Goal: Task Accomplishment & Management: Manage account settings

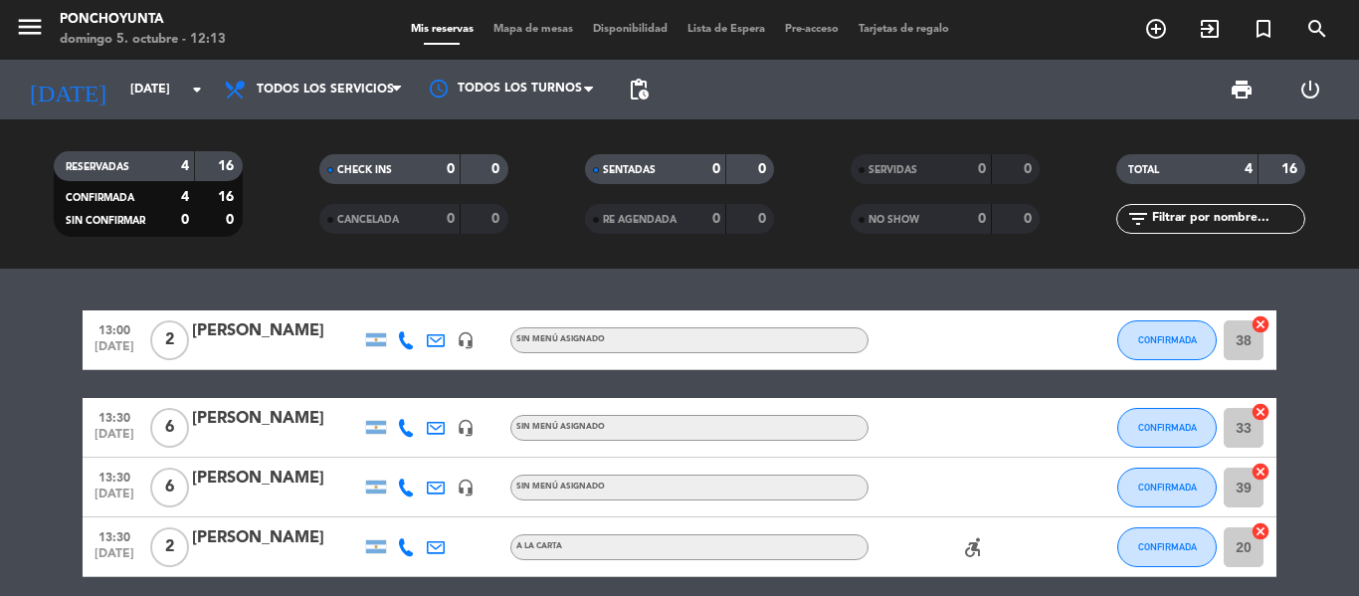
click at [1306, 311] on bookings-row "13:00 [DATE] 2 [PERSON_NAME] headset_mic Sin menú asignado CONFIRMADA 38 cancel…" at bounding box center [679, 443] width 1359 height 267
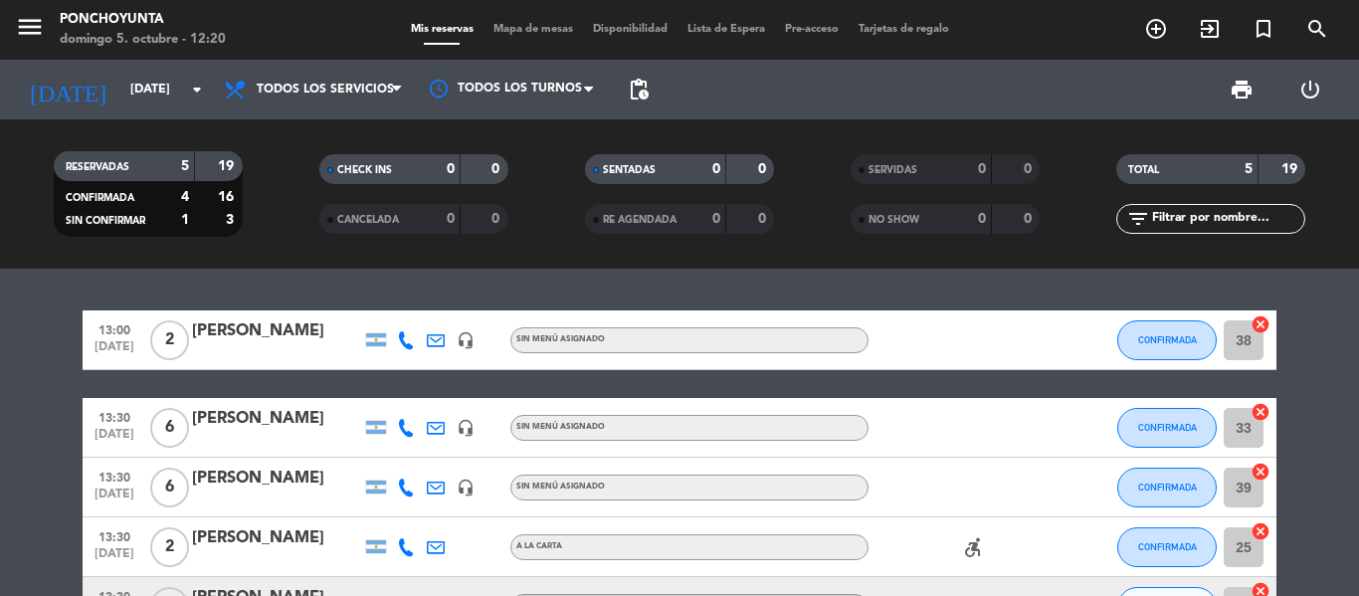
click at [1358, 452] on bookings-row "13:00 [DATE] 2 [PERSON_NAME] headset_mic Sin menú asignado CONFIRMADA 38 cancel…" at bounding box center [679, 473] width 1359 height 326
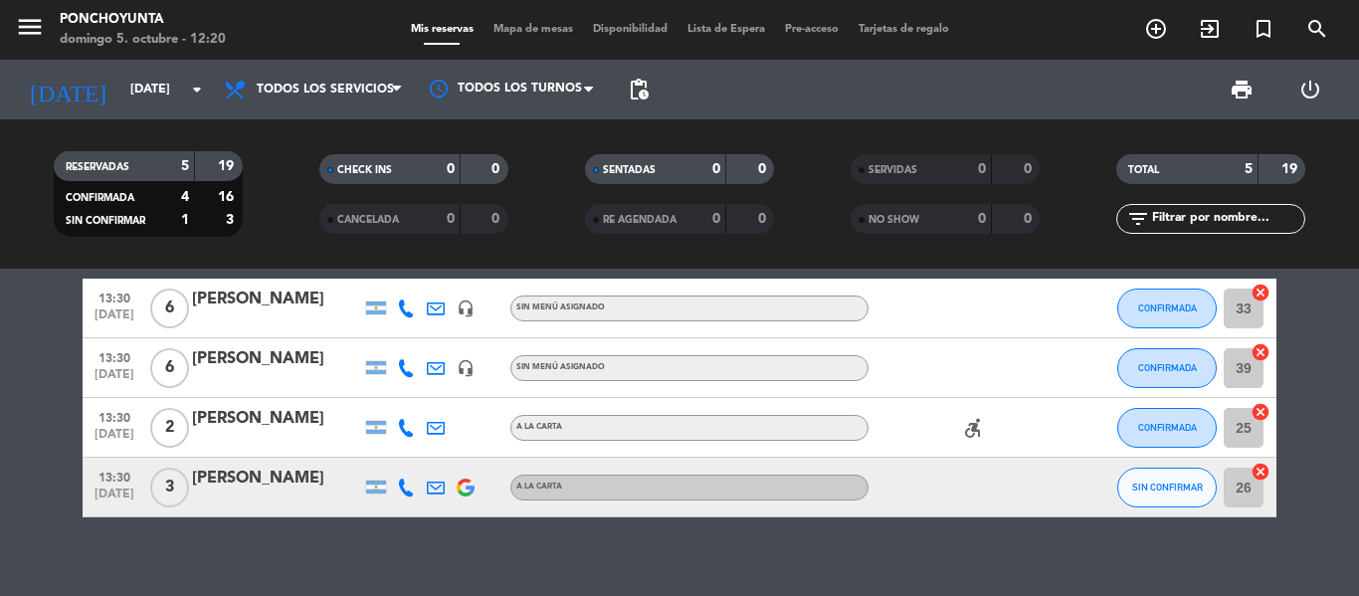
scroll to position [140, 0]
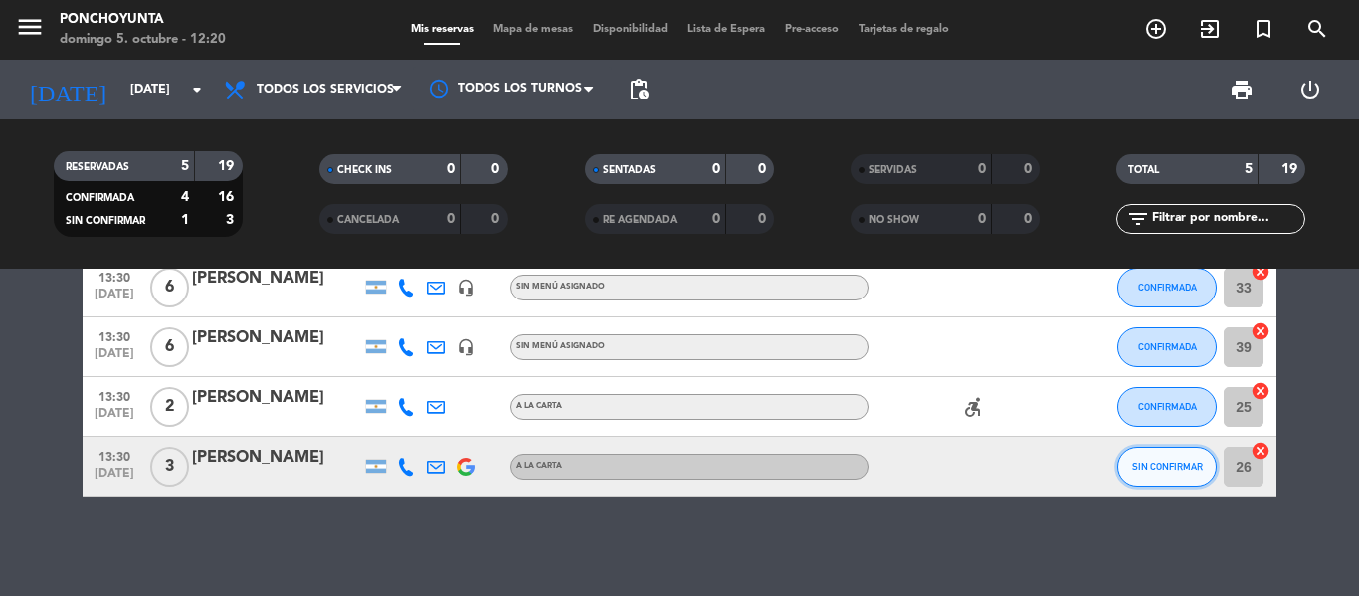
click at [1142, 466] on span "SIN CONFIRMAR" at bounding box center [1167, 466] width 71 height 11
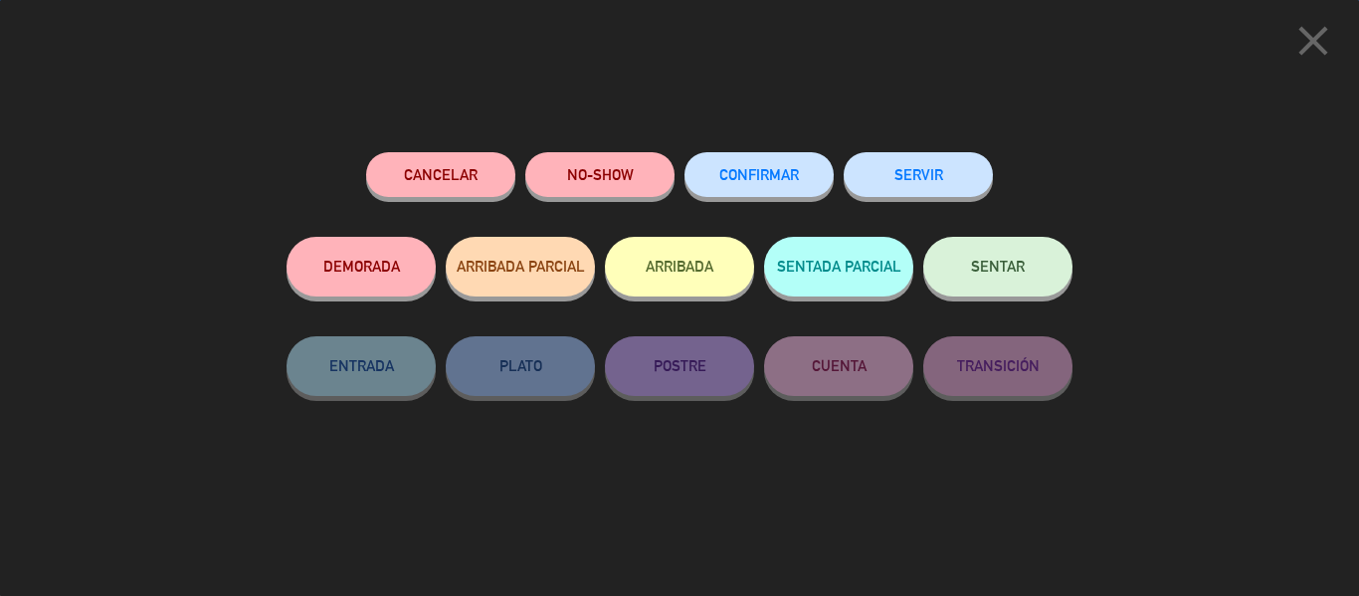
click at [756, 185] on button "CONFIRMAR" at bounding box center [759, 174] width 149 height 45
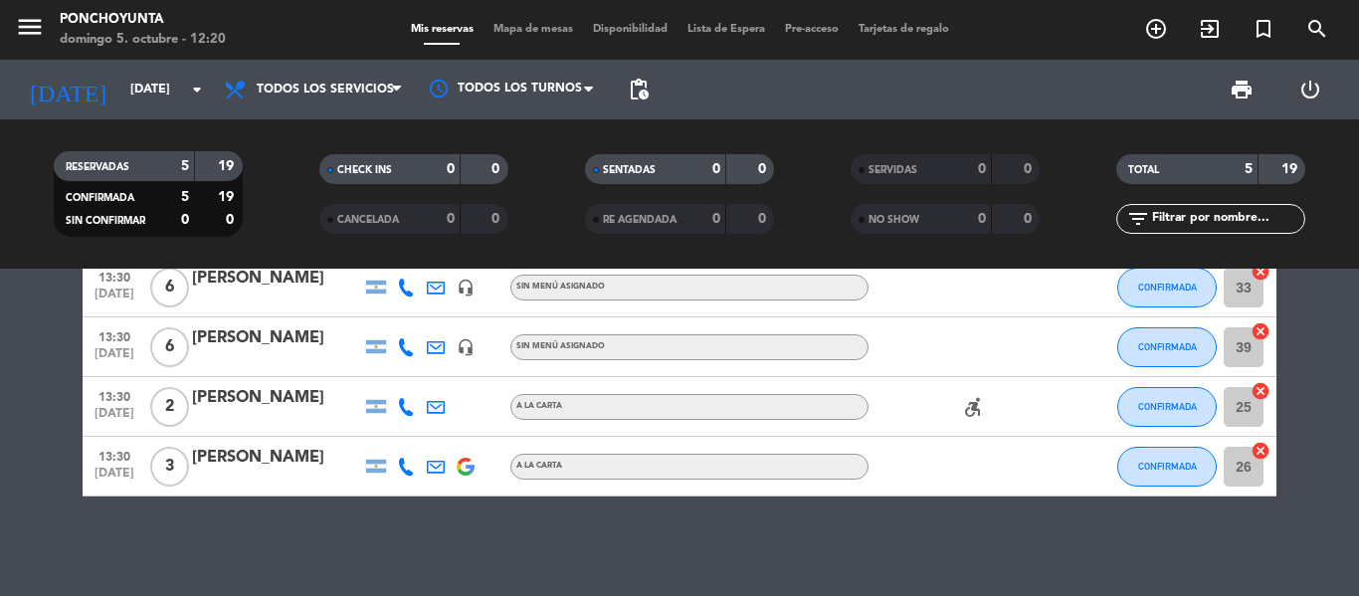
click at [1308, 313] on bookings-row "13:00 [DATE] 2 [PERSON_NAME] headset_mic Sin menú asignado CONFIRMADA 38 cancel…" at bounding box center [679, 333] width 1359 height 326
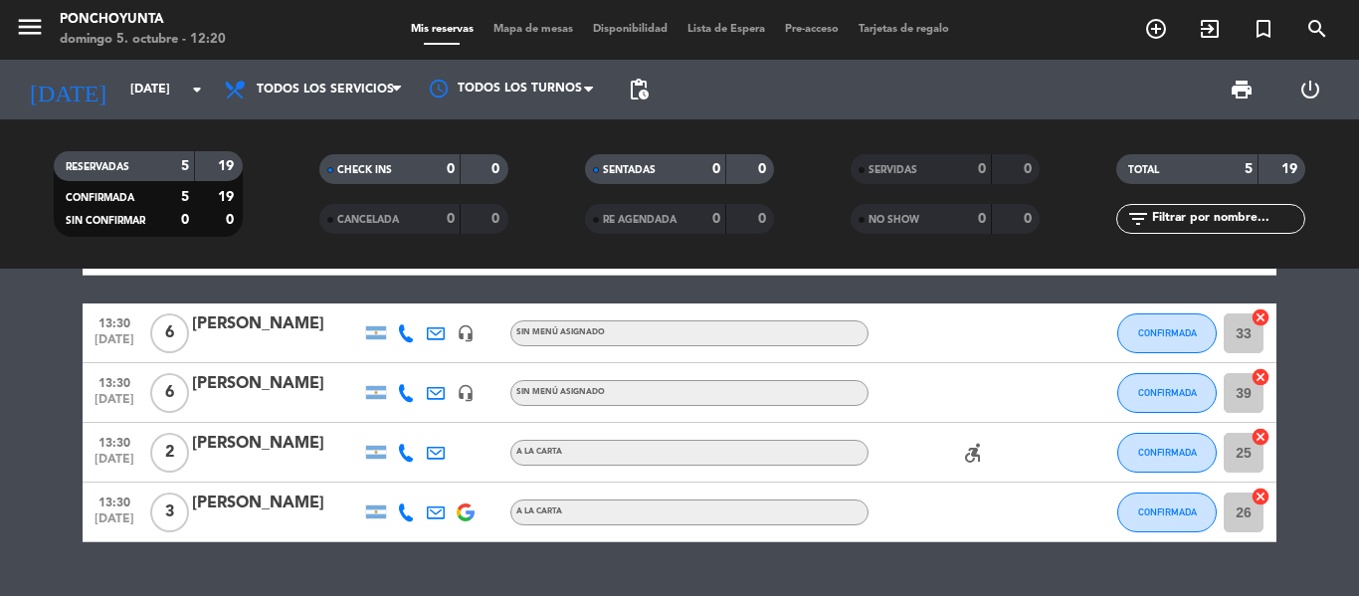
scroll to position [119, 0]
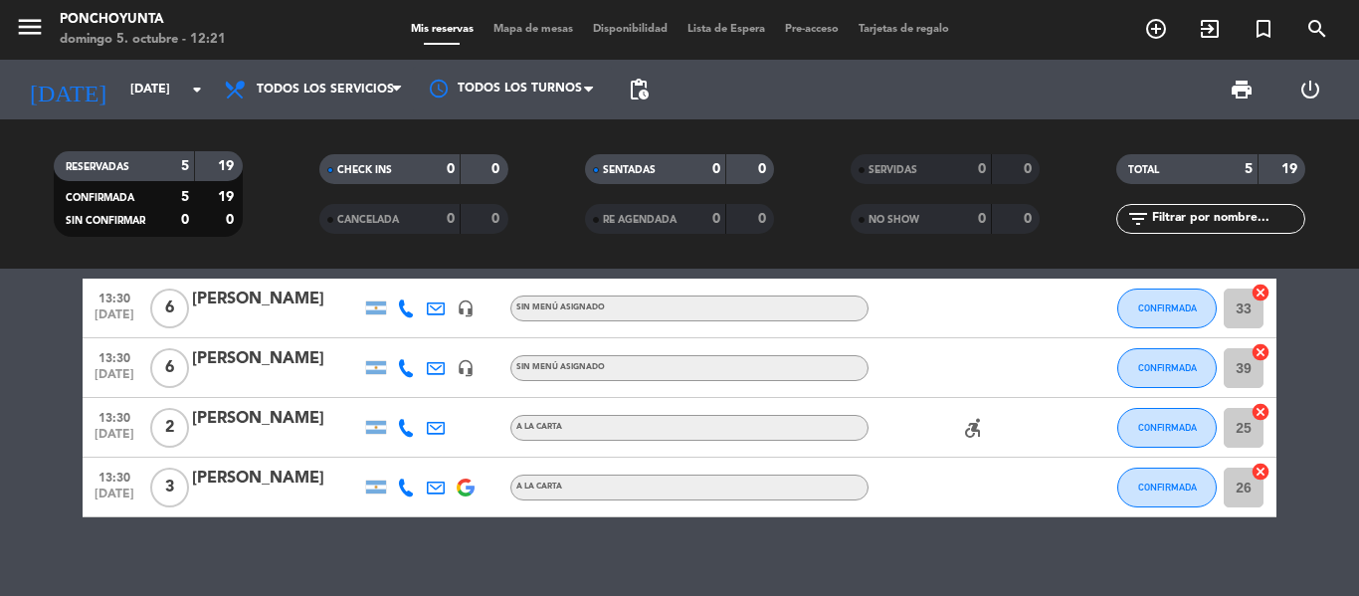
click at [1355, 336] on bookings-row "13:00 [DATE] 2 [PERSON_NAME] headset_mic Sin menú asignado CONFIRMADA 38 cancel…" at bounding box center [679, 354] width 1359 height 326
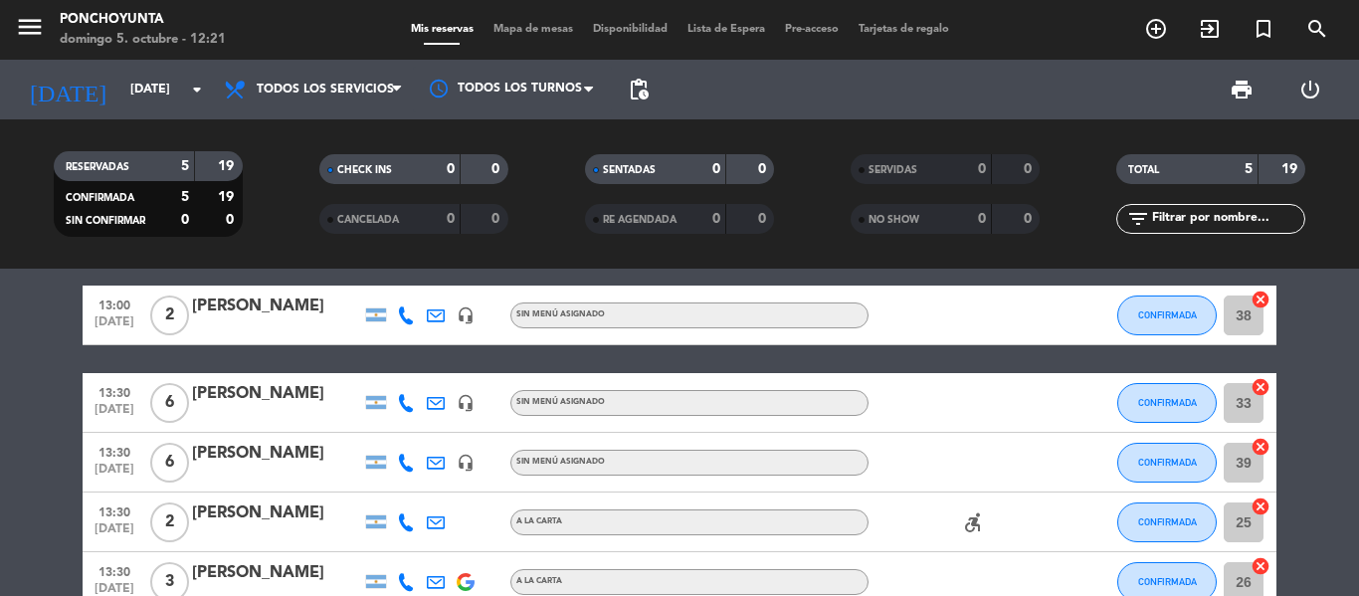
scroll to position [0, 0]
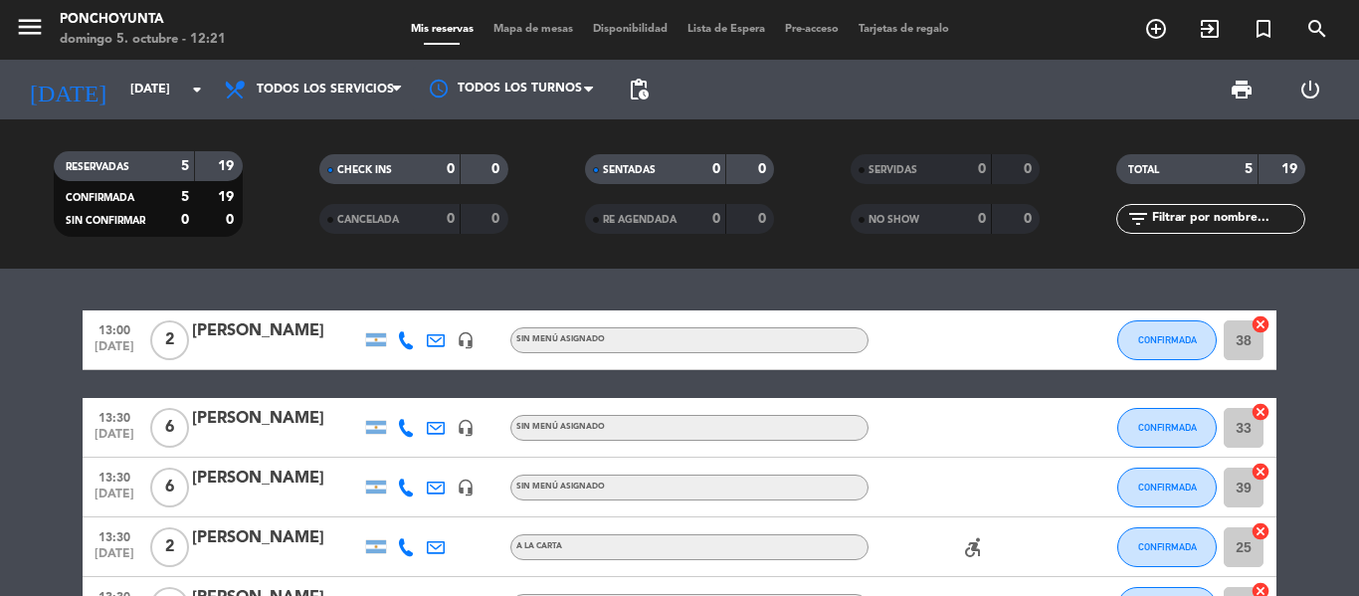
click at [1326, 336] on bookings-row "13:00 [DATE] 2 [PERSON_NAME] headset_mic Sin menú asignado CONFIRMADA 38 cancel…" at bounding box center [679, 473] width 1359 height 326
click at [38, 265] on div "RESERVADAS 5 19 CONFIRMADA 5 19 SIN CONFIRMAR 0 0 CHECK INS 0 0 CANCELADA 0 0 S…" at bounding box center [679, 193] width 1359 height 149
click at [1150, 33] on icon "add_circle_outline" at bounding box center [1156, 29] width 24 height 24
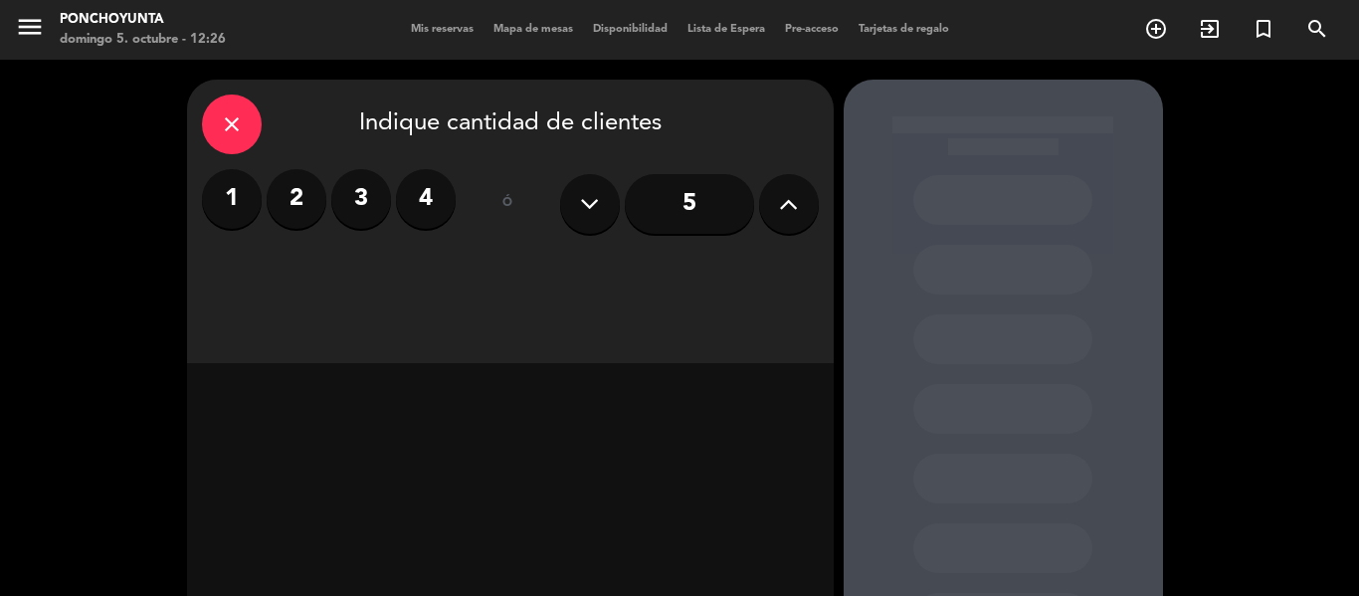
click at [304, 188] on label "2" at bounding box center [297, 199] width 60 height 60
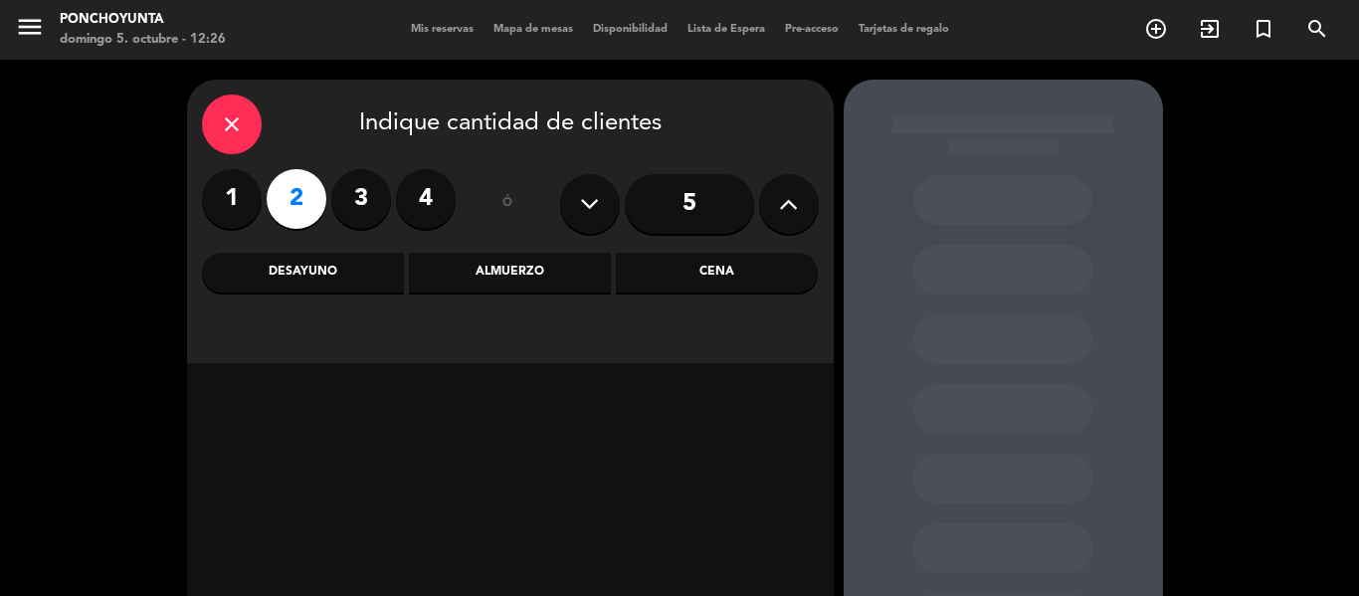
click at [525, 270] on div "Almuerzo" at bounding box center [510, 273] width 202 height 40
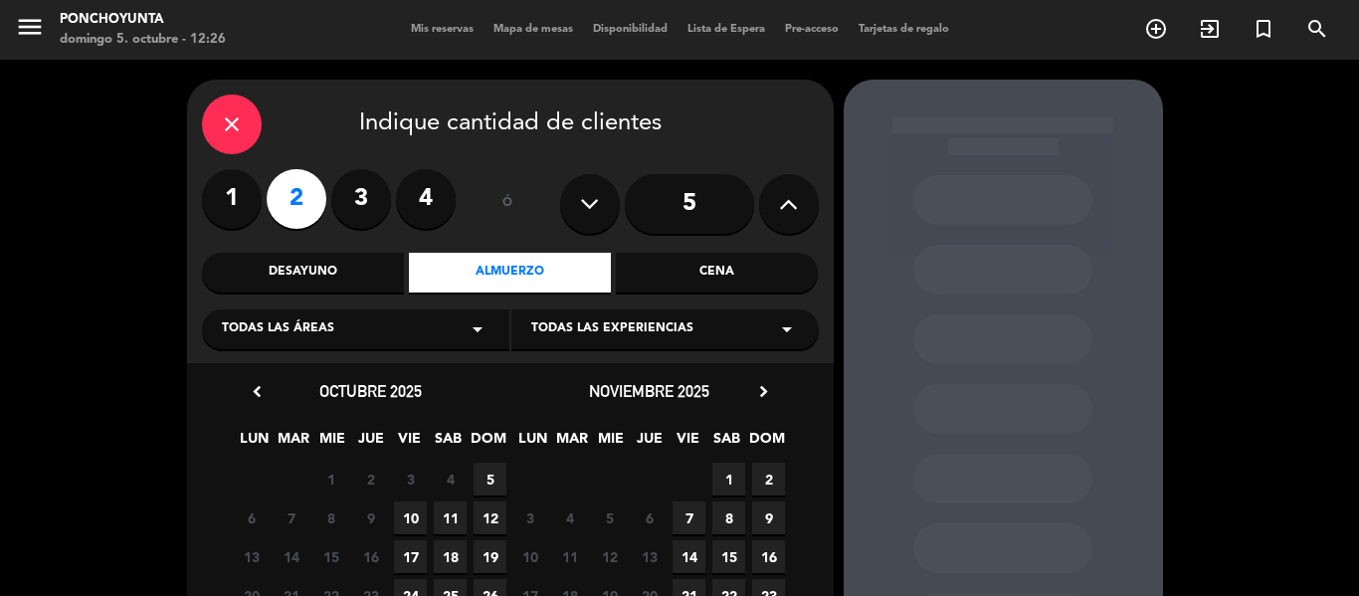
click at [486, 483] on span "5" at bounding box center [490, 479] width 33 height 33
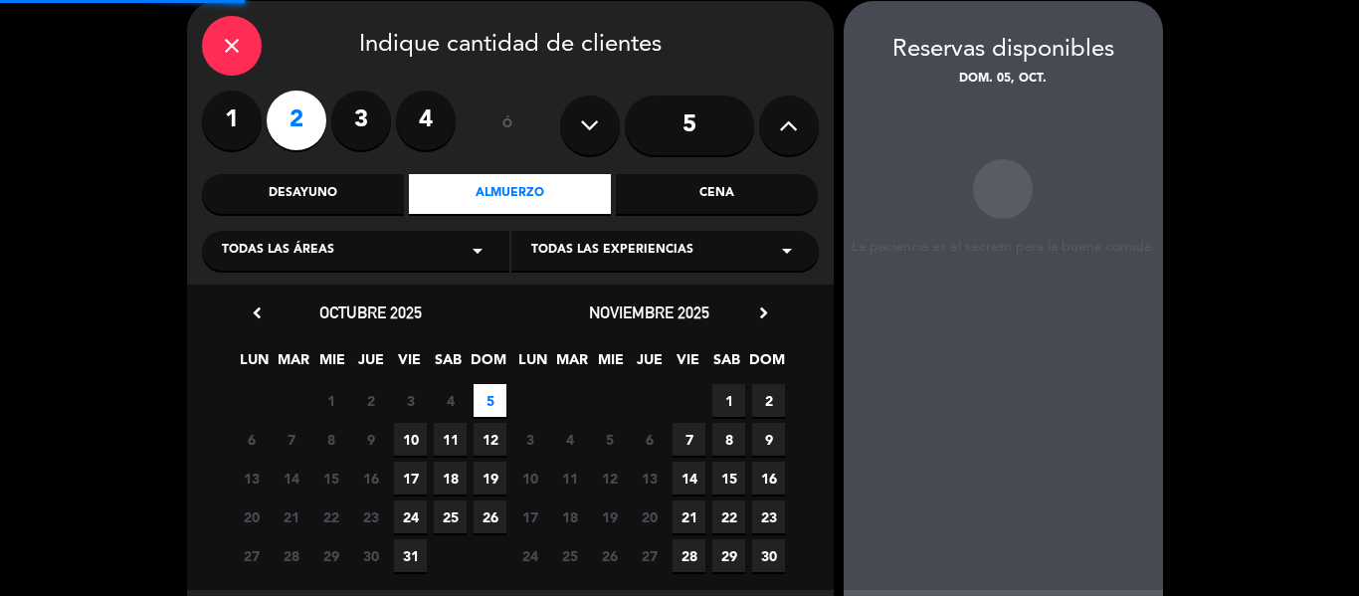
scroll to position [80, 0]
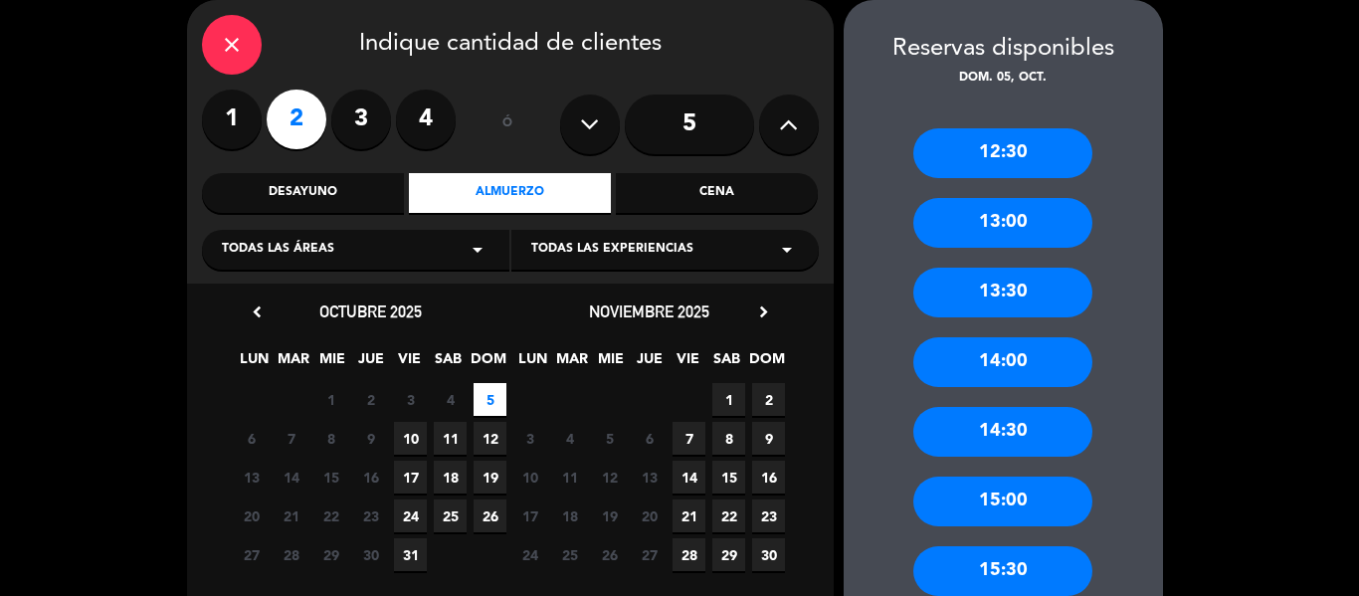
click at [1015, 294] on div "13:30" at bounding box center [1002, 293] width 179 height 50
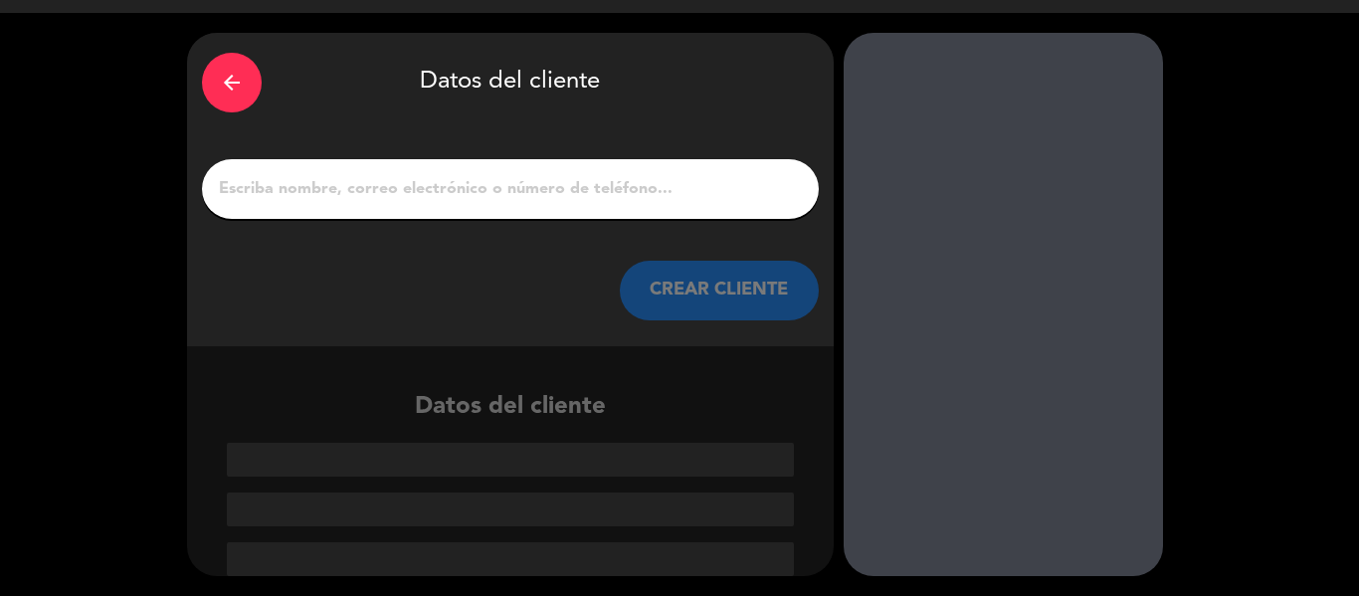
scroll to position [47, 0]
click at [355, 188] on input "1" at bounding box center [510, 189] width 587 height 28
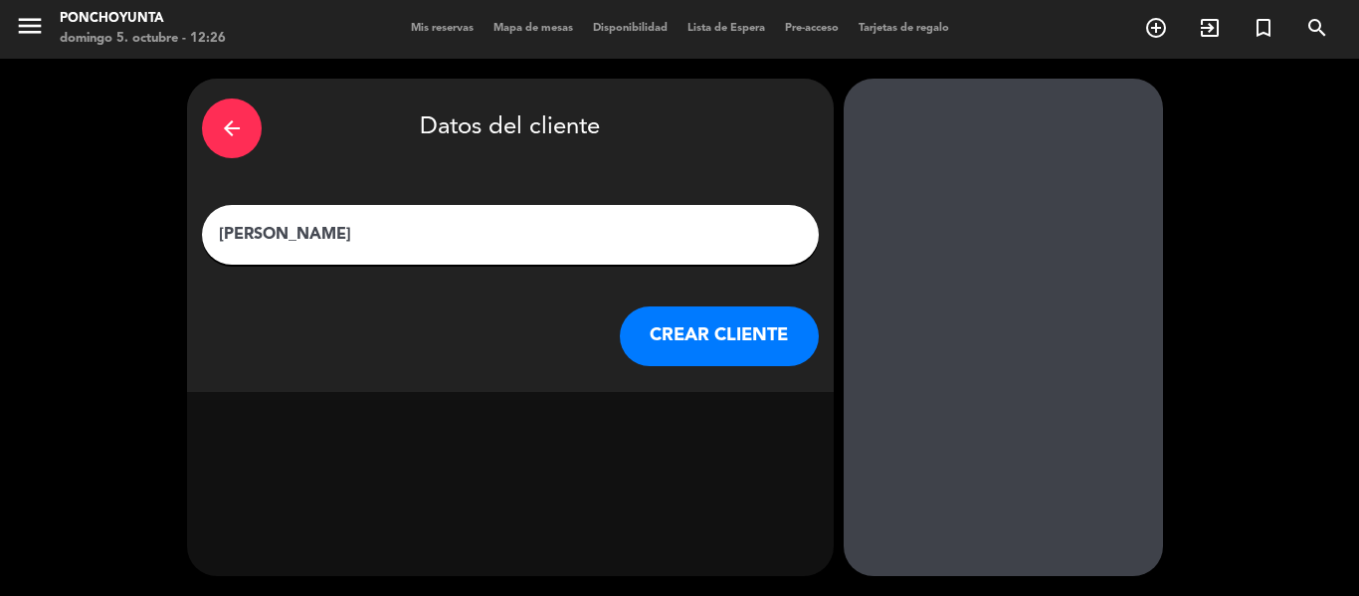
scroll to position [1, 0]
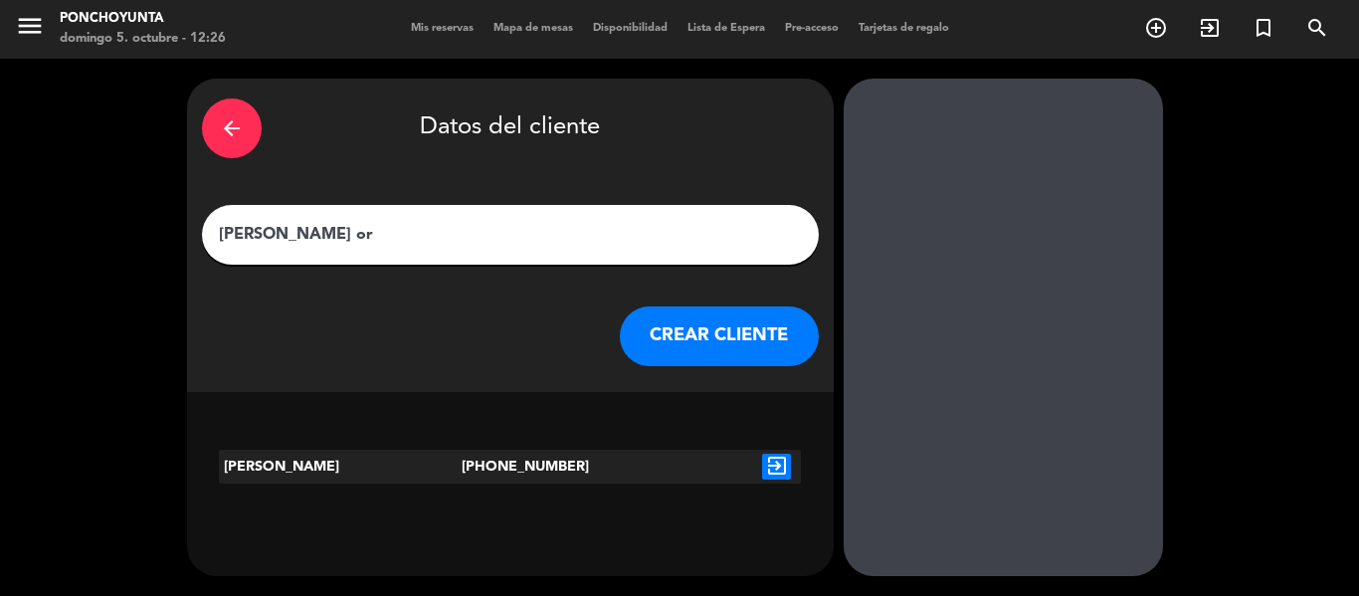
type input "[PERSON_NAME] or"
click at [230, 135] on icon "arrow_back" at bounding box center [232, 128] width 24 height 24
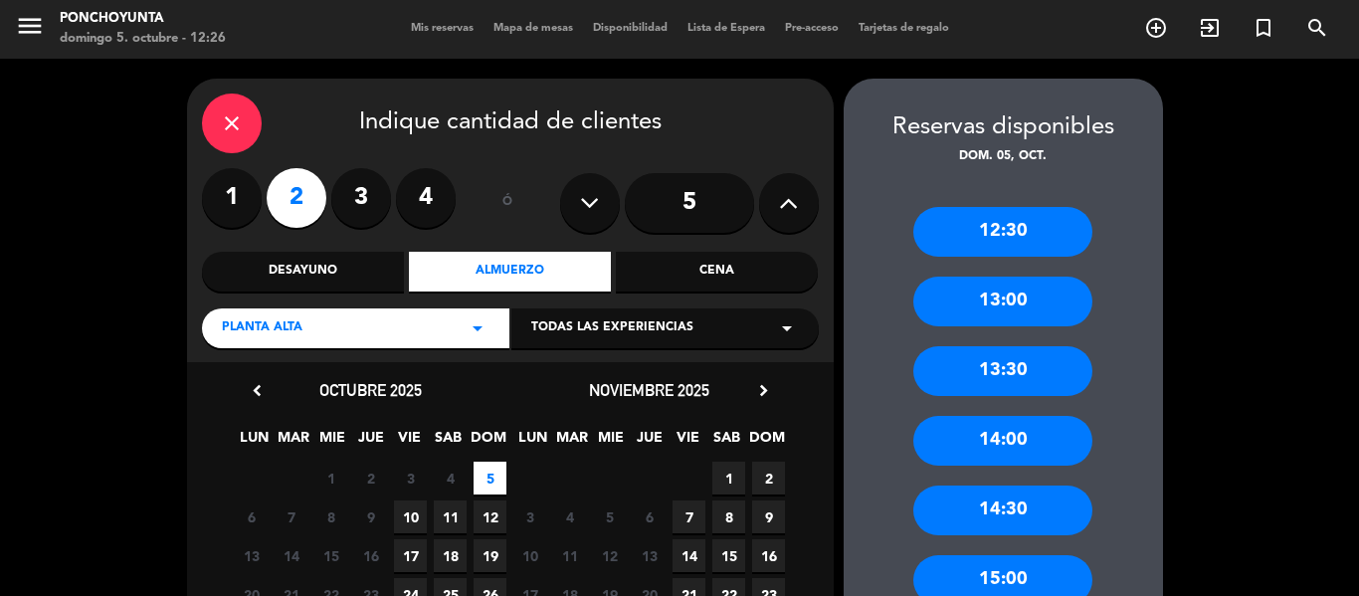
click at [230, 135] on div "close" at bounding box center [232, 124] width 60 height 60
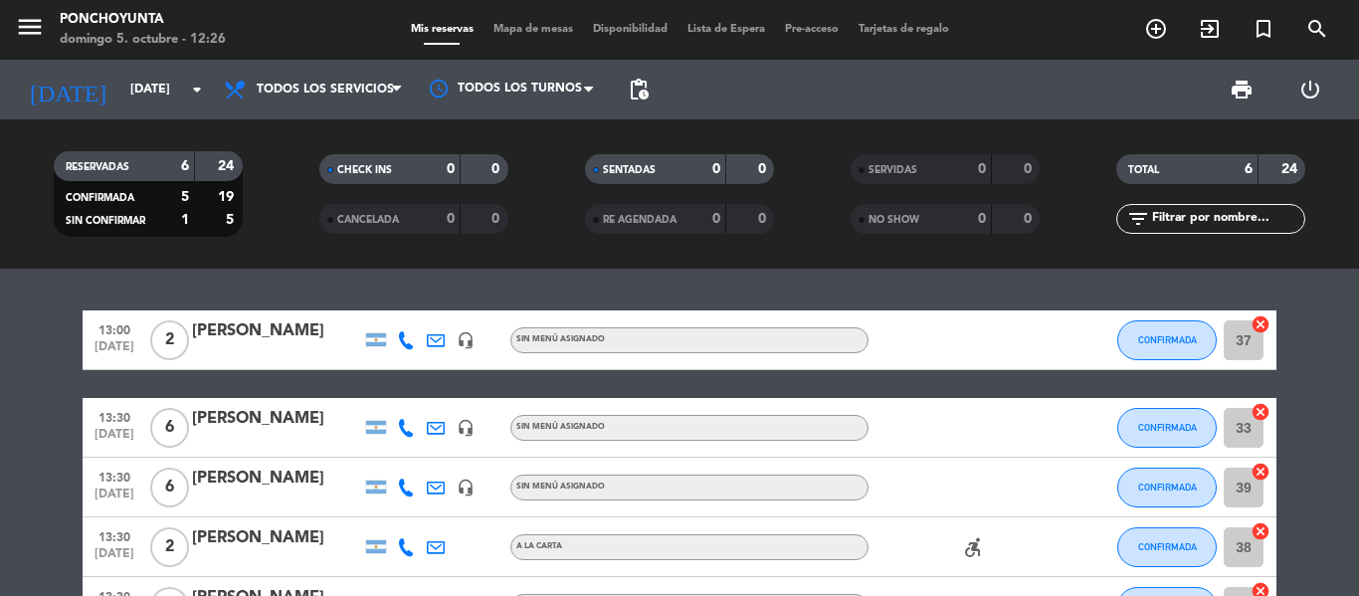
click at [1330, 374] on bookings-row "13:00 [DATE] 2 [PERSON_NAME] headset_mic Sin menú asignado CONFIRMADA 37 cancel…" at bounding box center [679, 517] width 1359 height 414
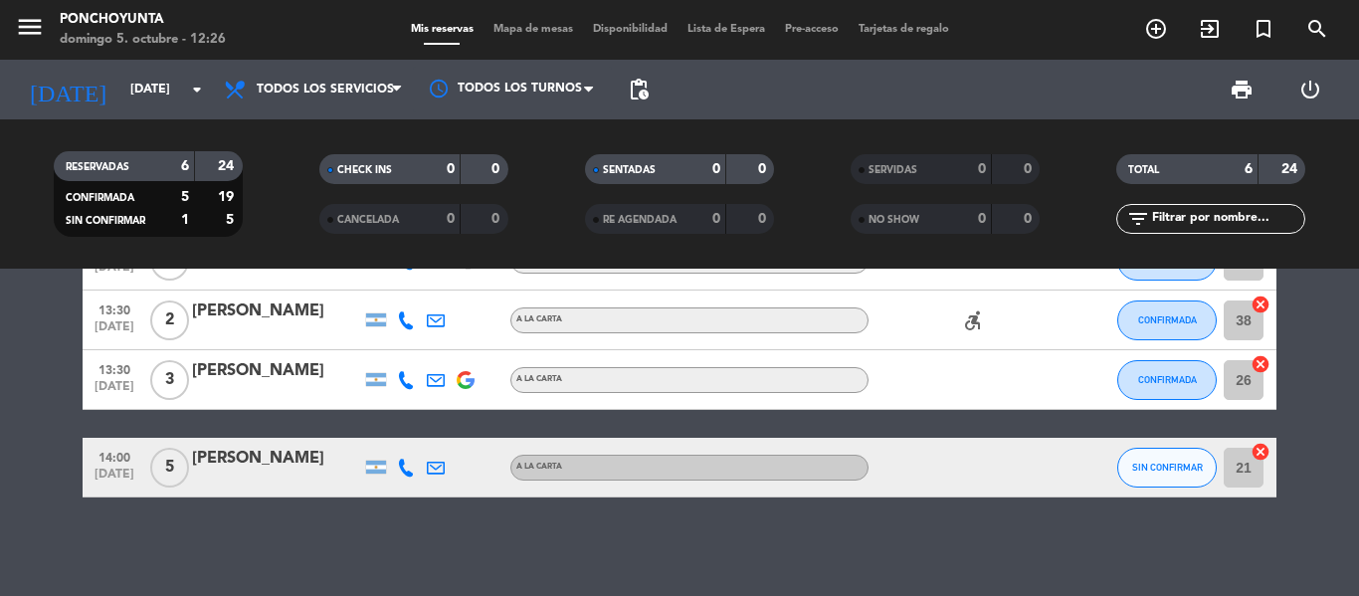
scroll to position [228, 0]
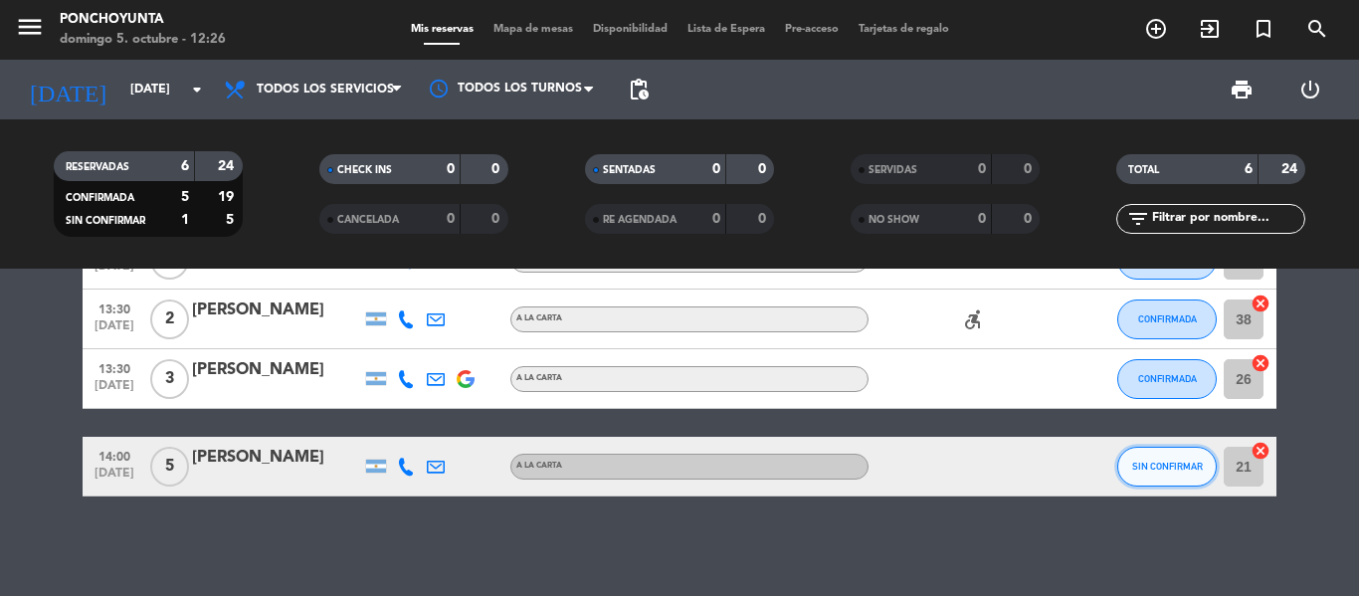
click at [1161, 471] on span "SIN CONFIRMAR" at bounding box center [1167, 466] width 71 height 11
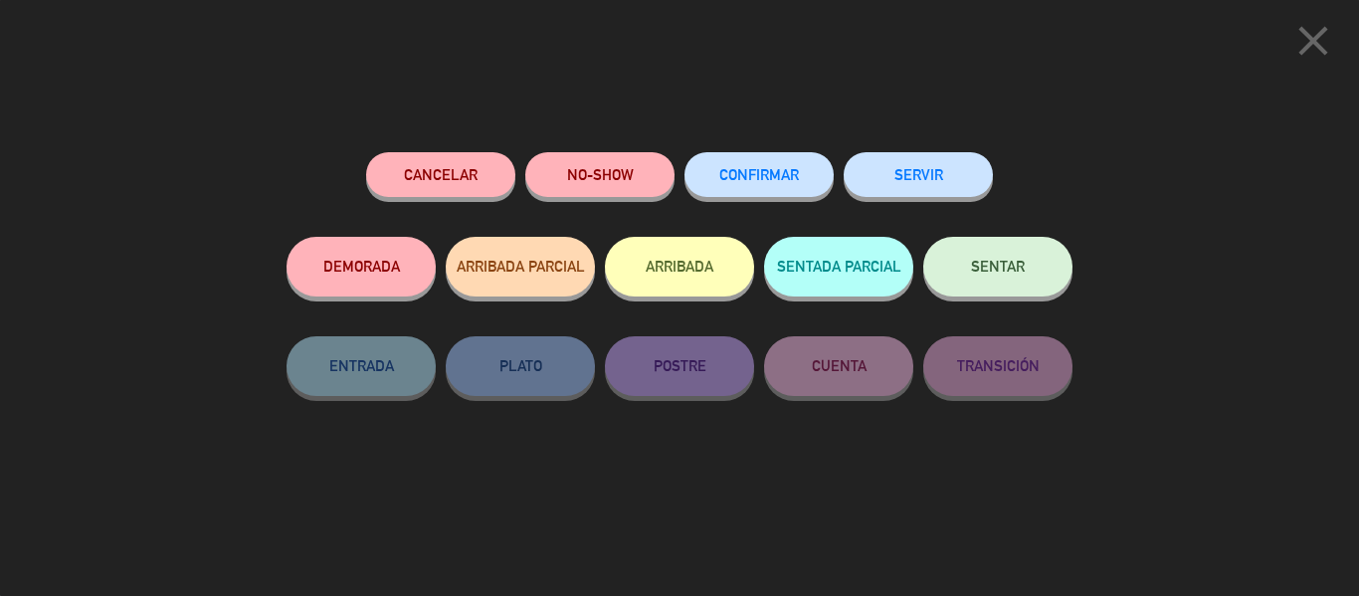
click at [736, 173] on span "CONFIRMAR" at bounding box center [759, 174] width 80 height 17
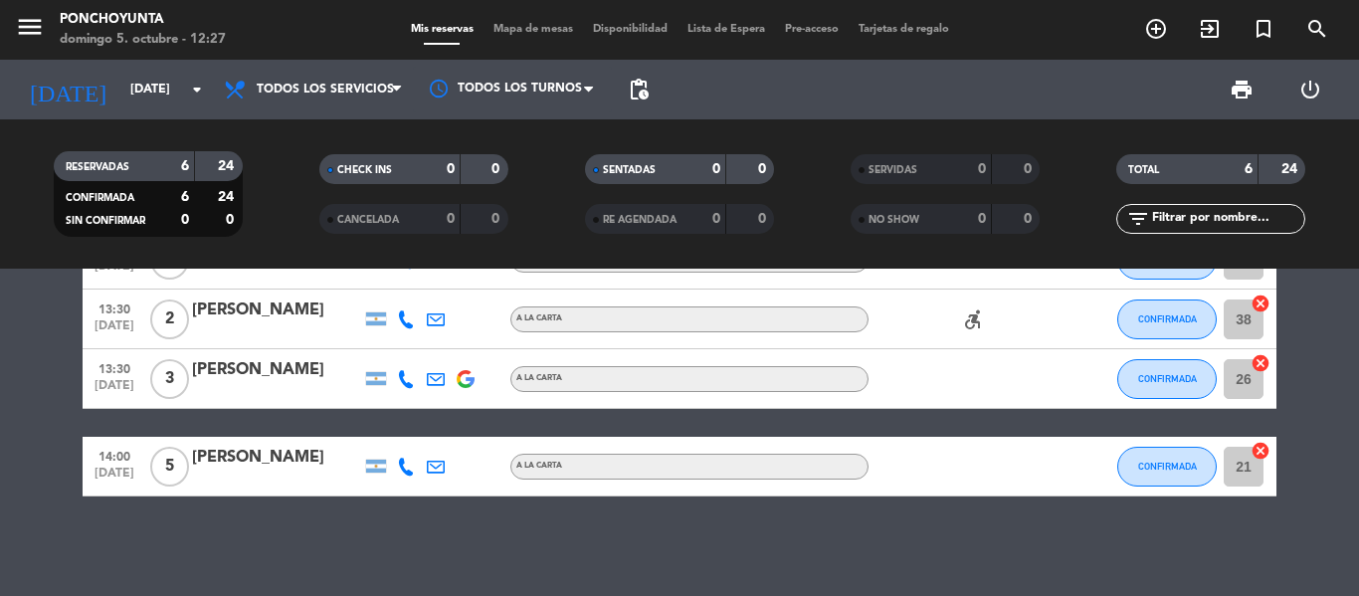
click at [1357, 411] on bookings-row "13:00 [DATE] 2 [PERSON_NAME] headset_mic Sin menú asignado CONFIRMADA 37 cancel…" at bounding box center [679, 290] width 1359 height 414
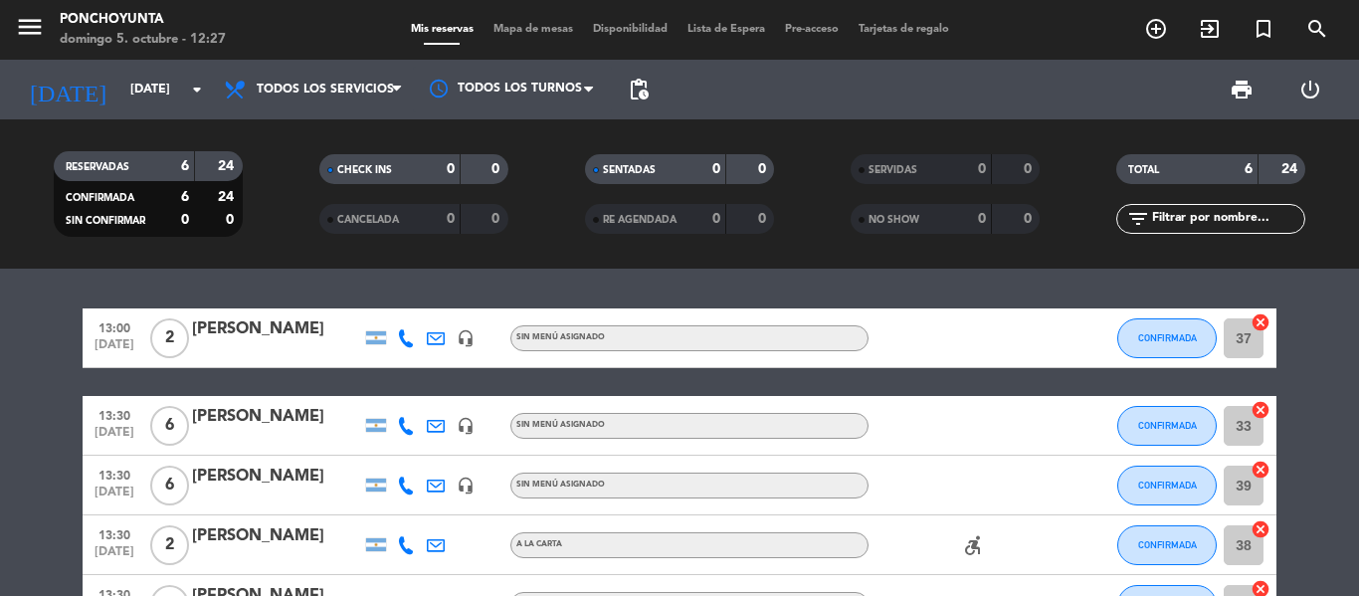
scroll to position [0, 0]
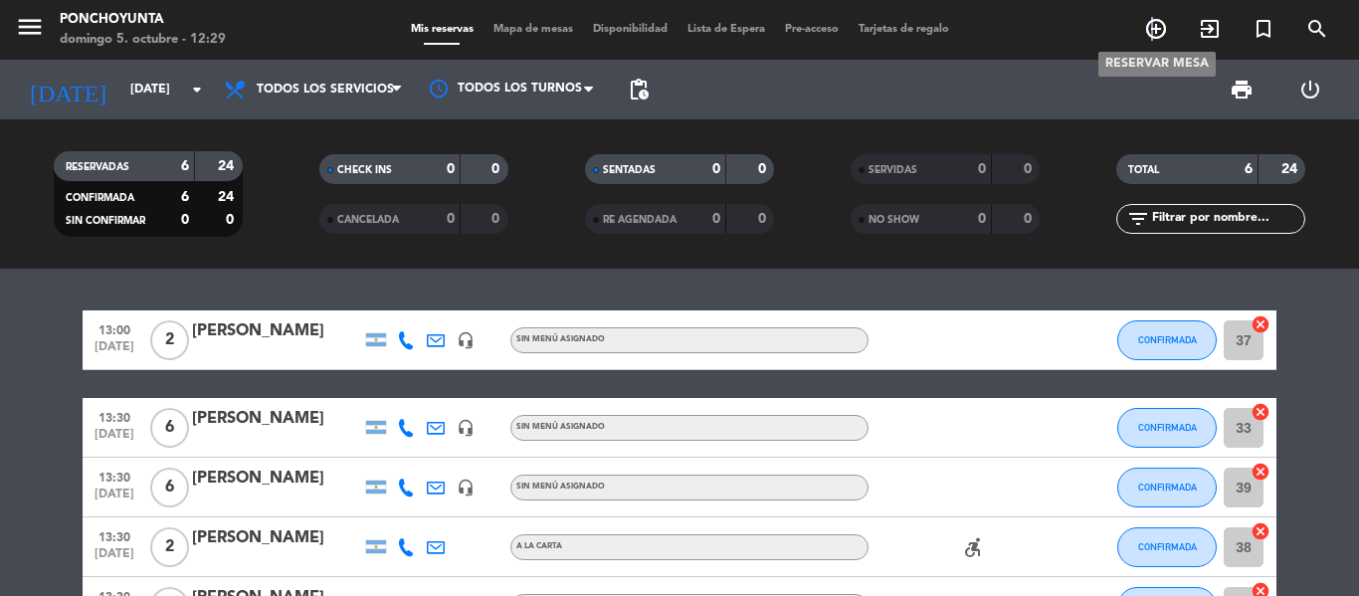
click at [1153, 31] on icon "add_circle_outline" at bounding box center [1156, 29] width 24 height 24
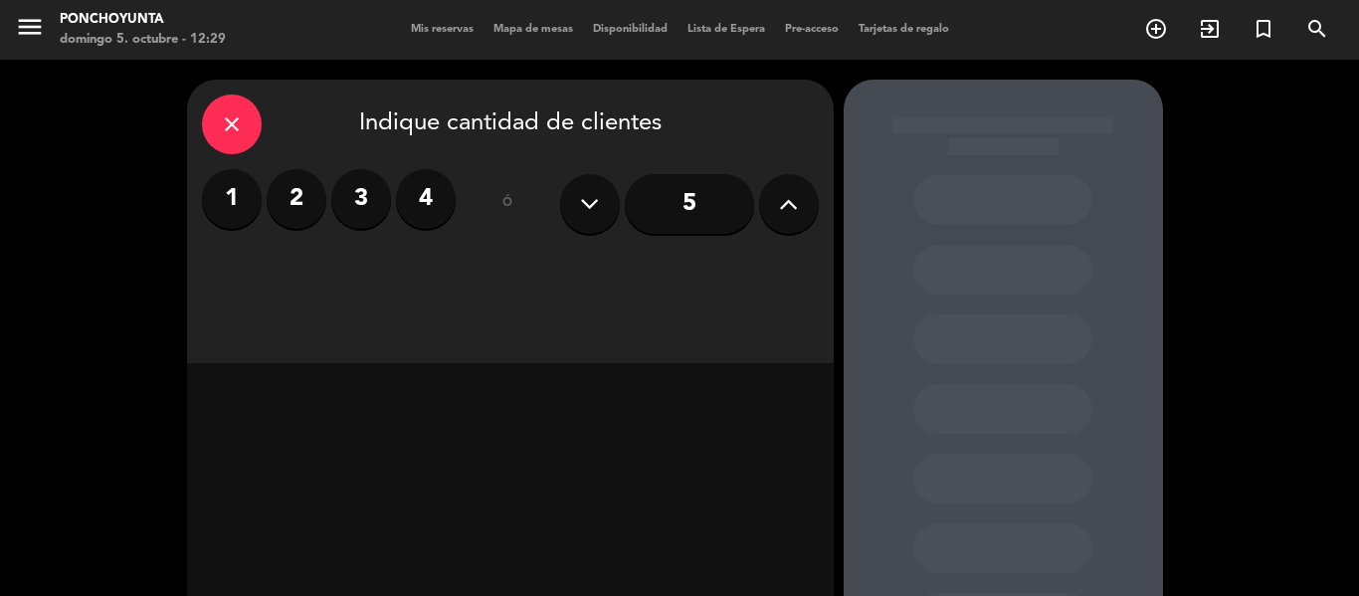
click at [297, 199] on label "2" at bounding box center [297, 199] width 60 height 60
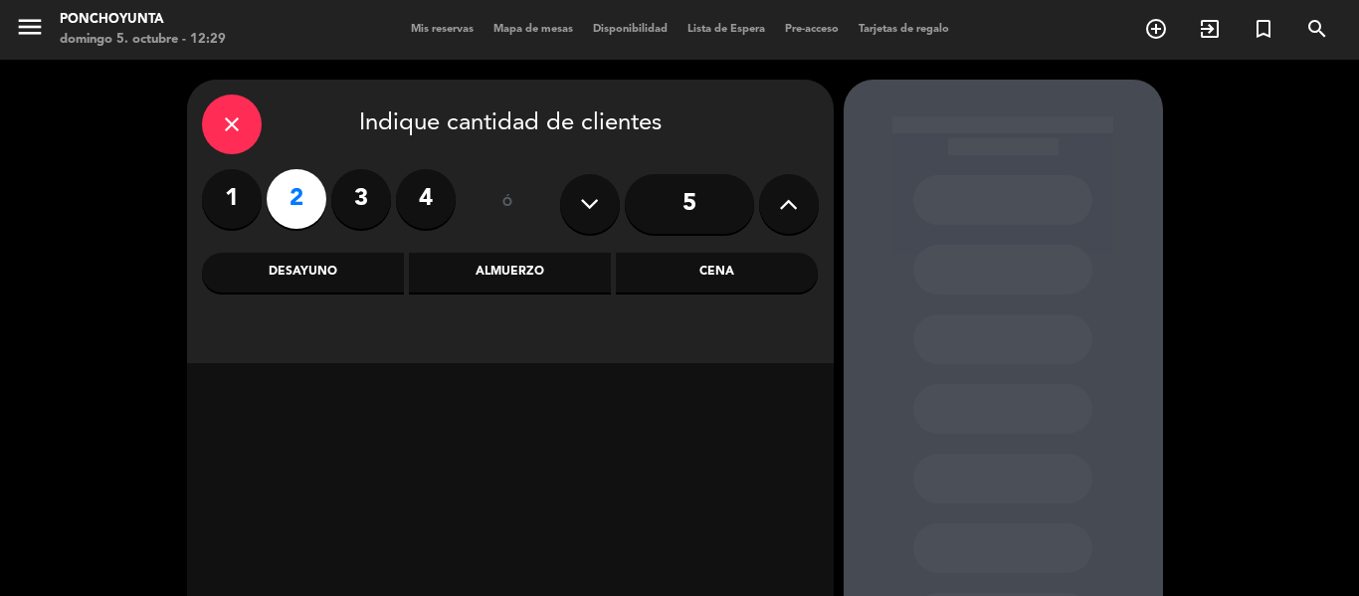
click at [551, 271] on div "Almuerzo" at bounding box center [510, 273] width 202 height 40
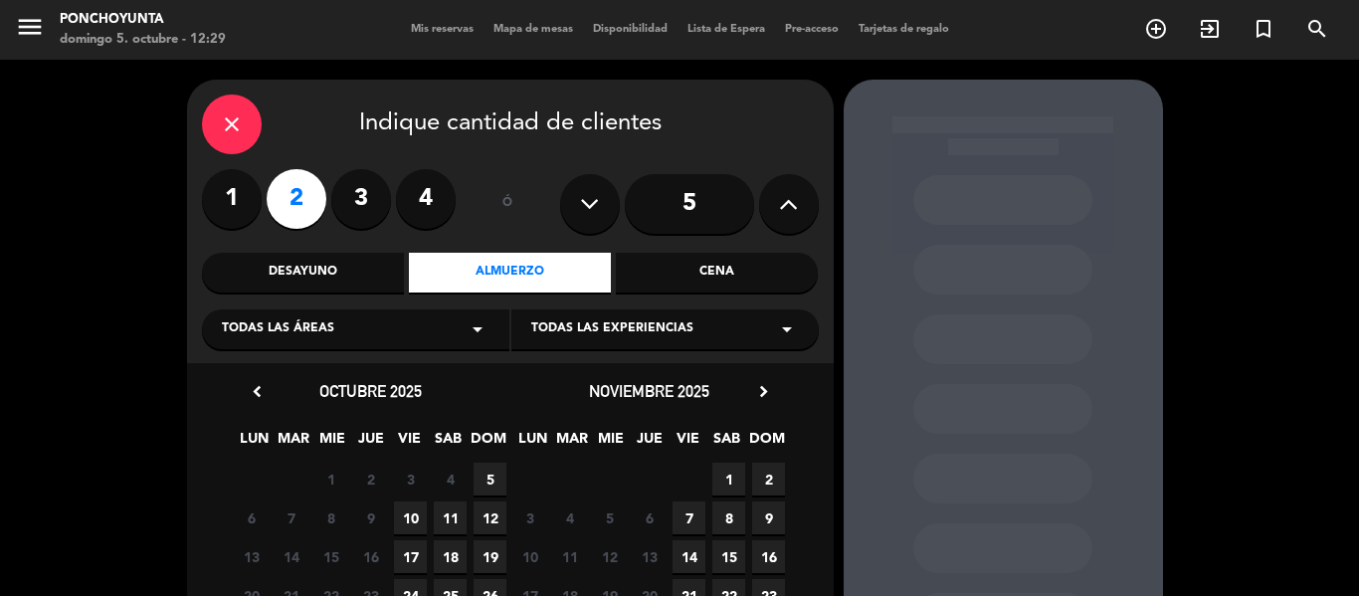
click at [490, 475] on span "5" at bounding box center [490, 479] width 33 height 33
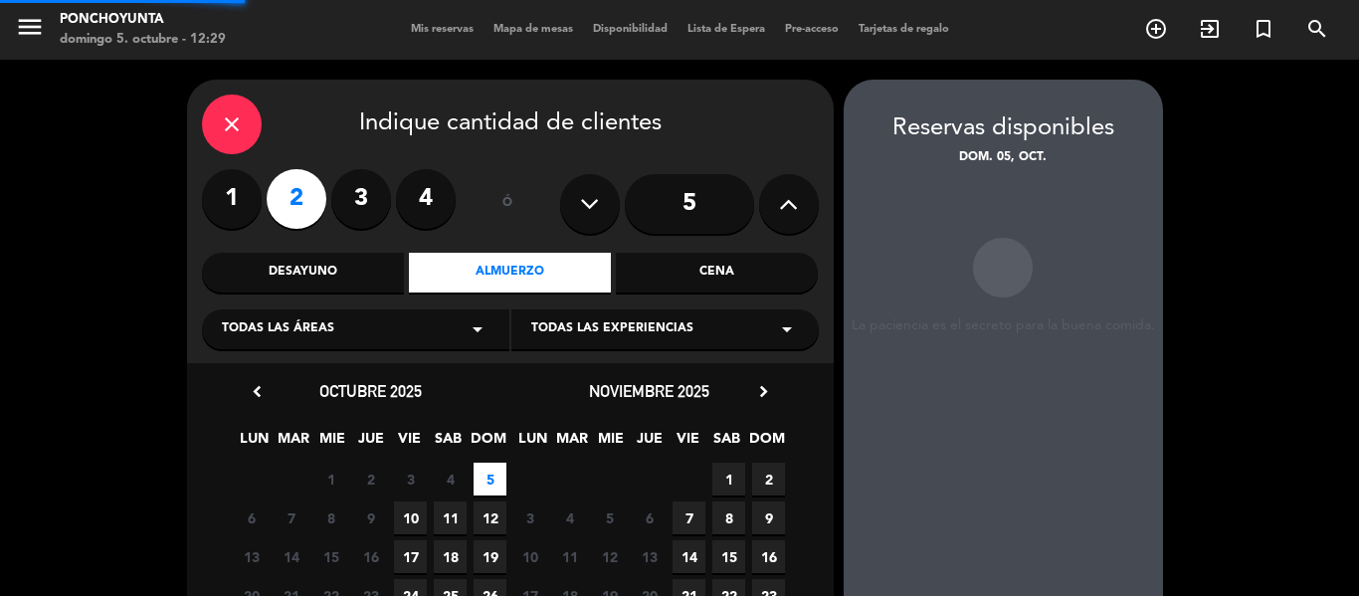
scroll to position [80, 0]
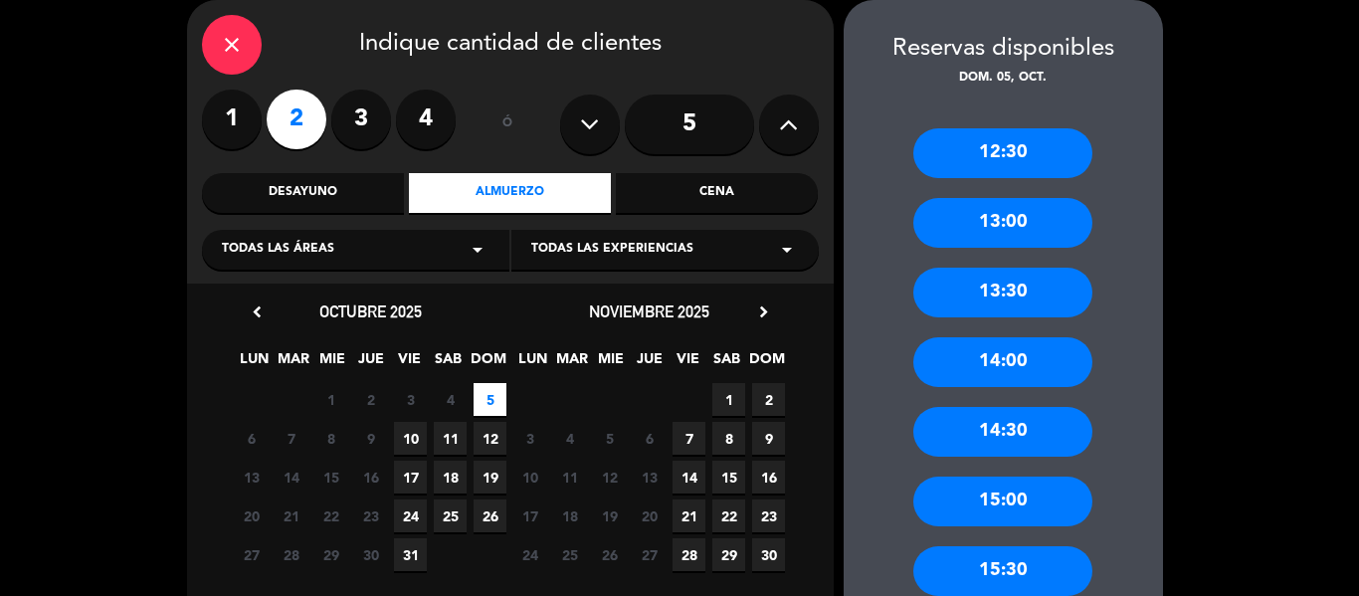
click at [986, 293] on div "13:30" at bounding box center [1002, 293] width 179 height 50
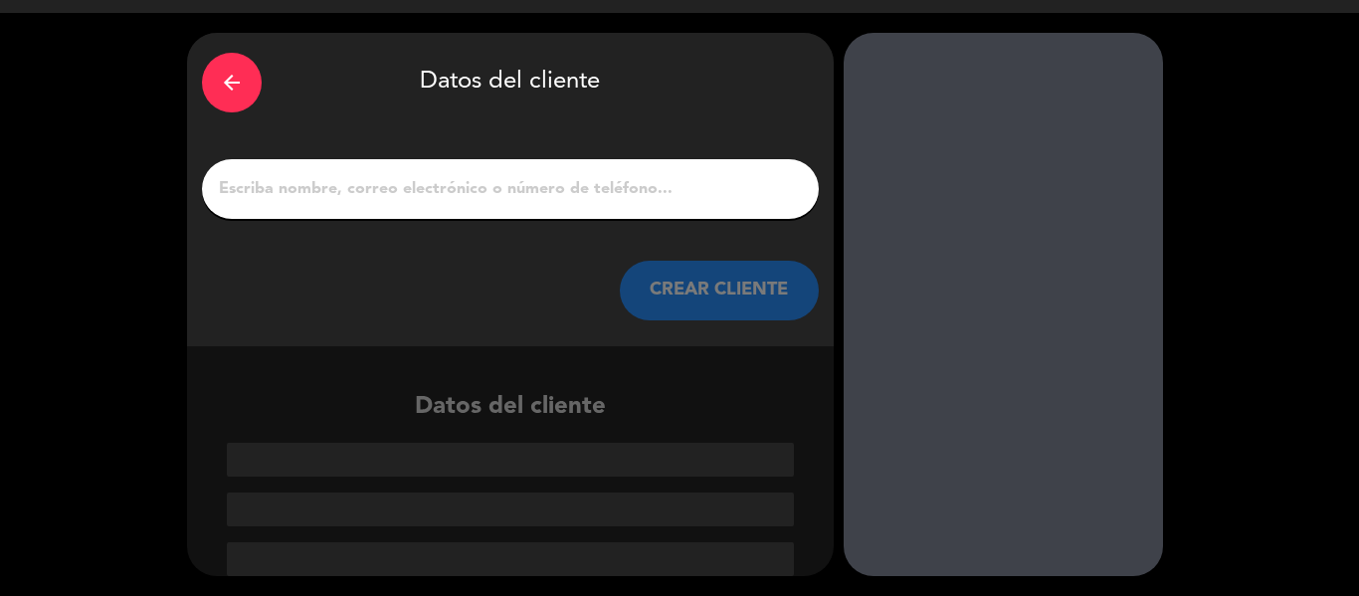
click at [389, 186] on input "1" at bounding box center [510, 189] width 587 height 28
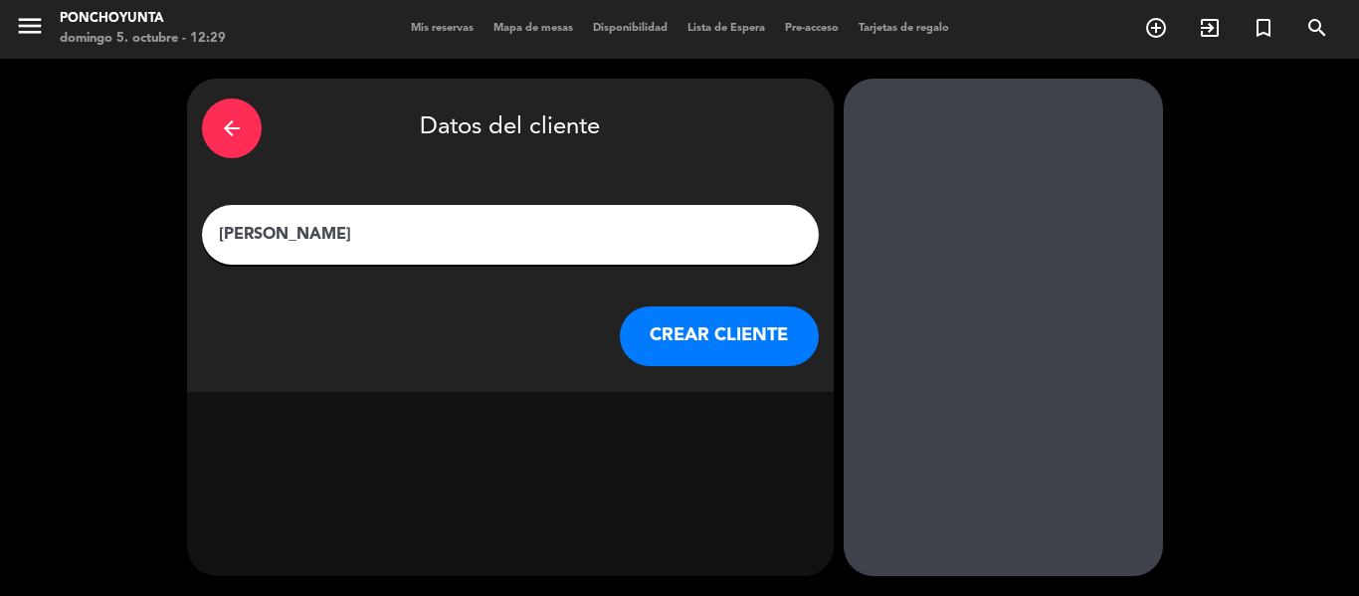
scroll to position [1, 0]
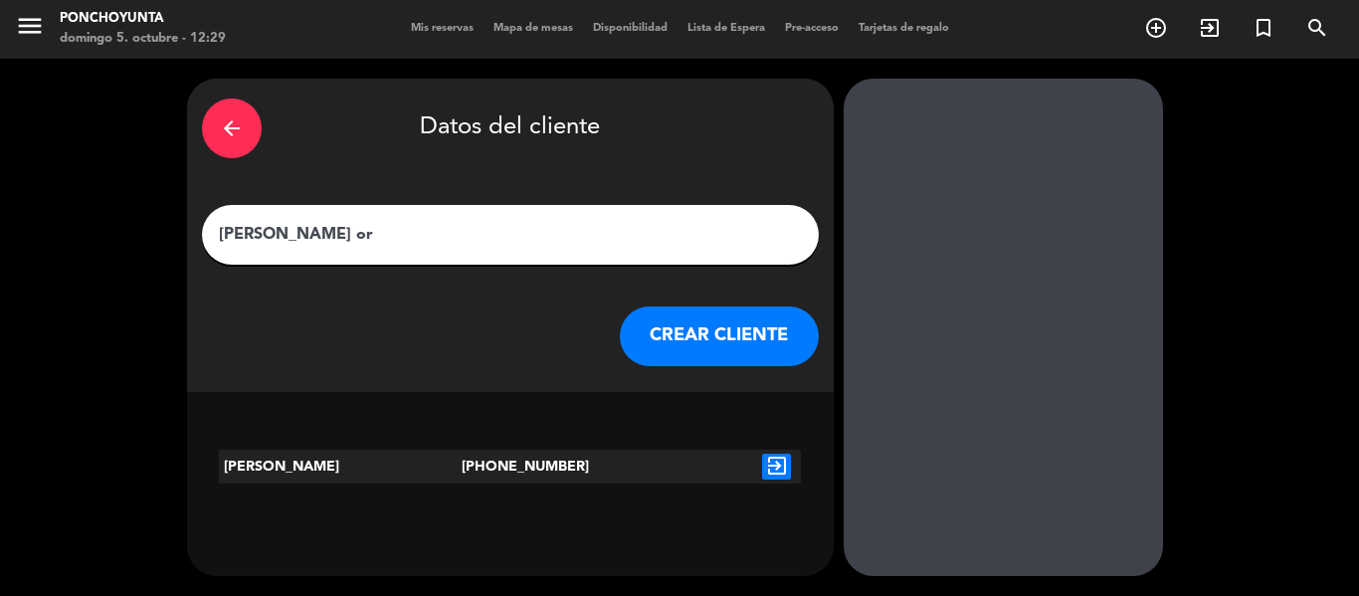
type input "[PERSON_NAME] or"
click at [772, 466] on icon "exit_to_app" at bounding box center [776, 467] width 29 height 26
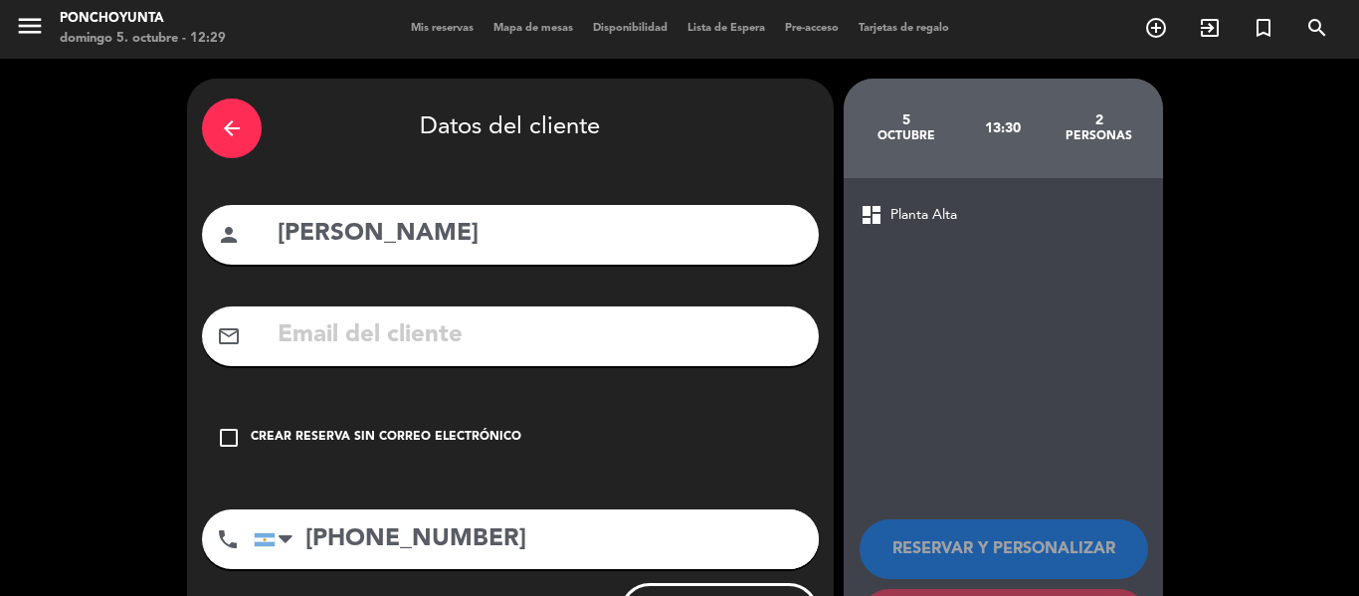
click at [1285, 370] on div "arrow_back Datos del cliente person [PERSON_NAME] mail_outline check_box_outlin…" at bounding box center [679, 376] width 1359 height 634
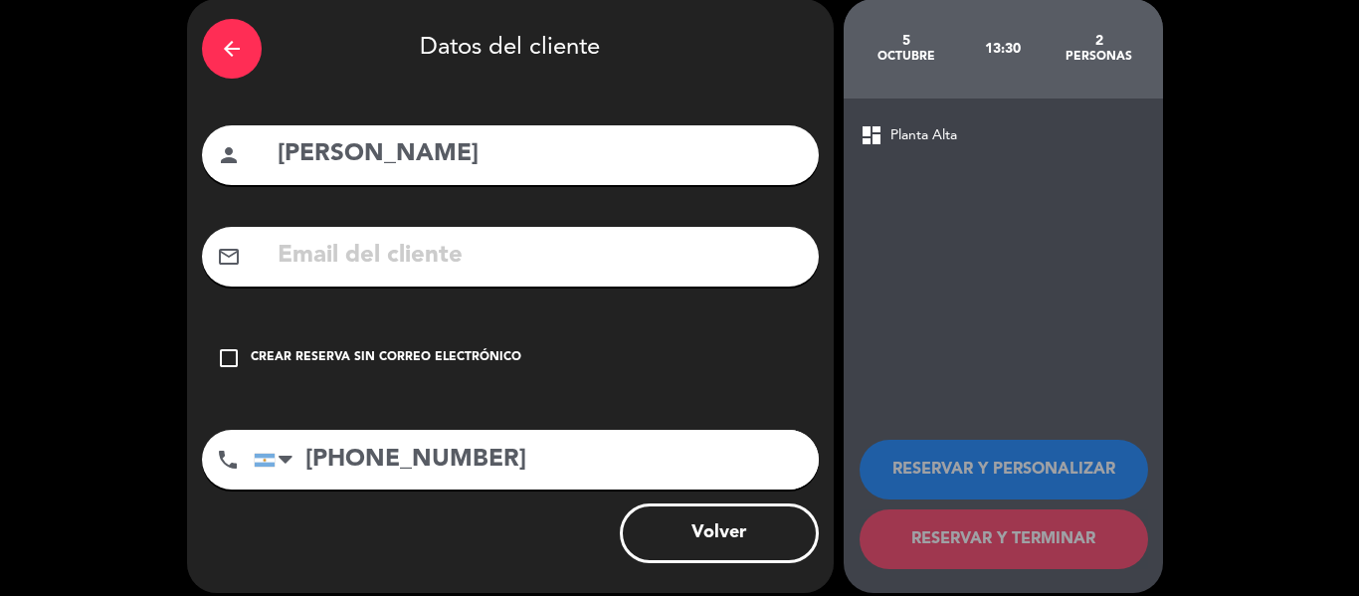
scroll to position [98, 0]
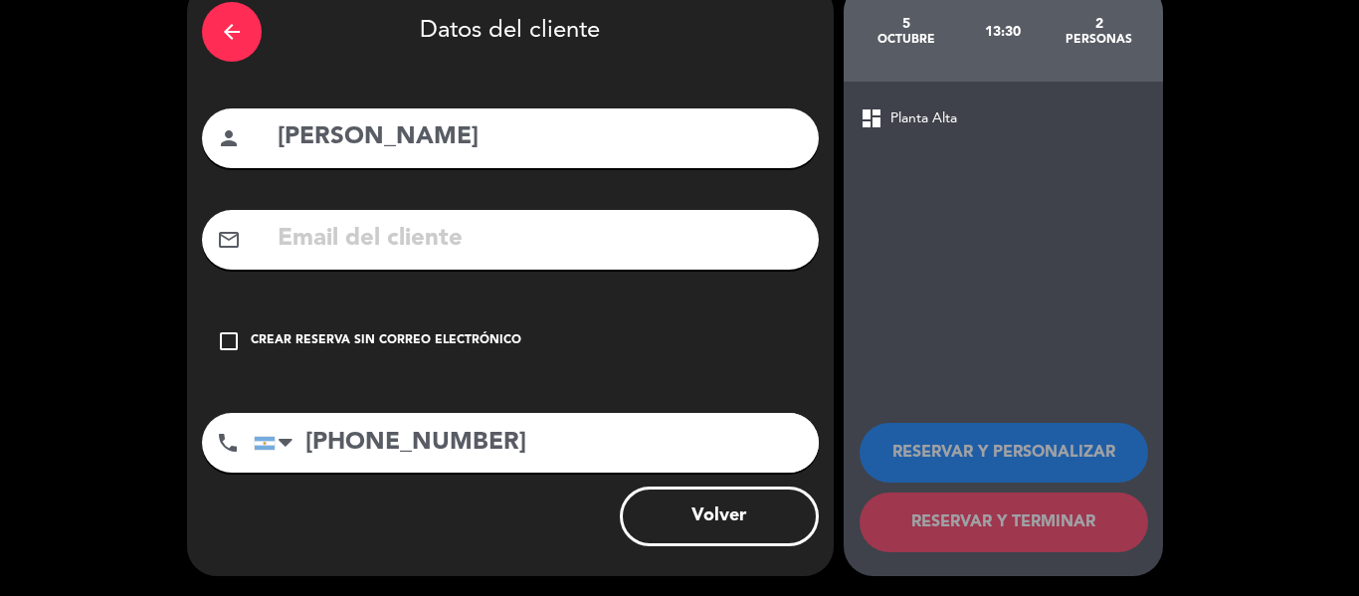
click at [264, 336] on div "Crear reserva sin correo electrónico" at bounding box center [386, 341] width 271 height 20
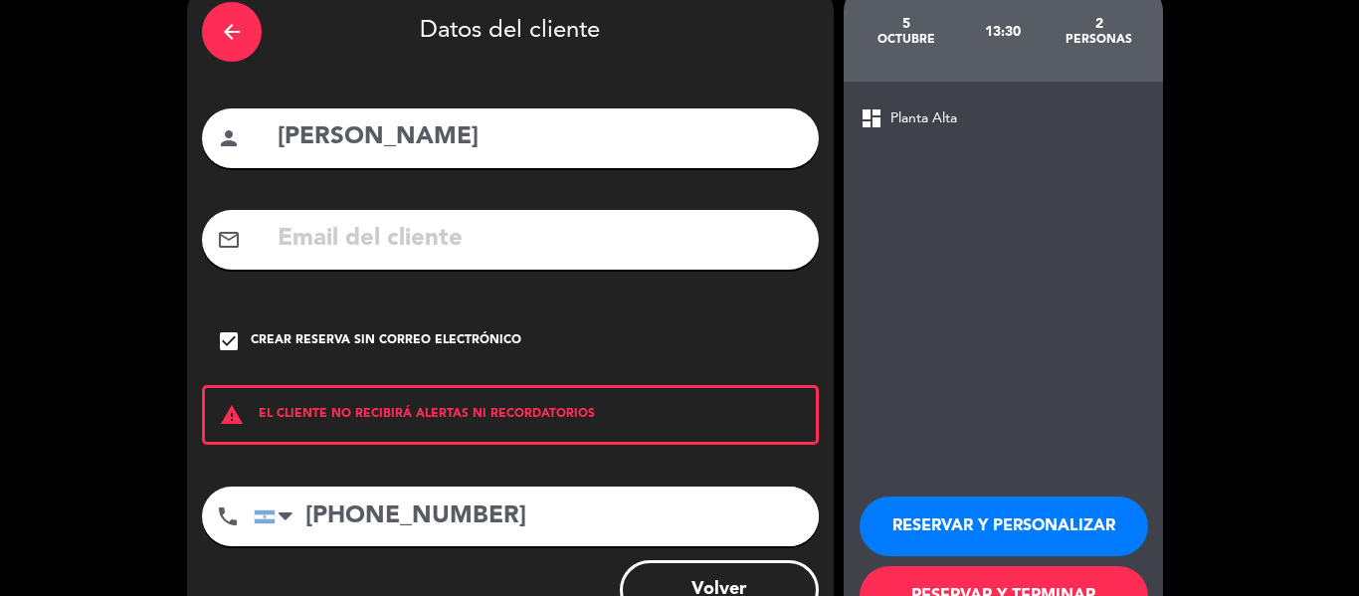
click at [1065, 583] on button "RESERVAR Y TERMINAR" at bounding box center [1004, 596] width 289 height 60
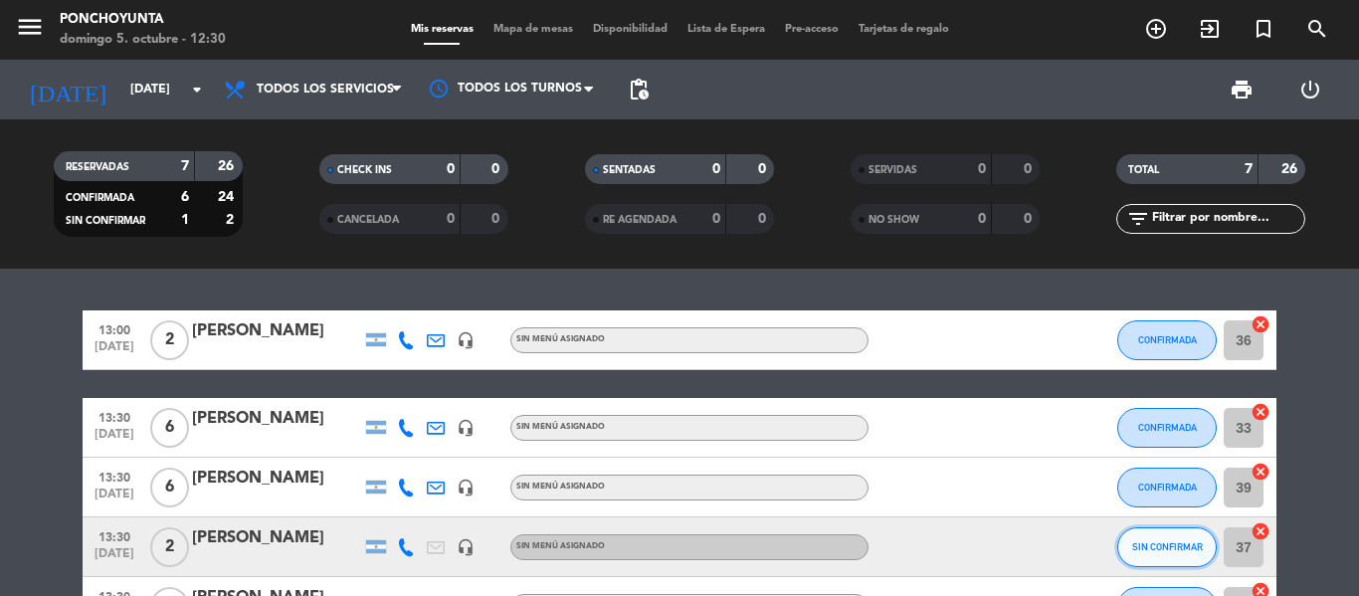
click at [1171, 543] on span "SIN CONFIRMAR" at bounding box center [1167, 546] width 71 height 11
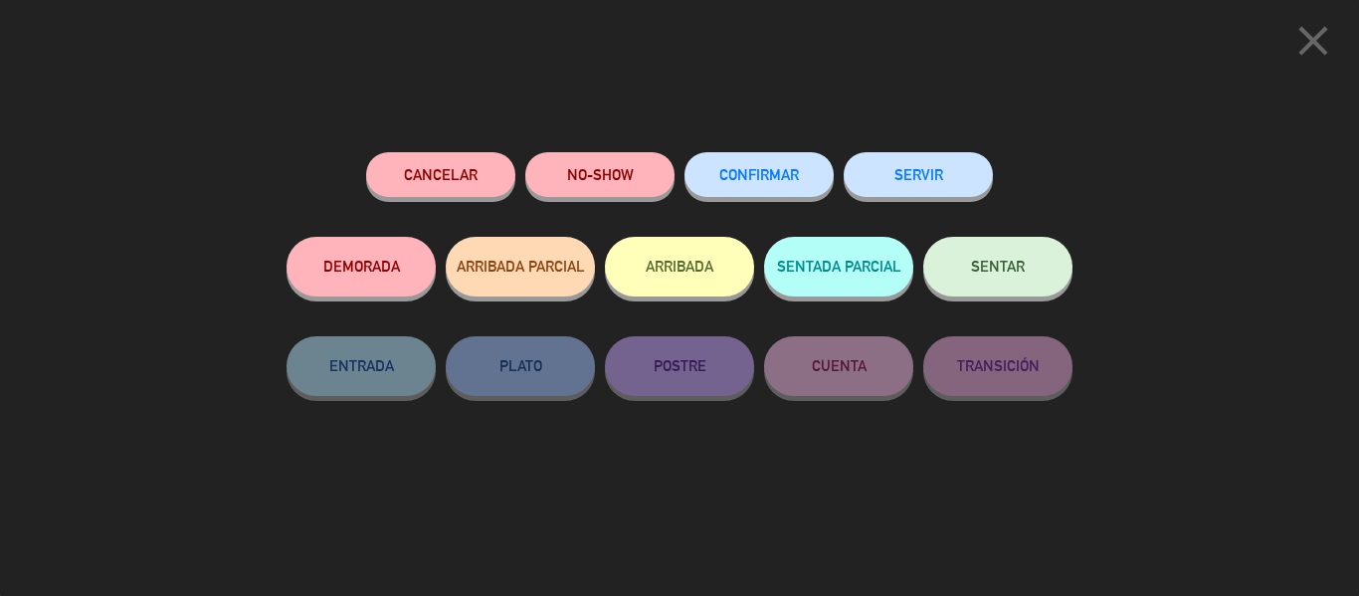
click at [790, 169] on span "CONFIRMAR" at bounding box center [759, 174] width 80 height 17
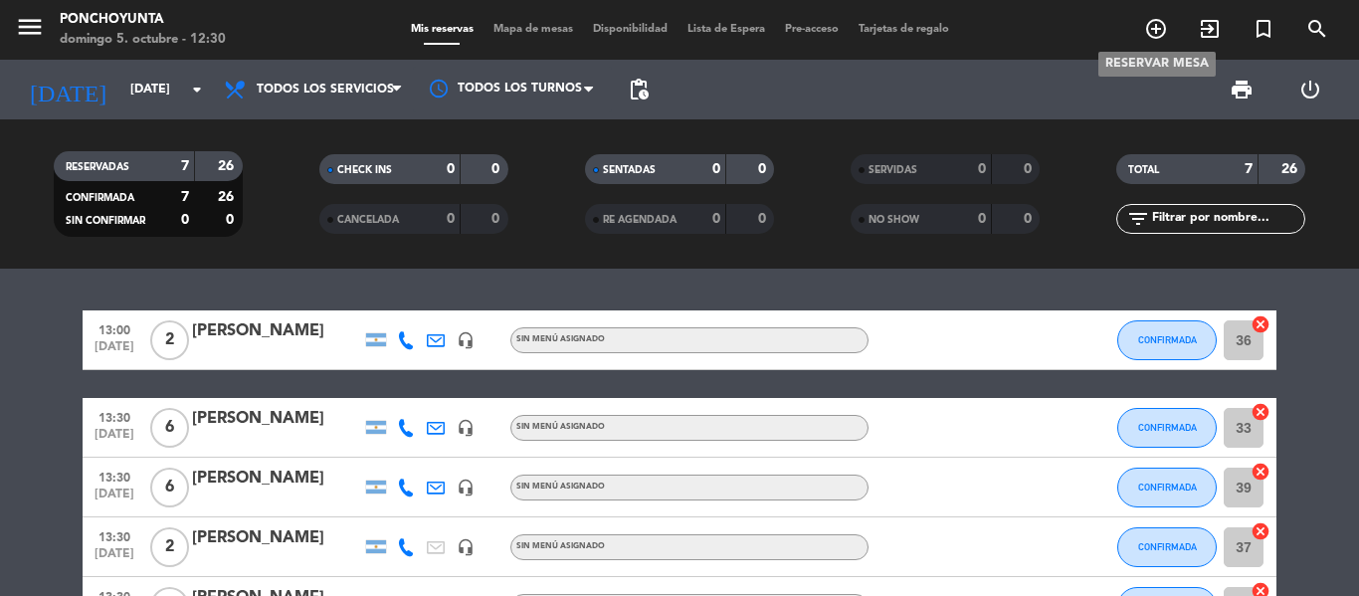
click at [1154, 28] on icon "add_circle_outline" at bounding box center [1156, 29] width 24 height 24
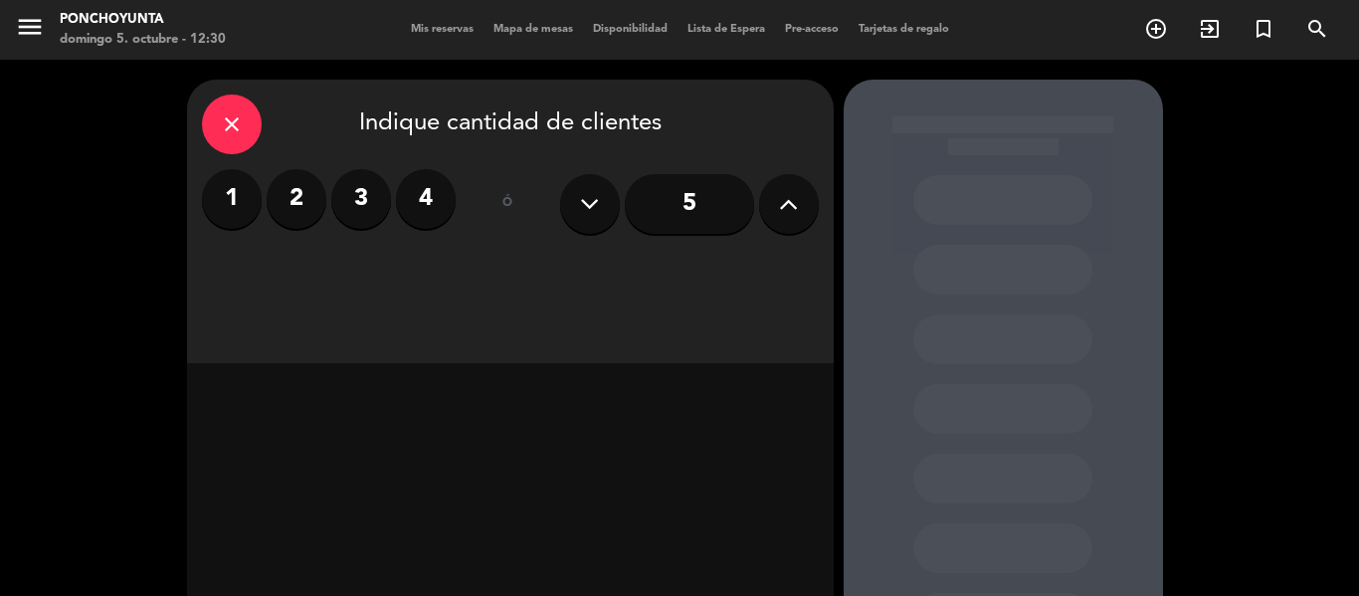
click at [361, 203] on label "3" at bounding box center [361, 199] width 60 height 60
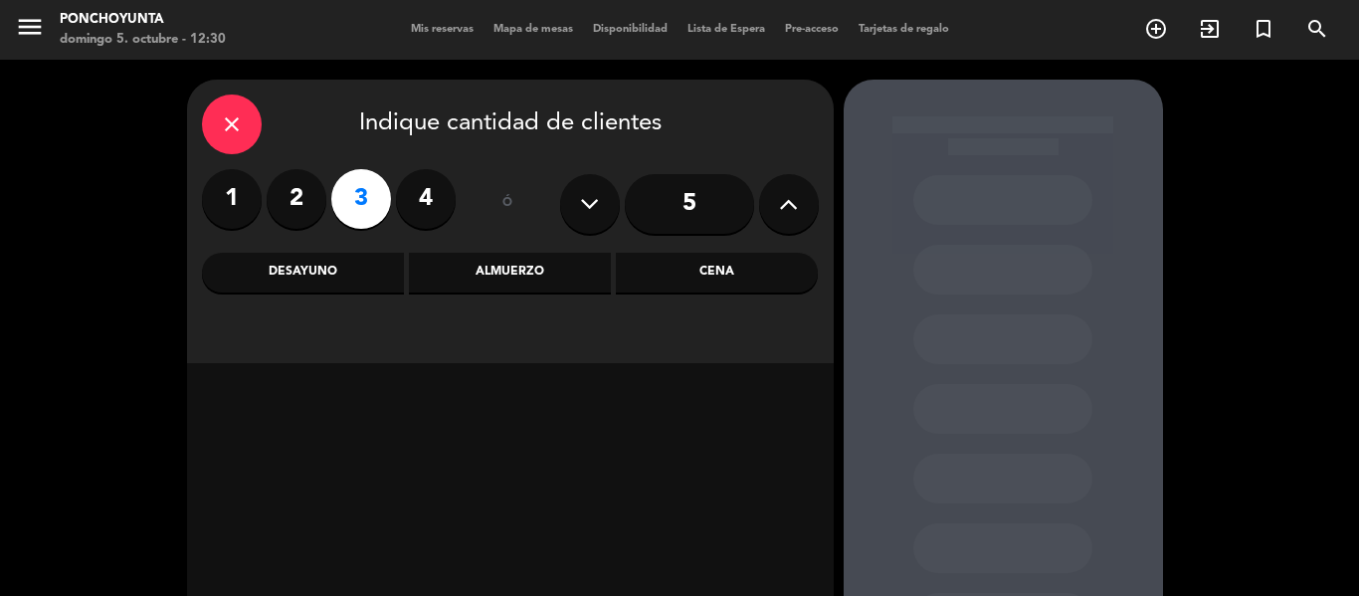
click at [505, 272] on div "Almuerzo" at bounding box center [510, 273] width 202 height 40
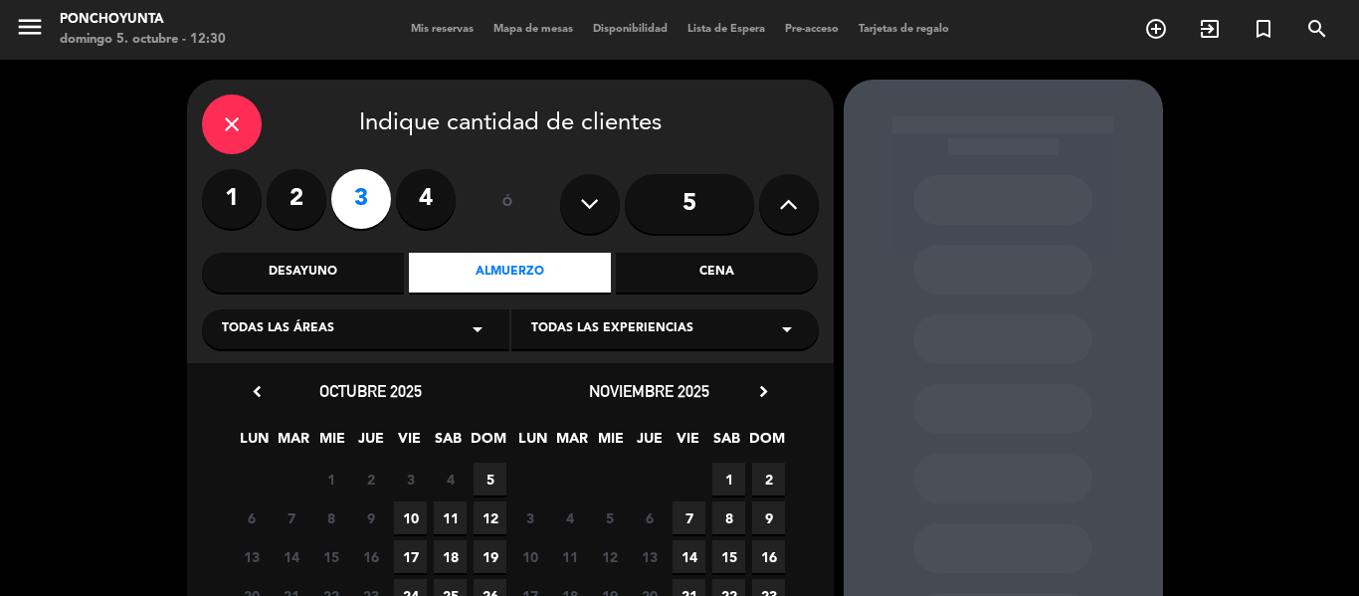
click at [488, 480] on span "5" at bounding box center [490, 479] width 33 height 33
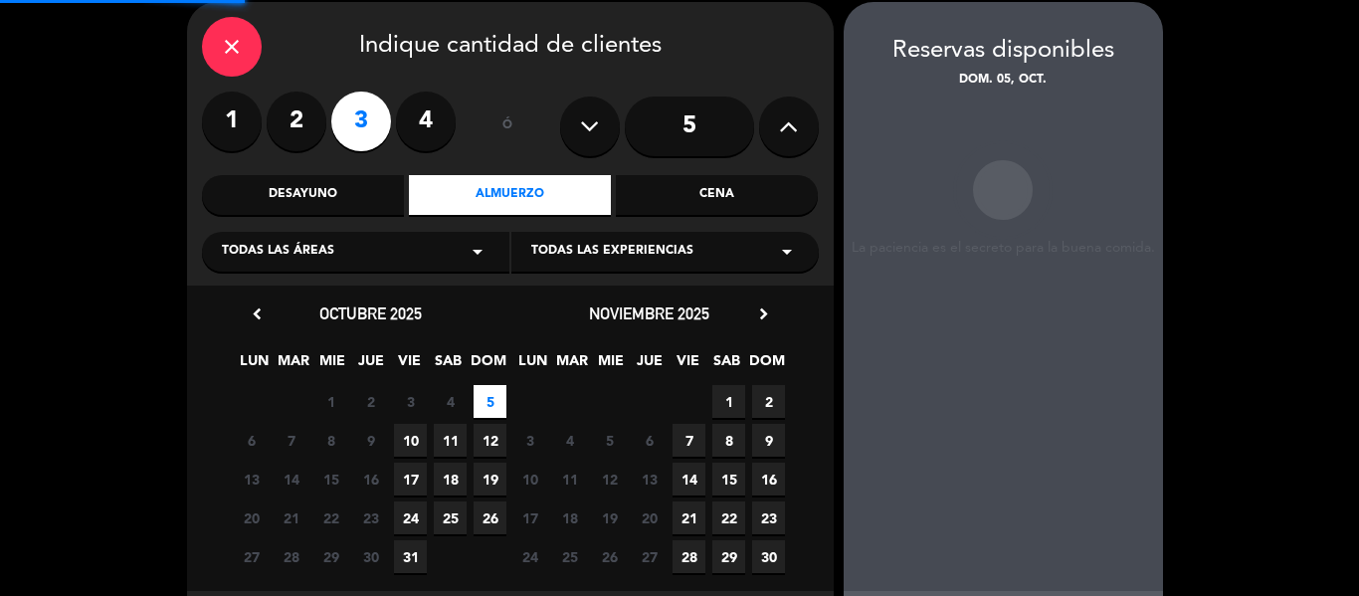
scroll to position [80, 0]
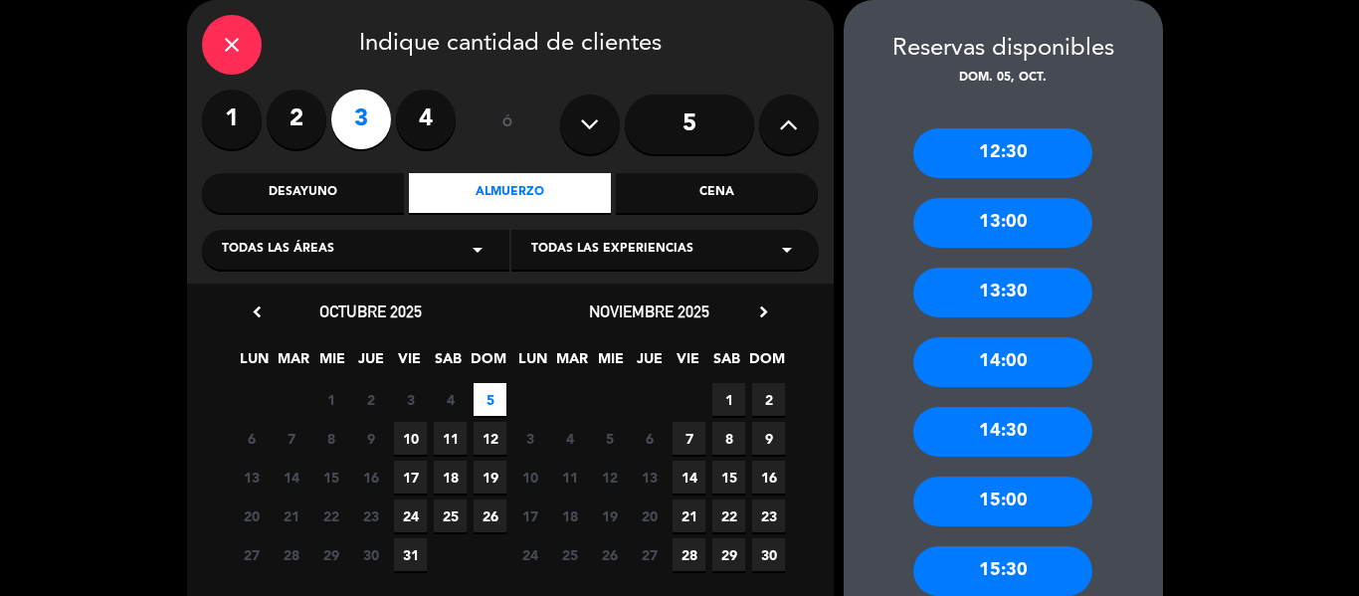
click at [975, 297] on div "13:30" at bounding box center [1002, 293] width 179 height 50
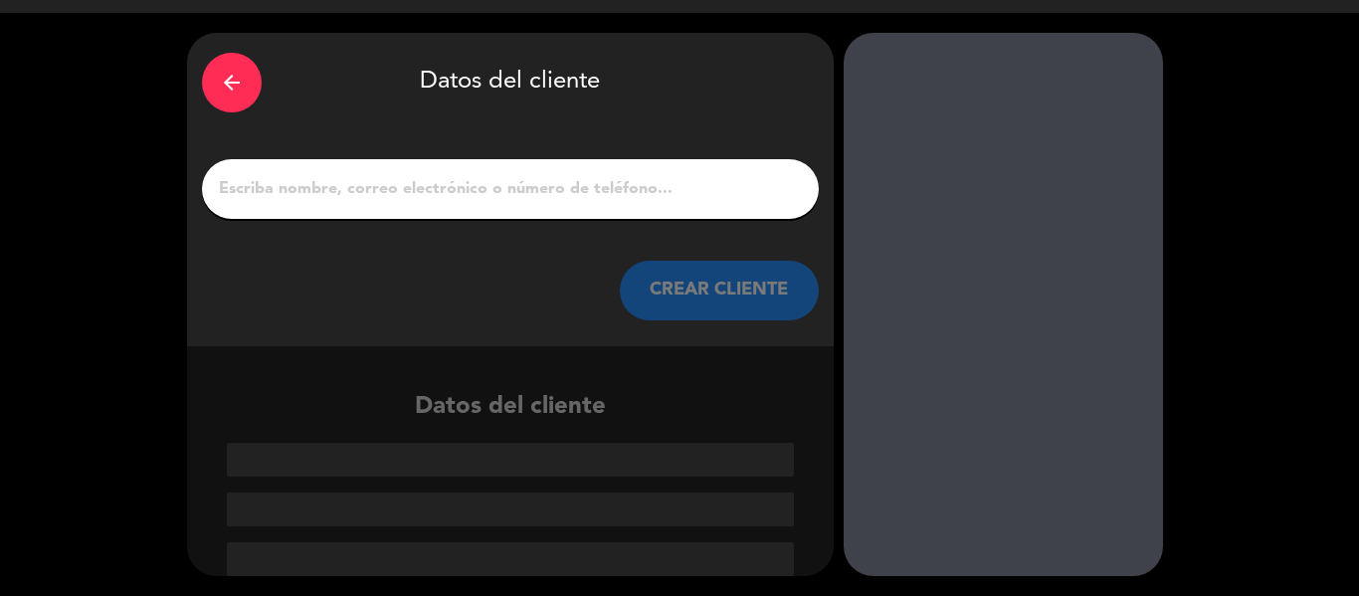
click at [356, 196] on input "1" at bounding box center [510, 189] width 587 height 28
paste input "[PERSON_NAME]"
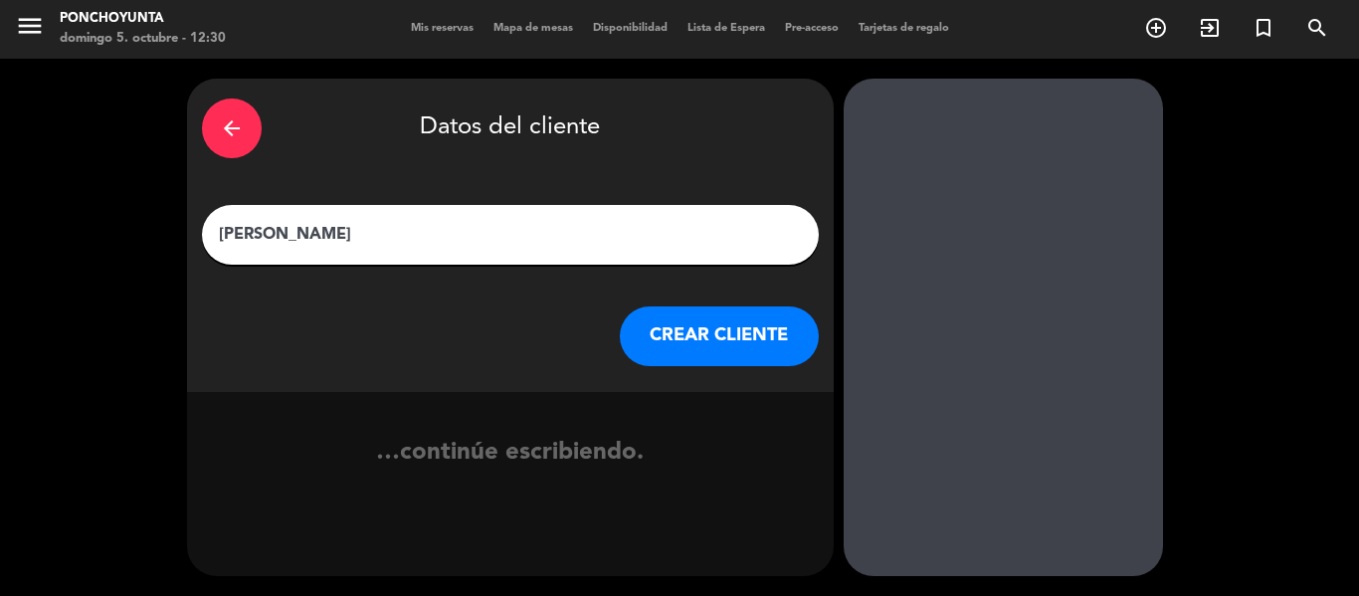
scroll to position [1, 0]
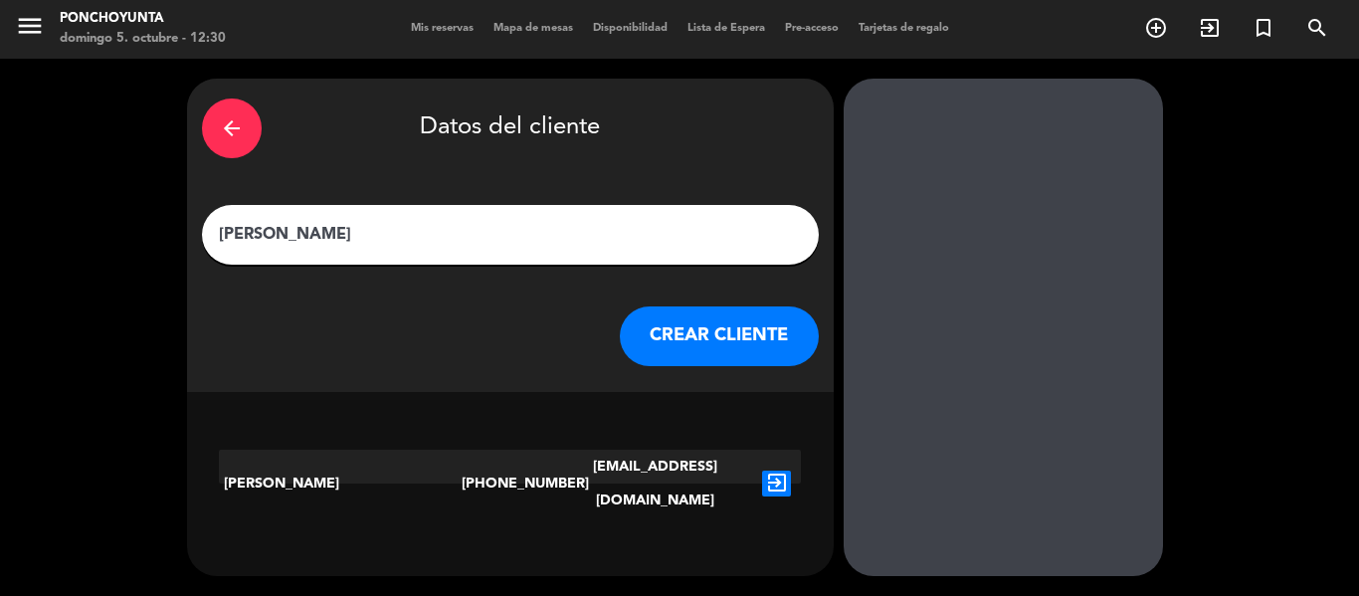
type input "[PERSON_NAME]"
click at [780, 475] on icon "exit_to_app" at bounding box center [776, 484] width 29 height 26
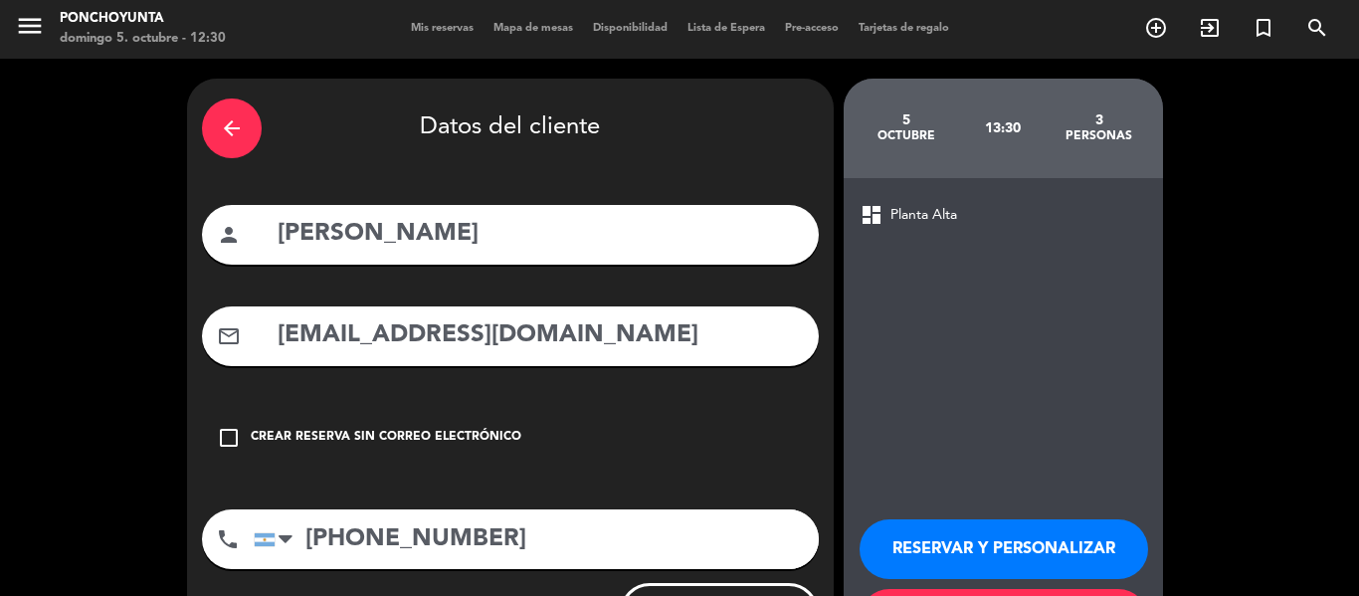
click at [1209, 456] on div "arrow_back Datos del cliente person [PERSON_NAME] mail_outline [EMAIL_ADDRESS][…" at bounding box center [679, 376] width 1359 height 634
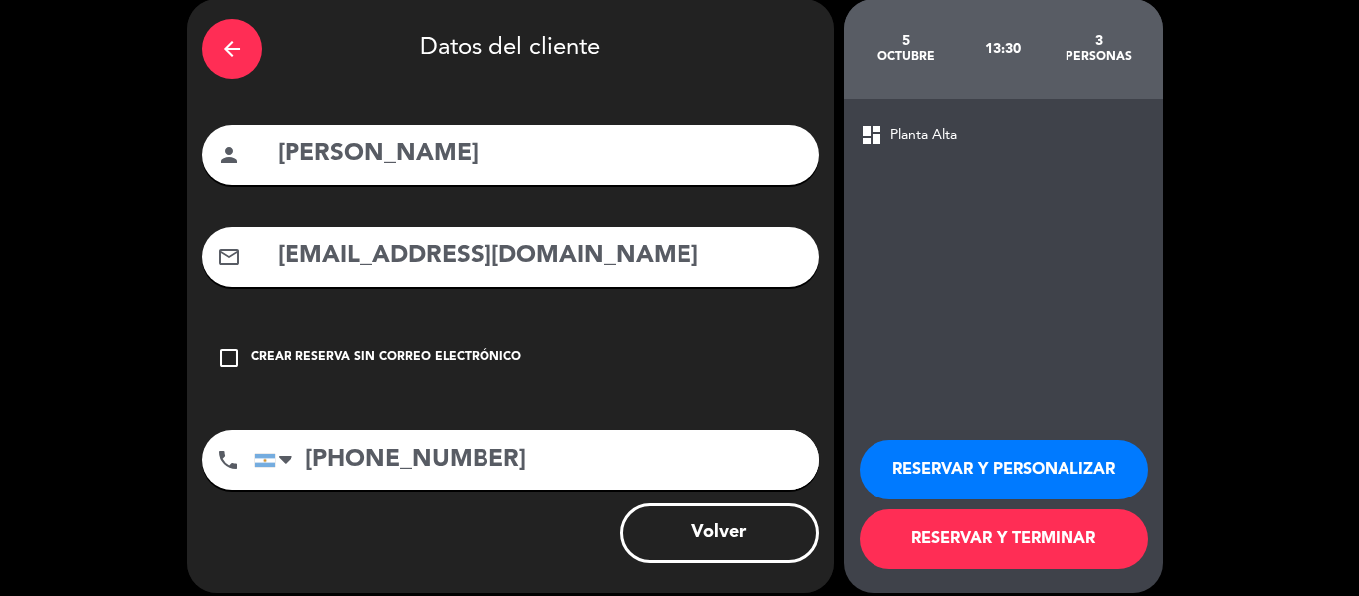
scroll to position [98, 0]
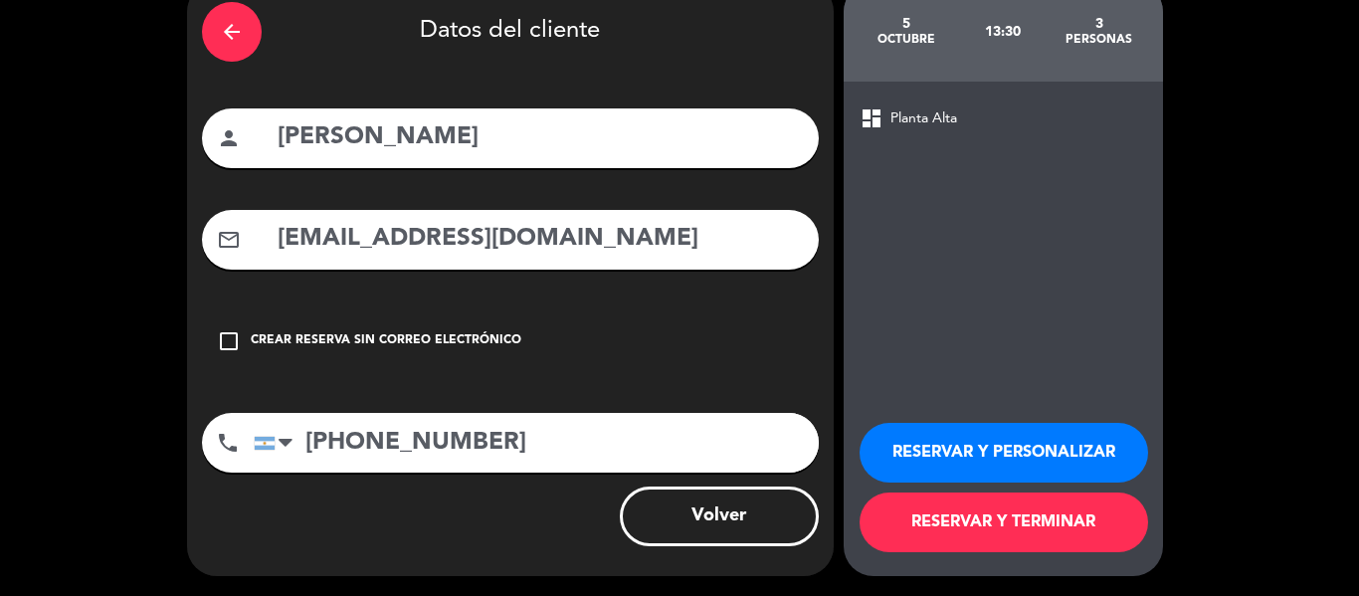
click at [1027, 515] on button "RESERVAR Y TERMINAR" at bounding box center [1004, 523] width 289 height 60
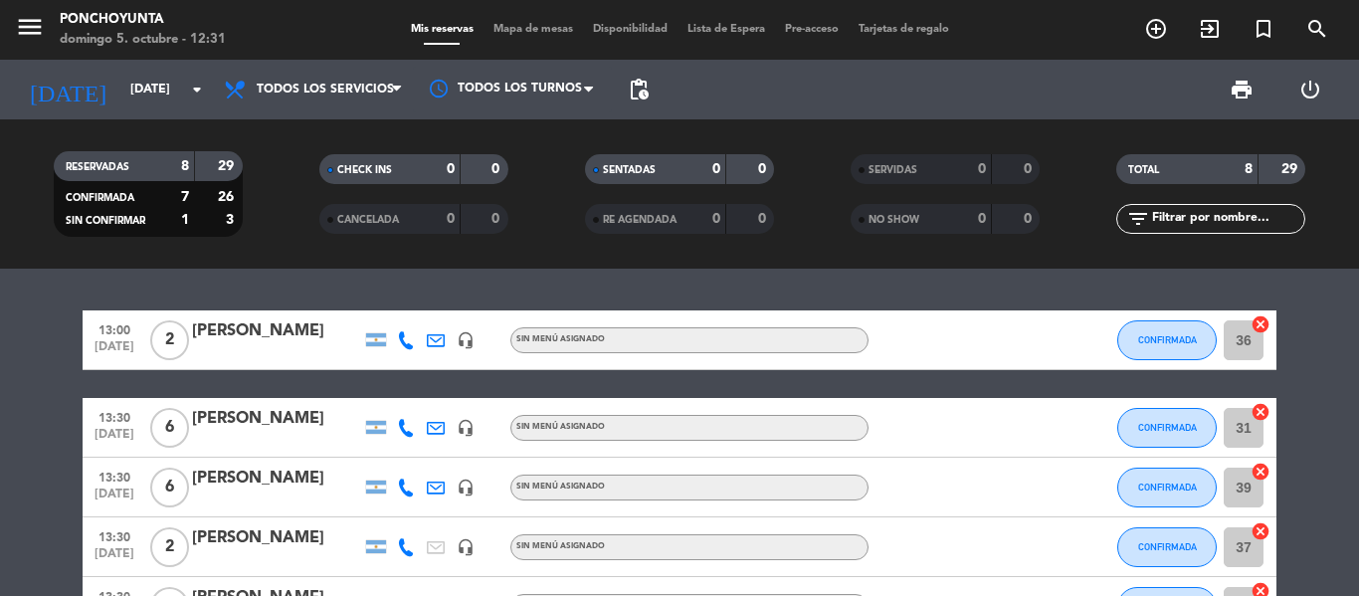
click at [1358, 400] on bookings-row "13:00 [DATE] 2 [PERSON_NAME] headset_mic Sin menú asignado CONFIRMADA 36 cancel…" at bounding box center [679, 576] width 1359 height 533
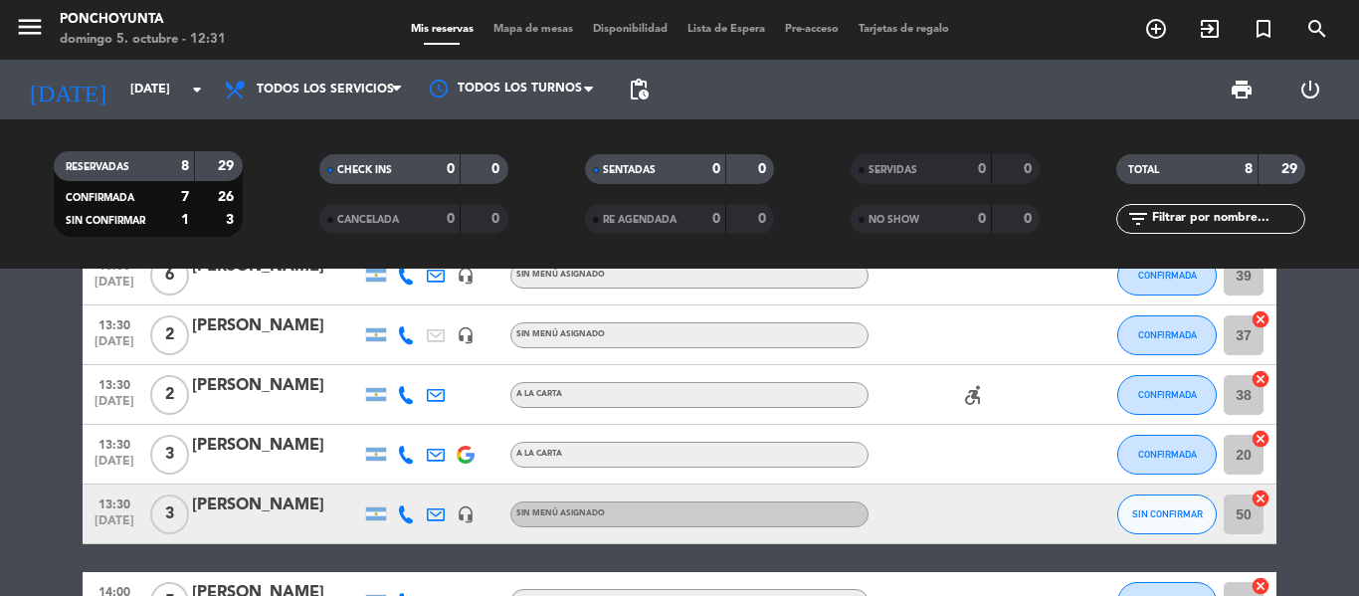
scroll to position [239, 0]
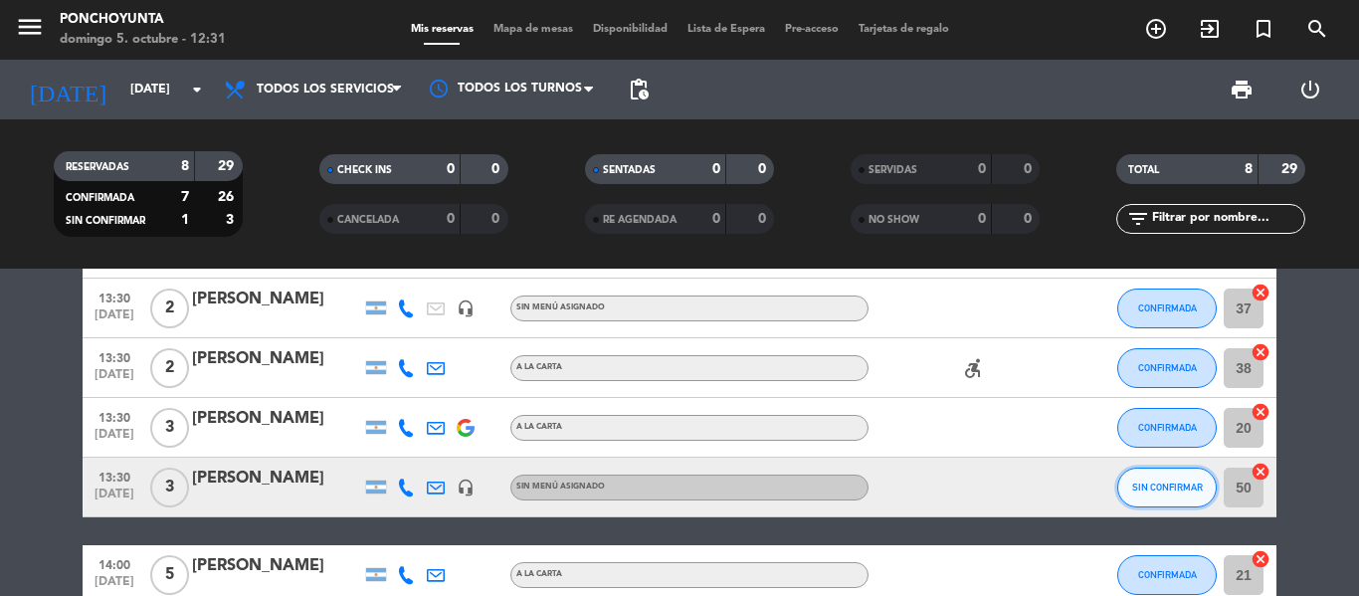
click at [1145, 490] on span "SIN CONFIRMAR" at bounding box center [1167, 487] width 71 height 11
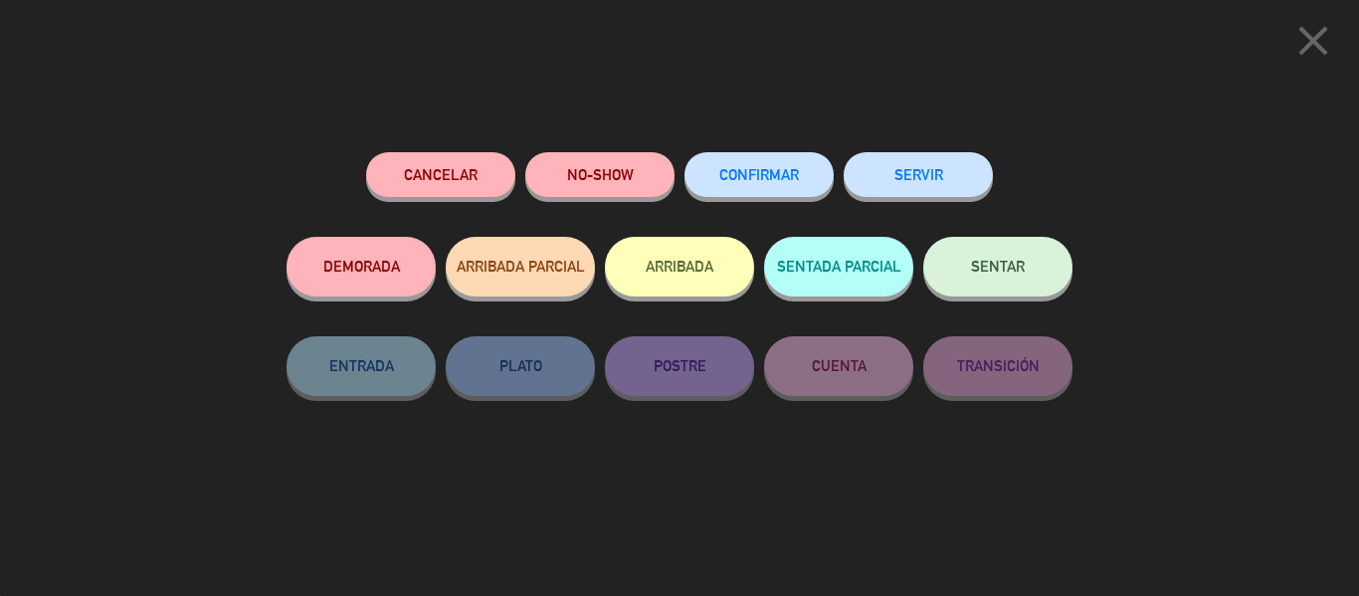
click at [737, 168] on button "CONFIRMAR" at bounding box center [759, 174] width 149 height 45
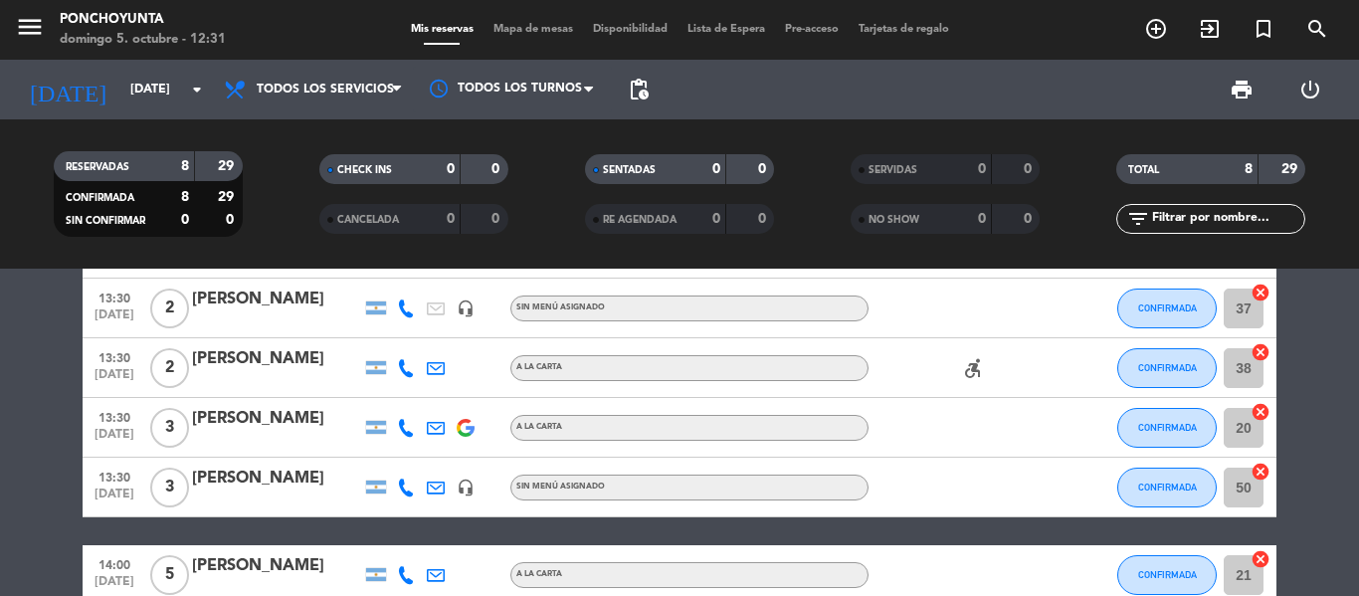
click at [1357, 291] on bookings-row "13:00 [DATE] 2 [PERSON_NAME] headset_mic Sin menú asignado CONFIRMADA 36 cancel…" at bounding box center [679, 338] width 1359 height 533
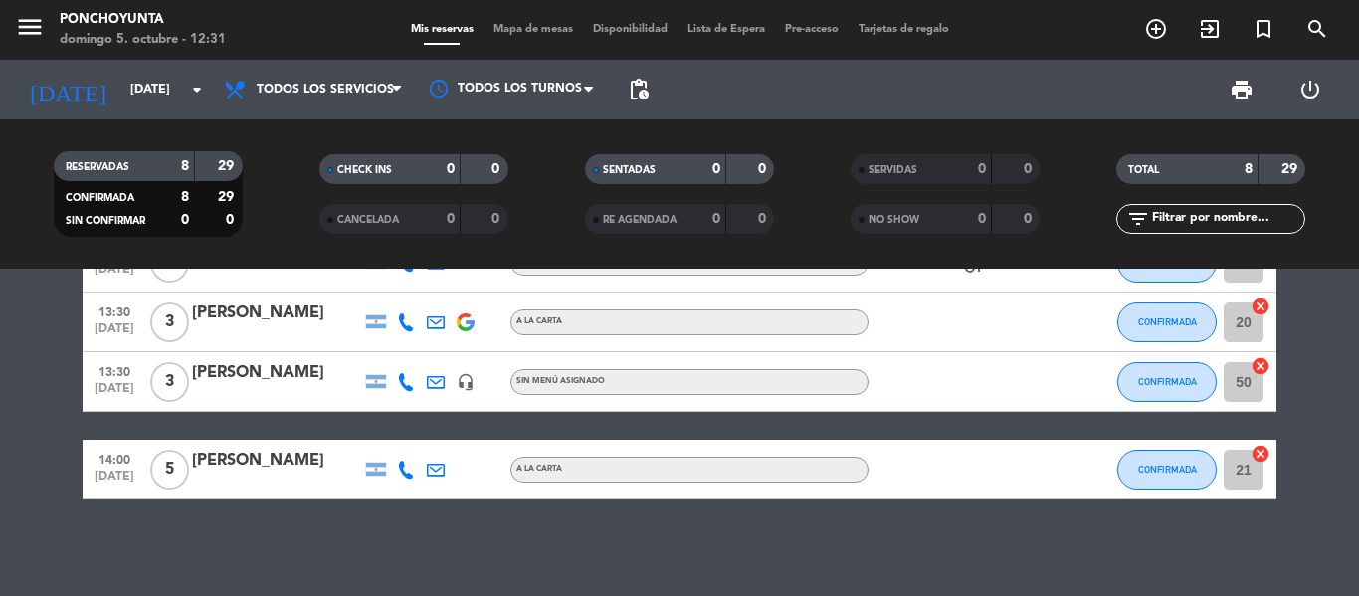
scroll to position [347, 0]
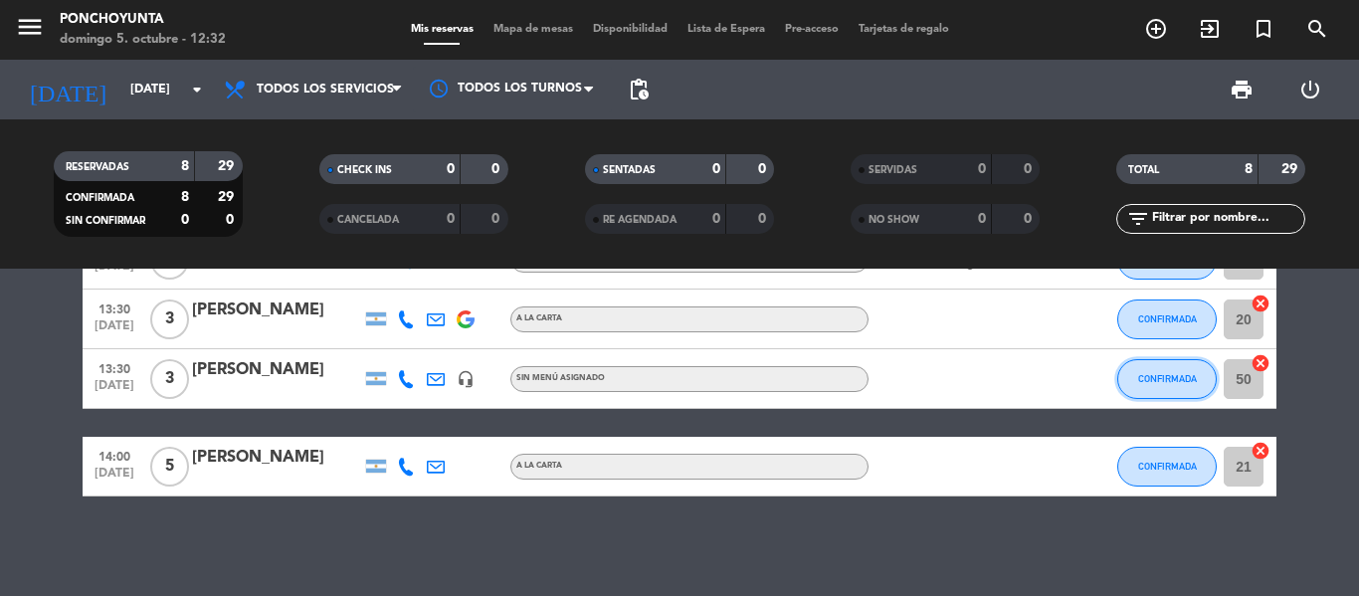
click at [1157, 387] on button "CONFIRMADA" at bounding box center [1167, 379] width 100 height 40
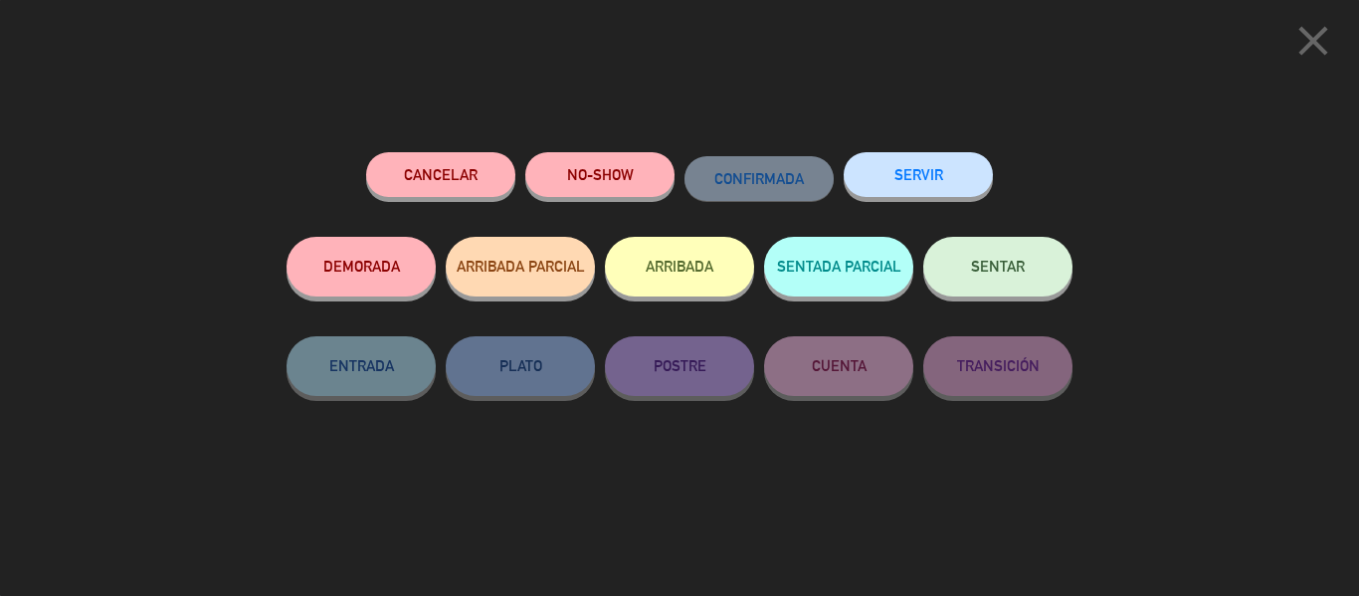
click at [431, 167] on button "Cancelar" at bounding box center [440, 174] width 149 height 45
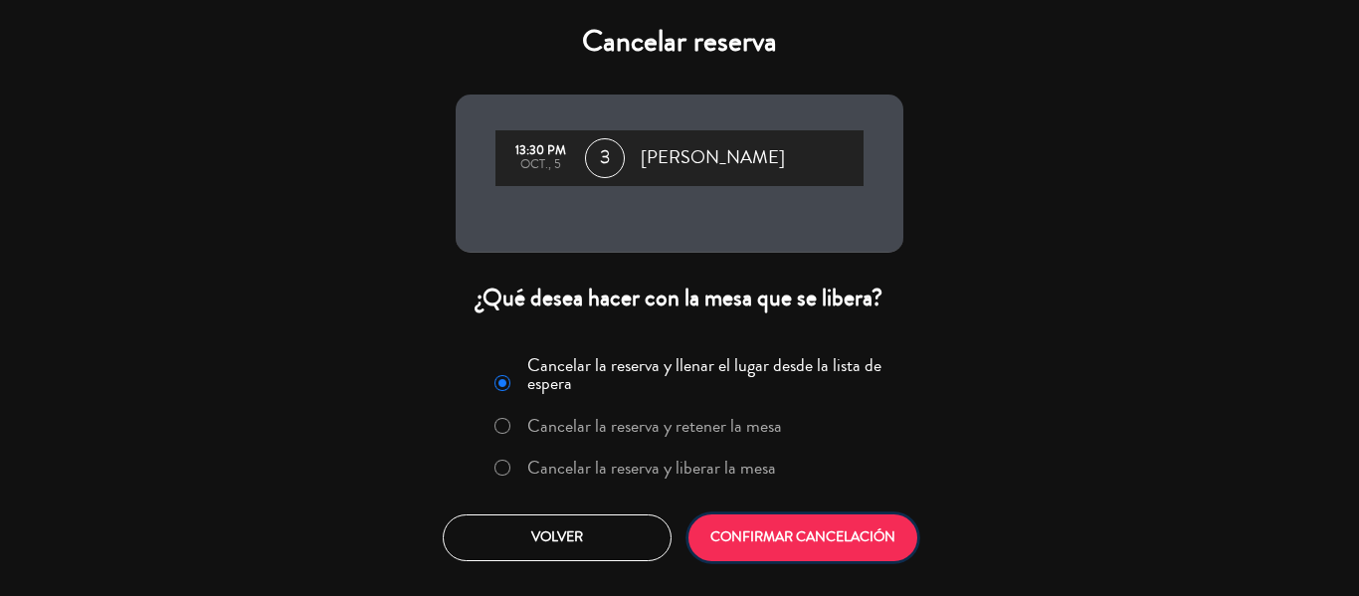
click at [814, 534] on button "CONFIRMAR CANCELACIÓN" at bounding box center [803, 537] width 229 height 47
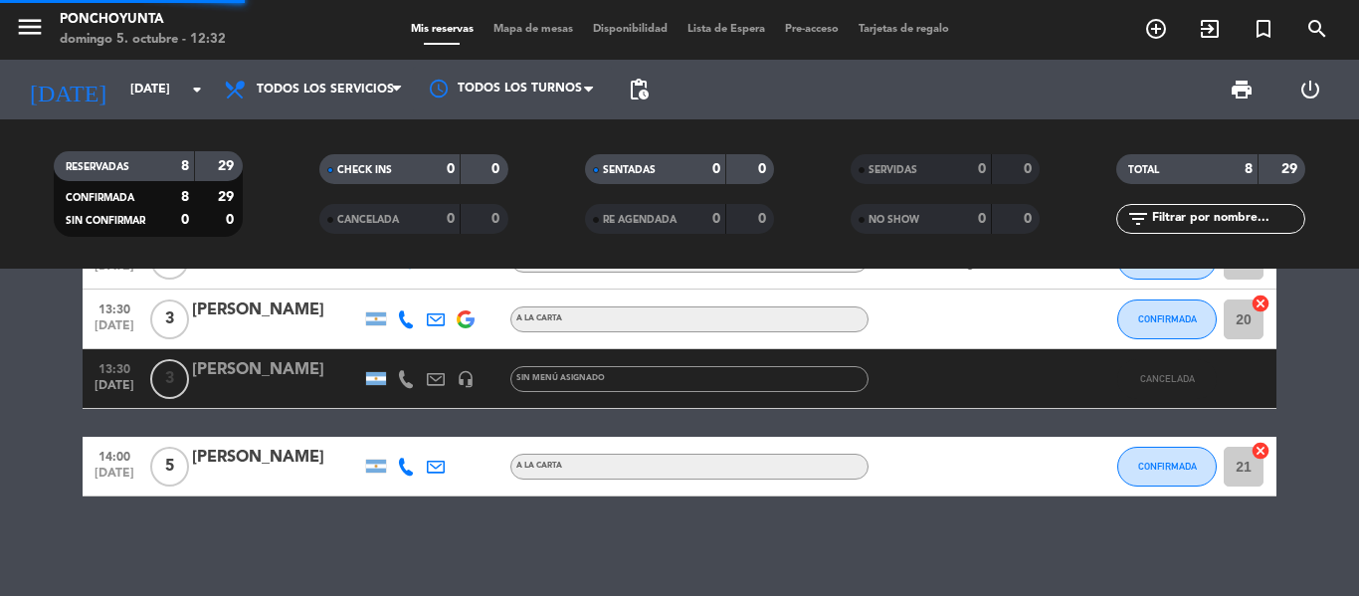
scroll to position [288, 0]
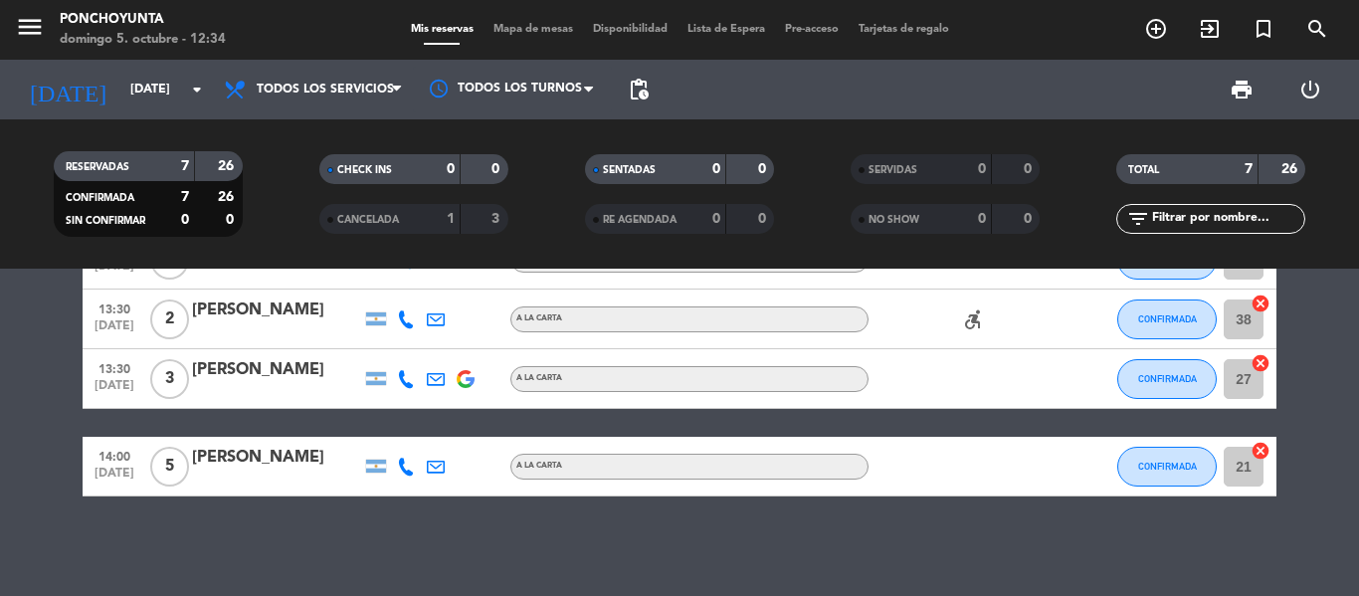
click at [1328, 376] on bookings-row "13:00 [DATE] 2 [PERSON_NAME] headset_mic Sin menú asignado CONFIRMADA 36 cancel…" at bounding box center [679, 260] width 1359 height 474
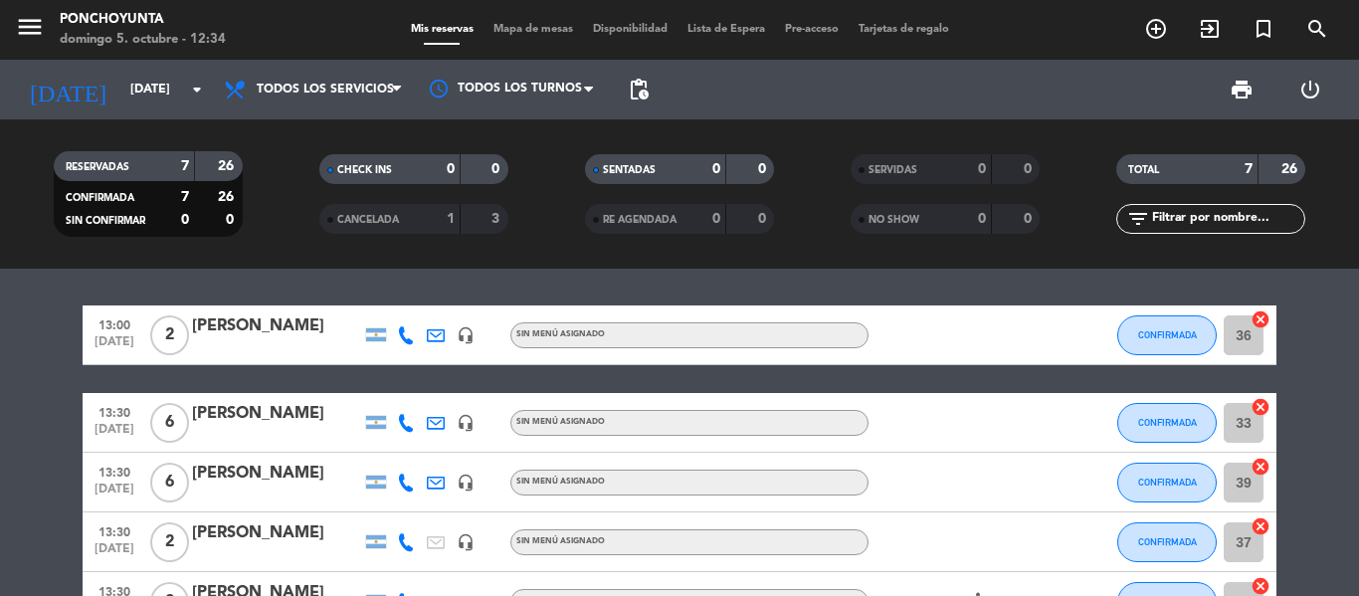
scroll to position [0, 0]
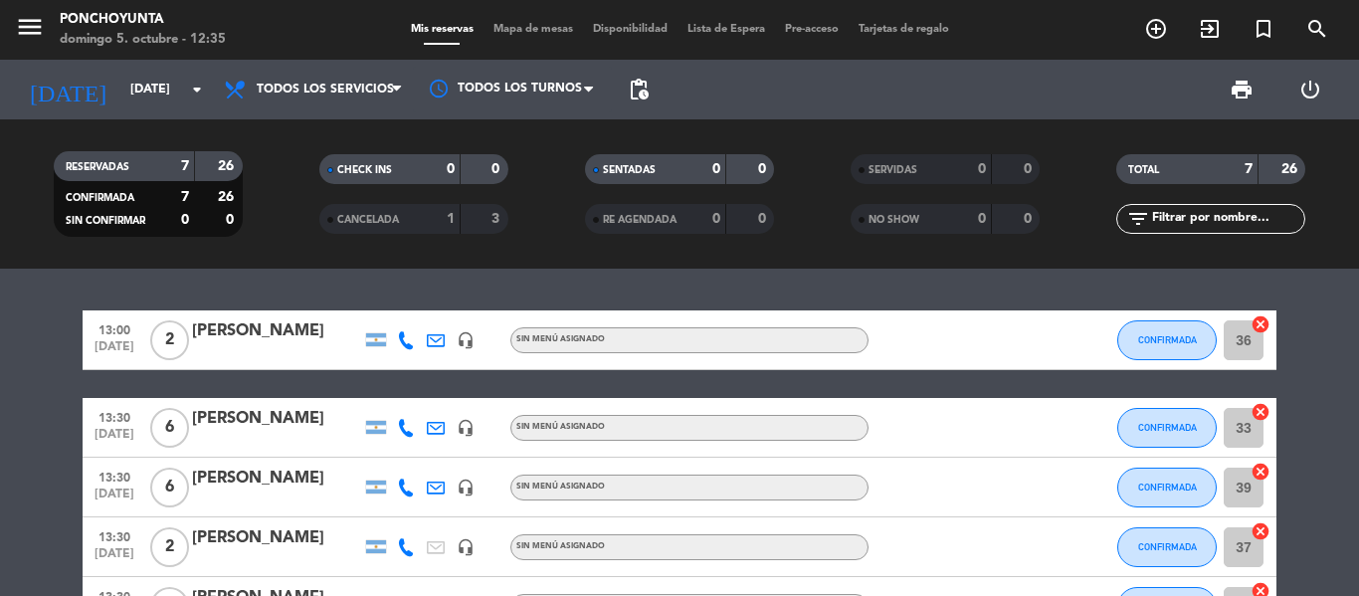
click at [447, 287] on div "13:00 [DATE] 2 [PERSON_NAME] headset_mic Sin menú asignado CONFIRMADA 36 cancel…" at bounding box center [679, 432] width 1359 height 327
click at [245, 285] on div "13:00 [DATE] 2 [PERSON_NAME] headset_mic Sin menú asignado CONFIRMADA 36 cancel…" at bounding box center [679, 432] width 1359 height 327
click at [1160, 33] on icon "add_circle_outline" at bounding box center [1156, 29] width 24 height 24
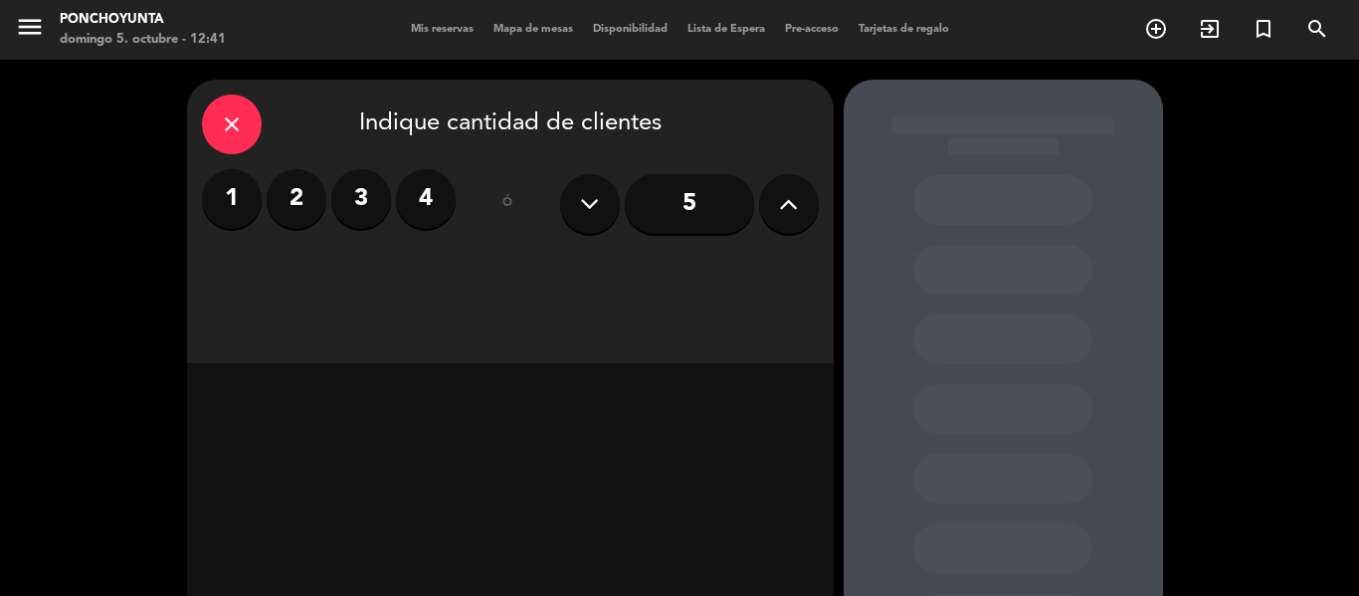
click at [306, 194] on label "2" at bounding box center [297, 199] width 60 height 60
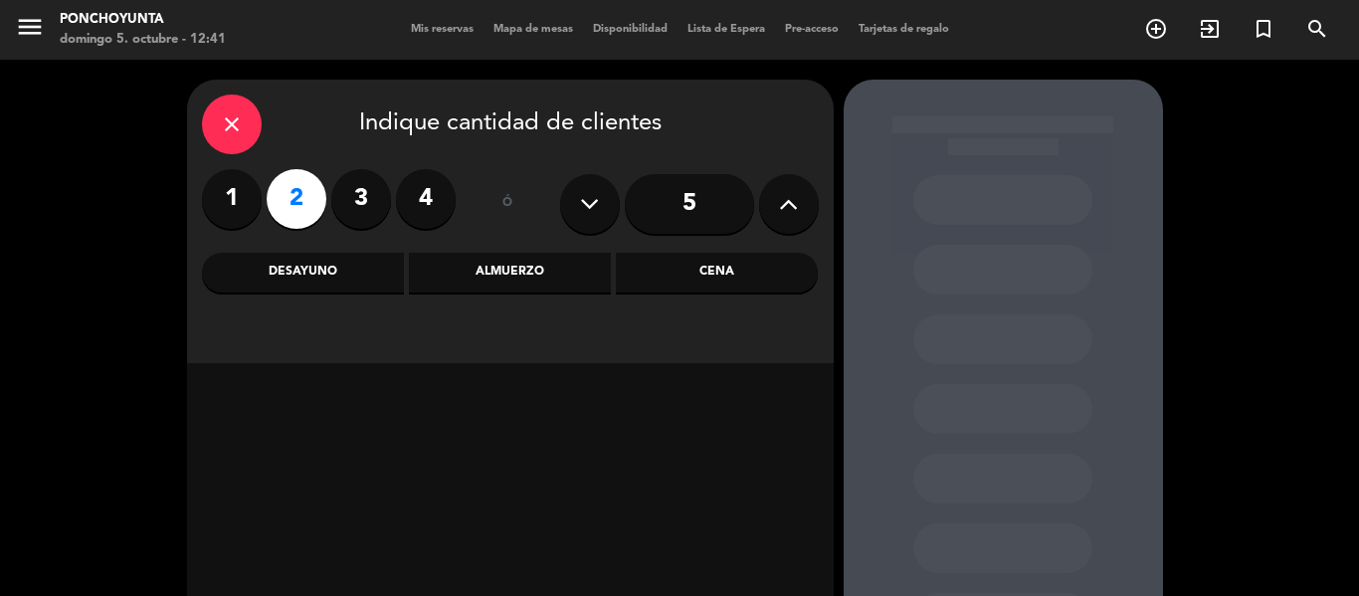
click at [528, 272] on div "Almuerzo" at bounding box center [510, 273] width 202 height 40
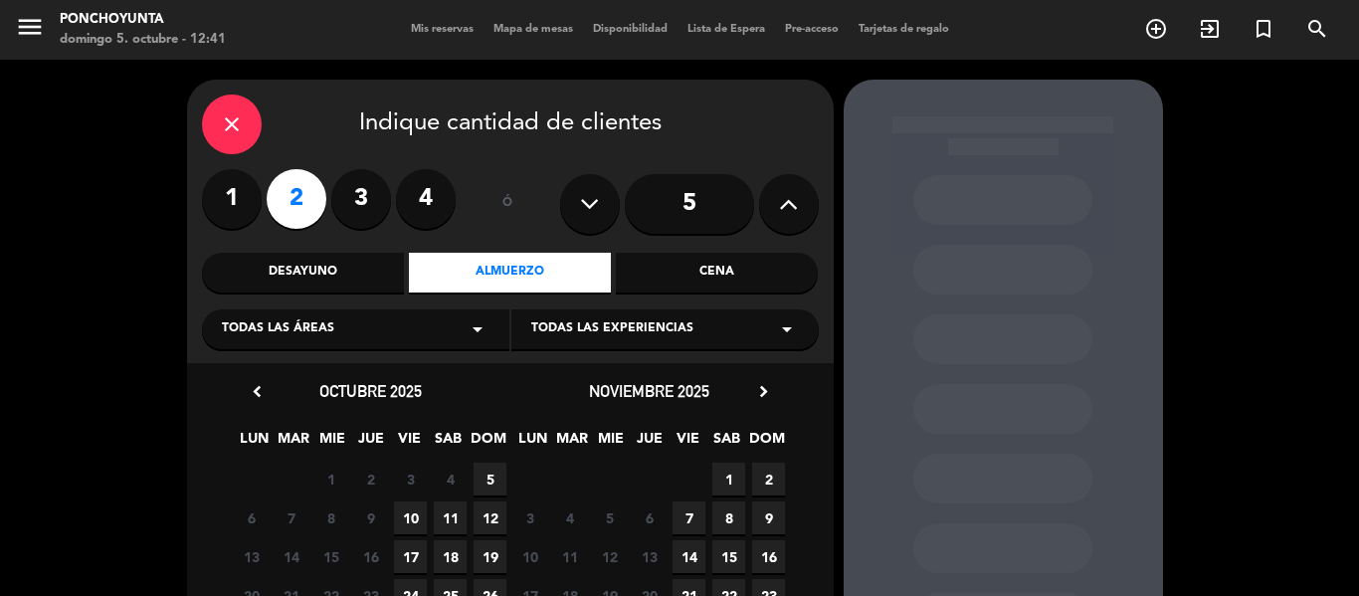
click at [492, 473] on span "5" at bounding box center [490, 479] width 33 height 33
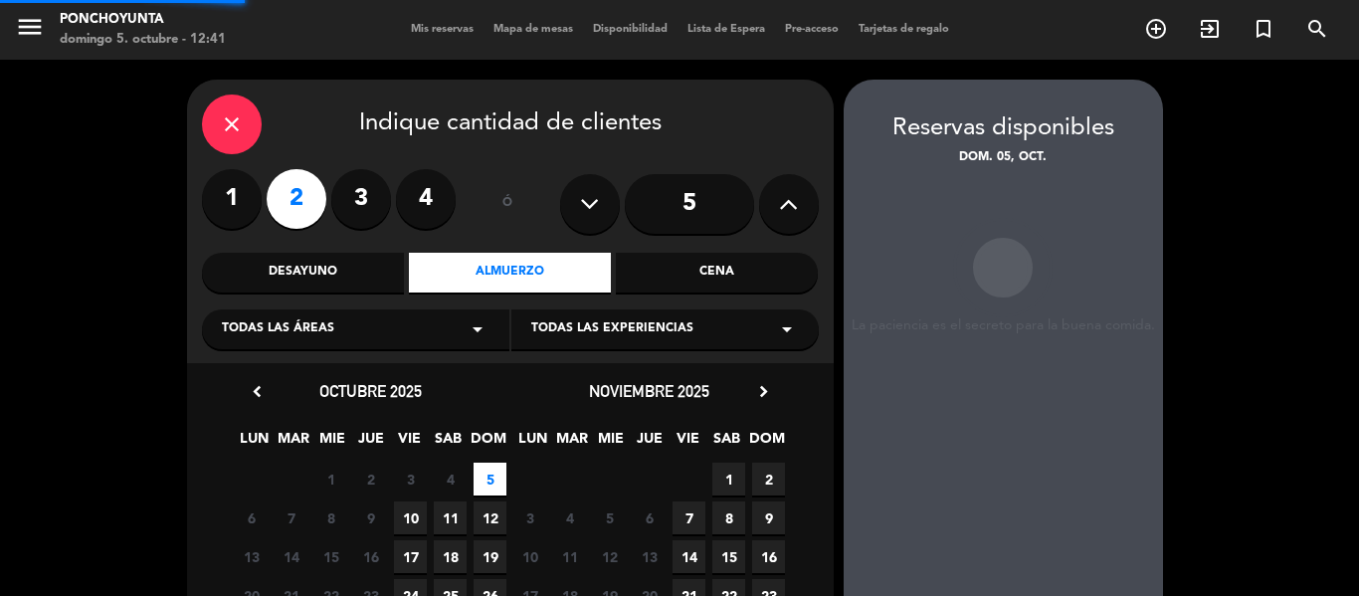
scroll to position [80, 0]
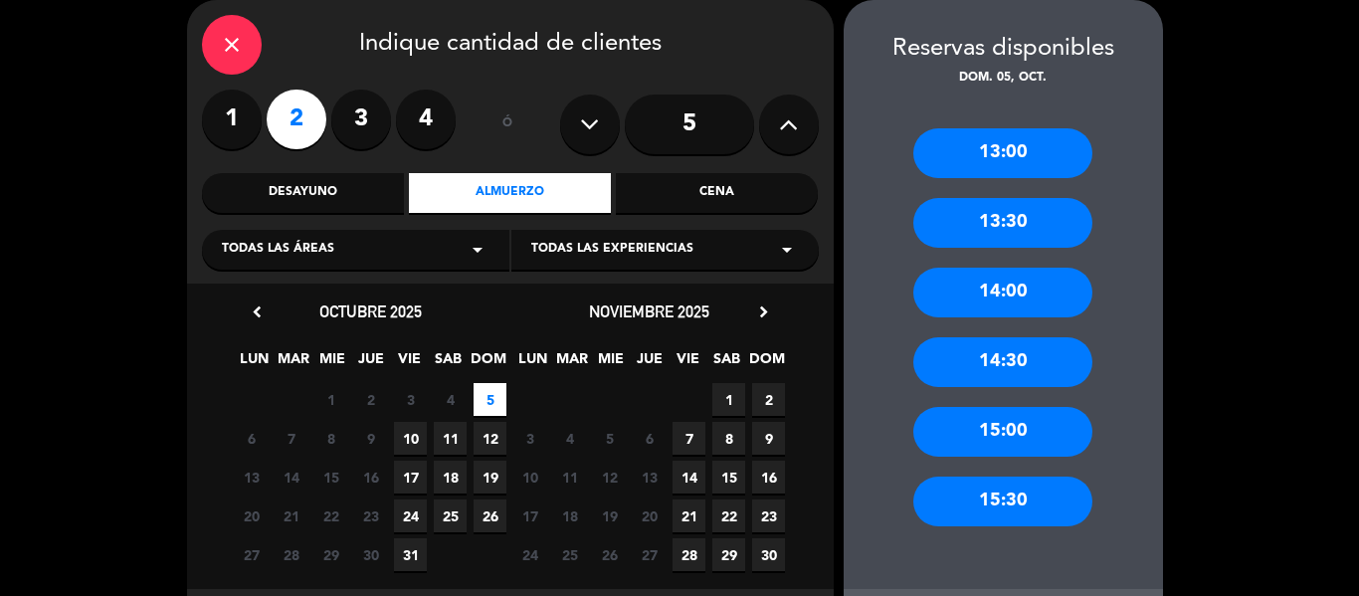
click at [999, 285] on div "14:00" at bounding box center [1002, 293] width 179 height 50
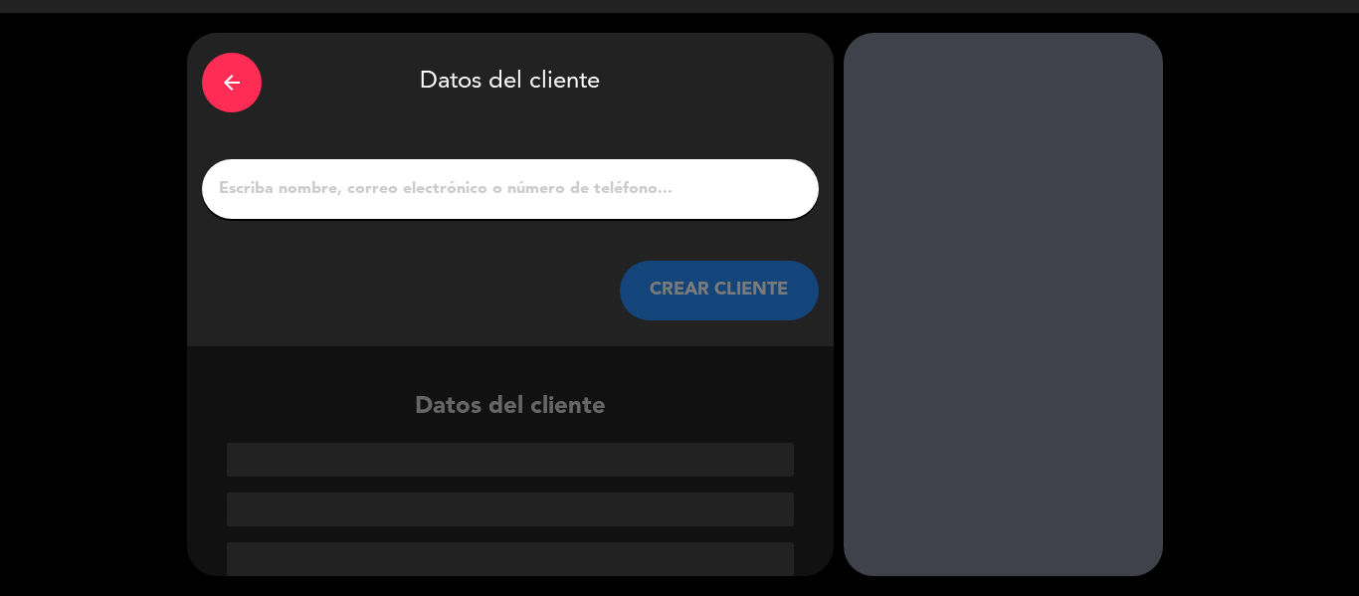
click at [428, 197] on input "1" at bounding box center [510, 189] width 587 height 28
paste input "[PERSON_NAME]"
type input "[PERSON_NAME]"
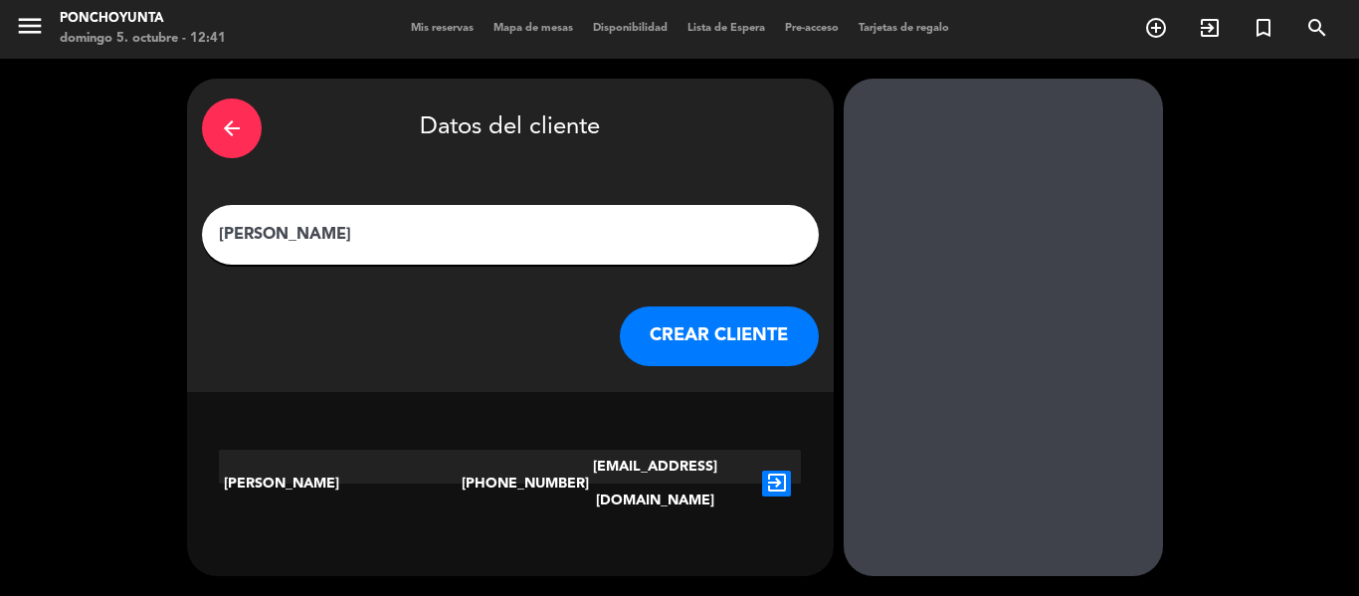
drag, startPoint x: 327, startPoint y: 228, endPoint x: 214, endPoint y: 227, distance: 113.4
click at [214, 227] on div "[PERSON_NAME]" at bounding box center [510, 235] width 617 height 60
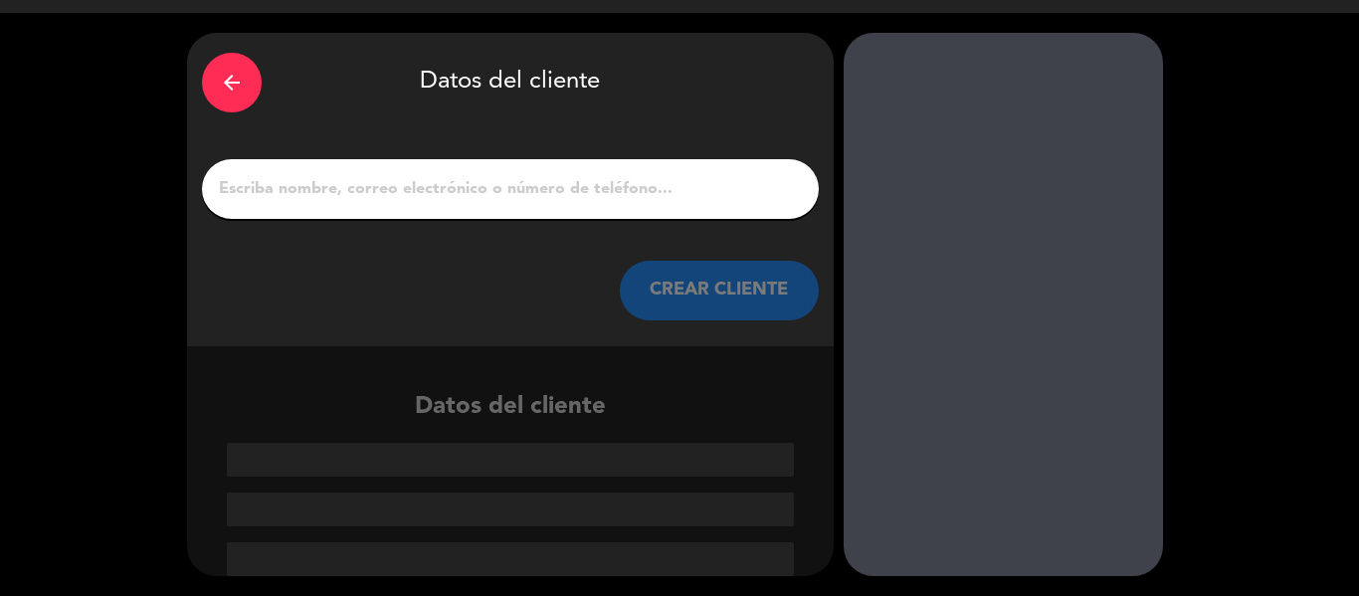
click at [289, 192] on input "1" at bounding box center [510, 189] width 587 height 28
paste input "[PERSON_NAME]"
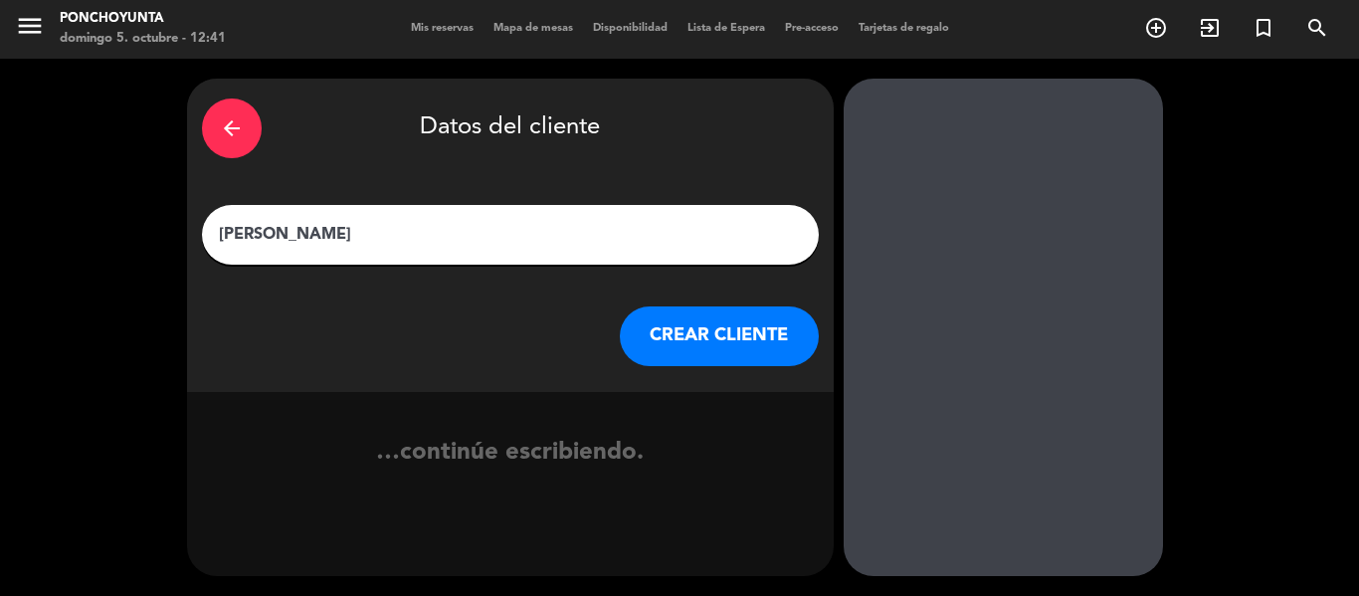
scroll to position [1, 0]
type input "[PERSON_NAME]"
click at [703, 350] on button "CREAR CLIENTE" at bounding box center [719, 336] width 199 height 60
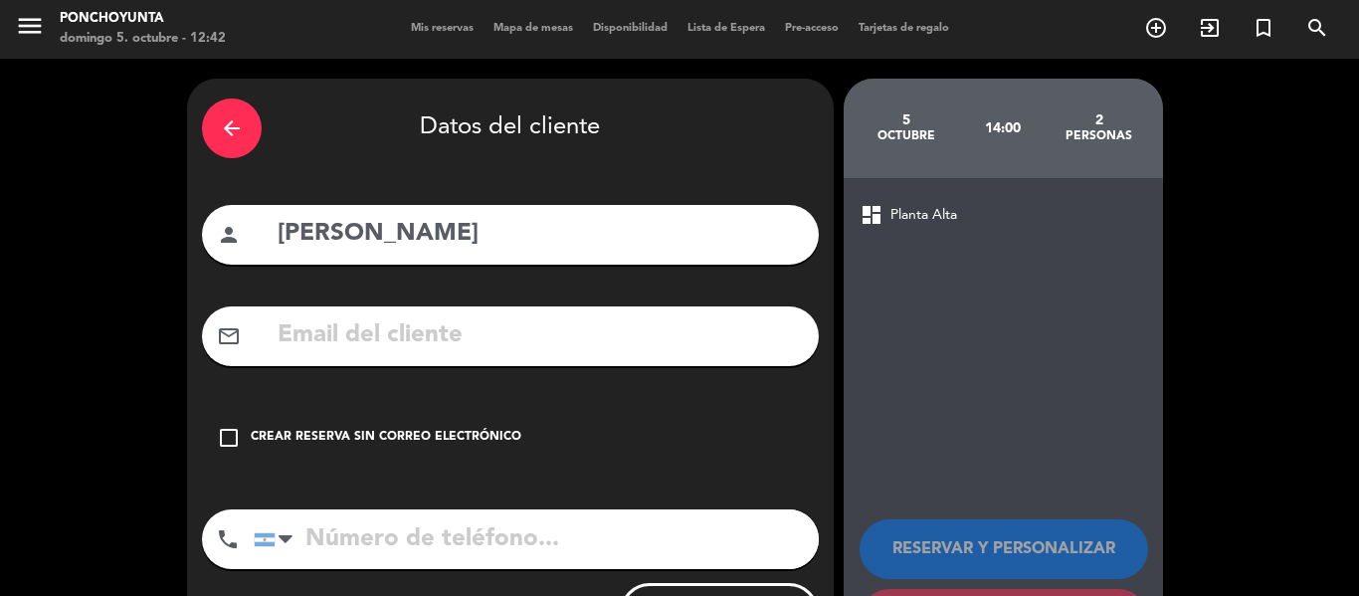
click at [354, 328] on input "text" at bounding box center [540, 335] width 528 height 41
click at [303, 323] on input "text" at bounding box center [540, 335] width 528 height 41
paste input "[PERSON_NAME][EMAIL_ADDRESS][DOMAIN_NAME]"
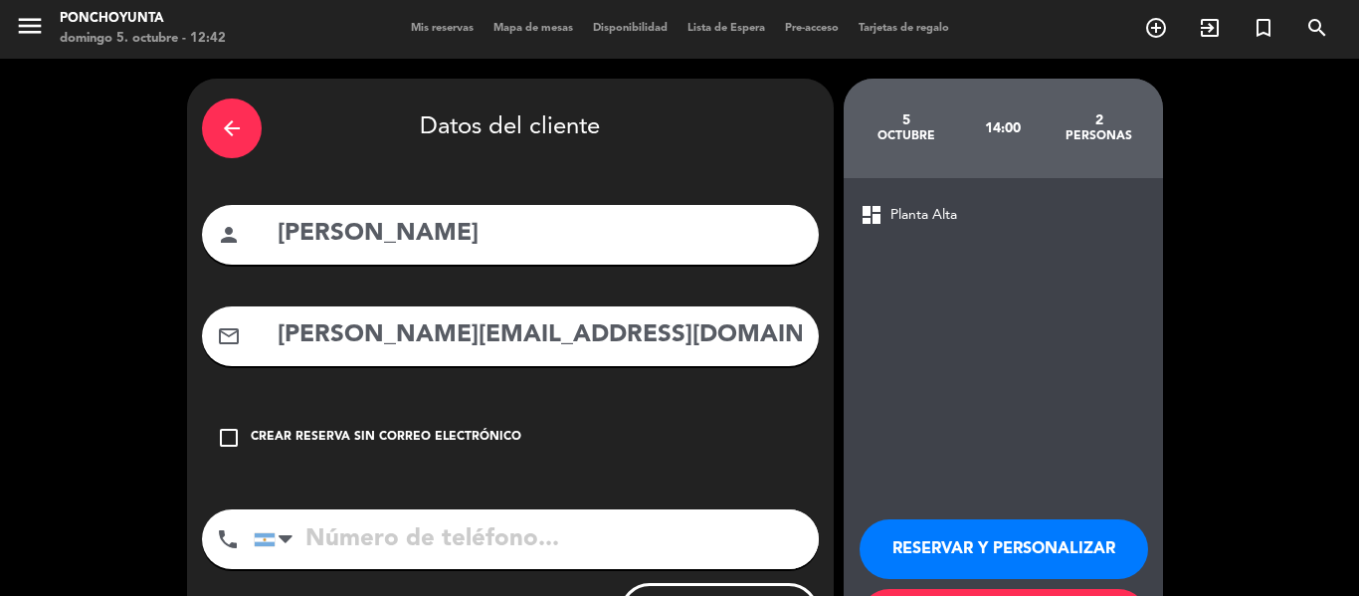
type input "[PERSON_NAME][EMAIL_ADDRESS][DOMAIN_NAME]"
click at [330, 543] on input "tel" at bounding box center [536, 539] width 565 height 60
click at [335, 540] on input "tel" at bounding box center [536, 539] width 565 height 60
paste input "3516237093"
type input "3516237093"
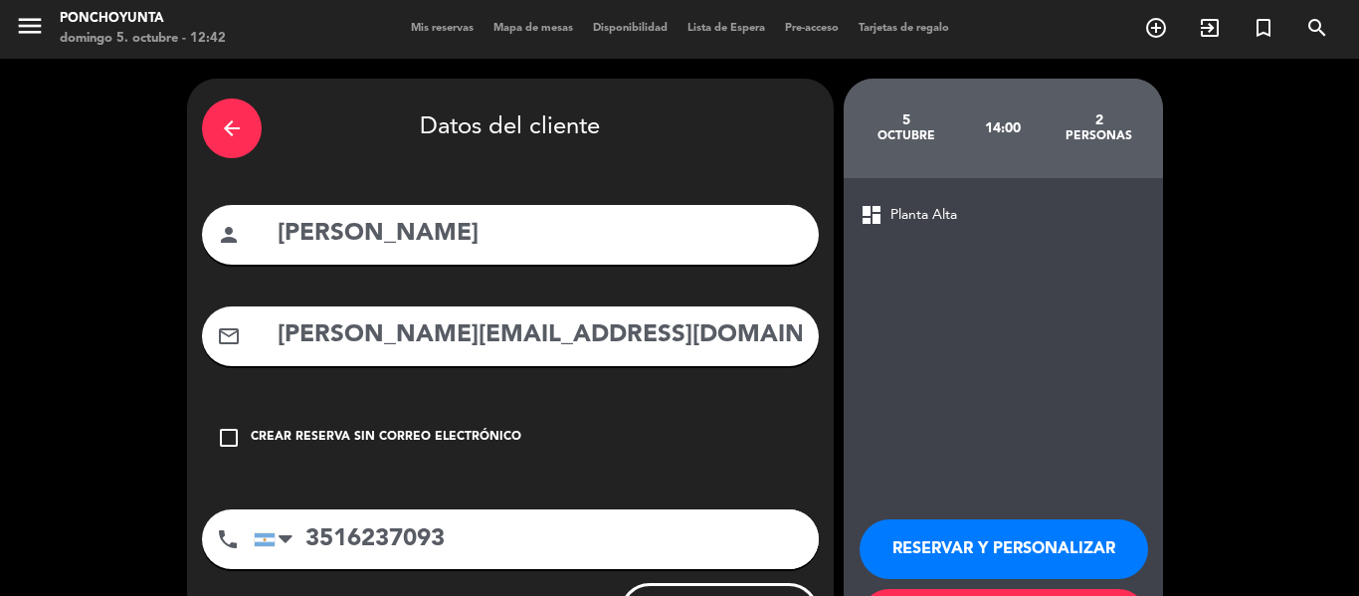
click at [1299, 347] on div "arrow_back Datos del cliente person [PERSON_NAME] mail_outline [PERSON_NAME][EM…" at bounding box center [679, 376] width 1359 height 634
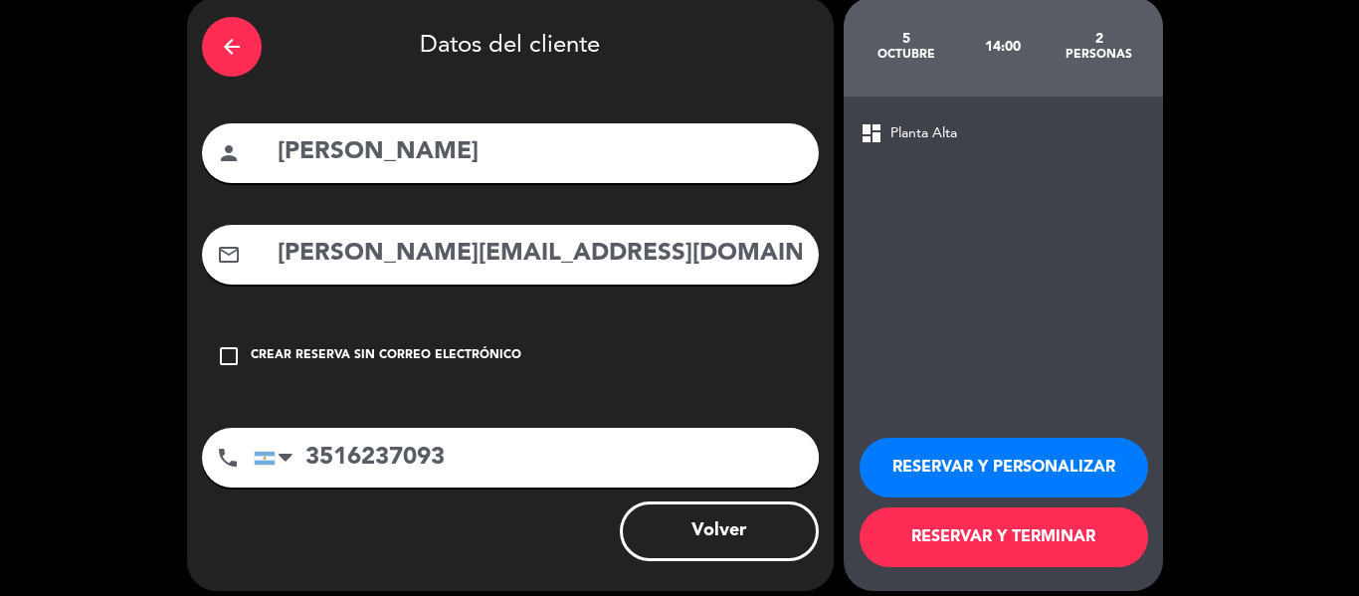
scroll to position [98, 0]
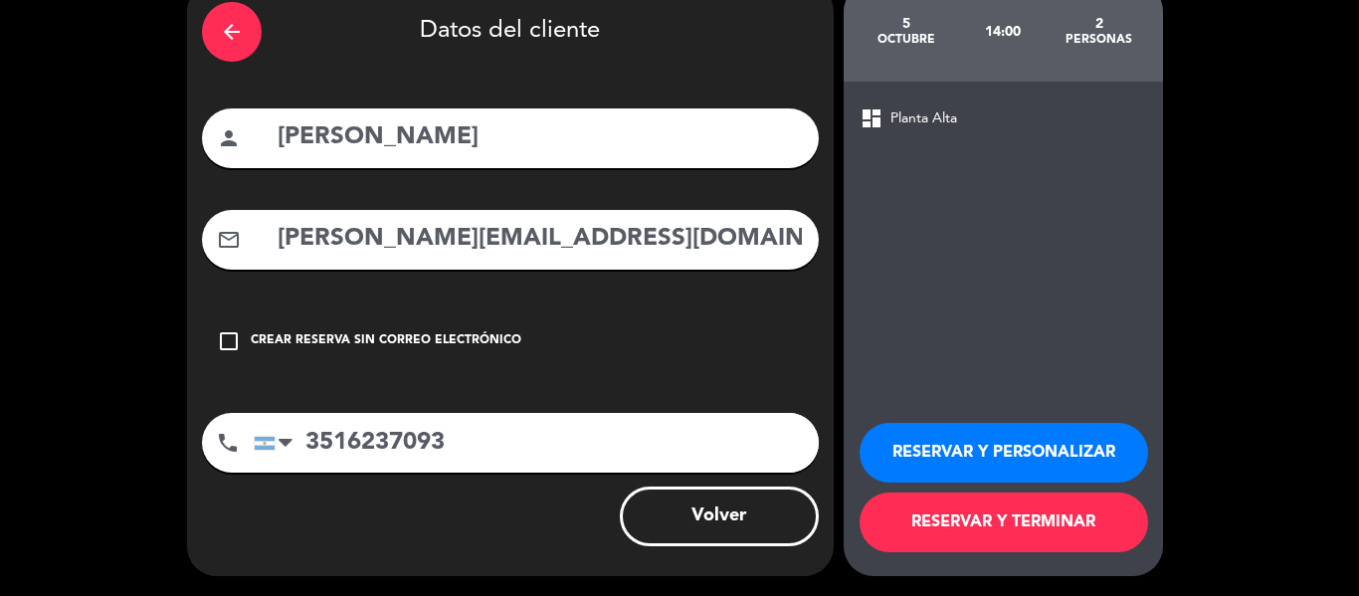
click at [964, 529] on button "RESERVAR Y TERMINAR" at bounding box center [1004, 523] width 289 height 60
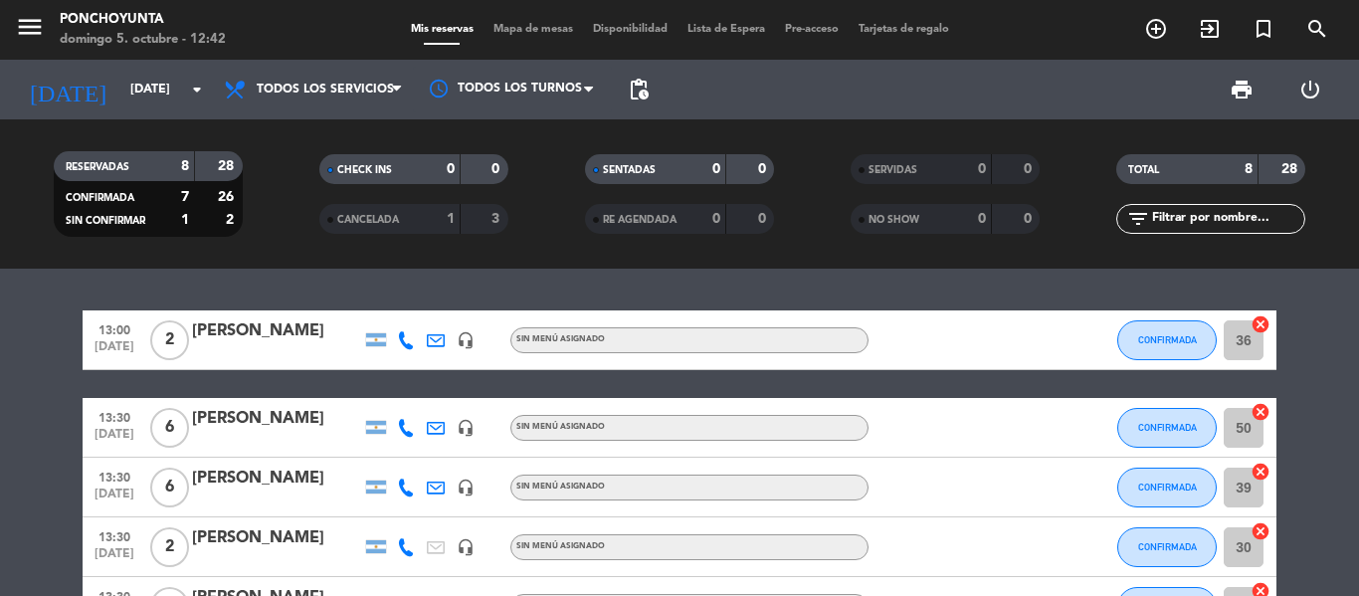
click at [1313, 353] on bookings-row "13:00 [DATE] 2 [PERSON_NAME] headset_mic Sin menú asignado CONFIRMADA 36 cancel…" at bounding box center [679, 576] width 1359 height 533
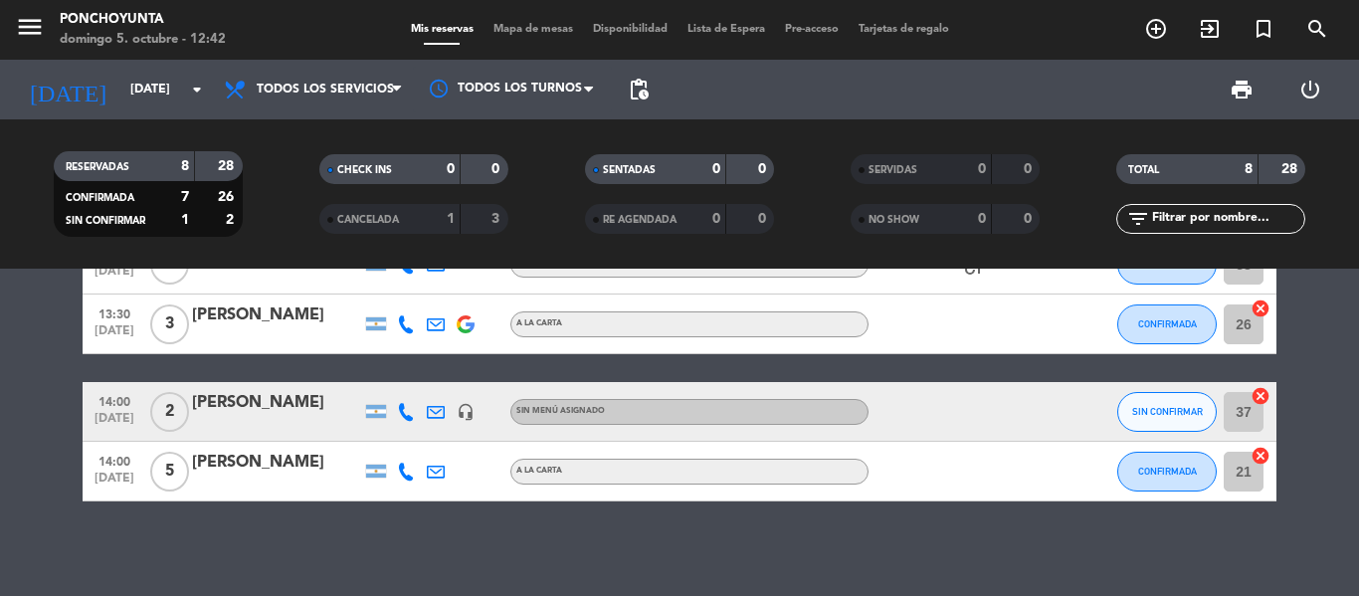
scroll to position [347, 0]
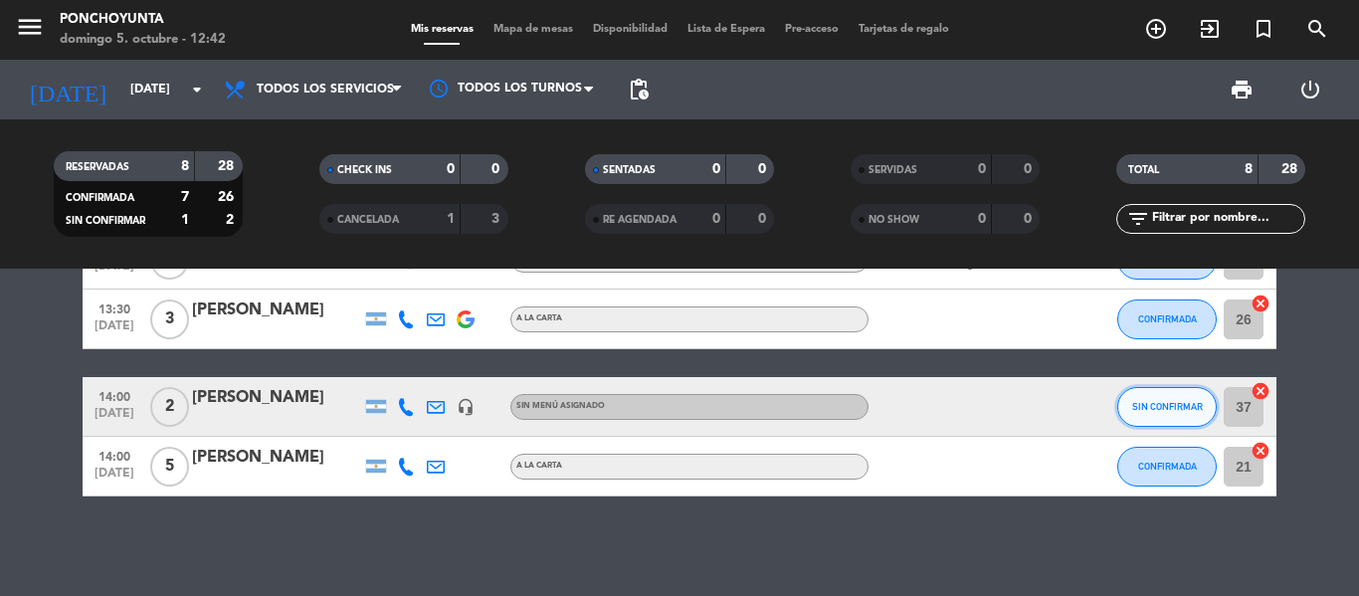
click at [1160, 406] on span "SIN CONFIRMAR" at bounding box center [1167, 406] width 71 height 11
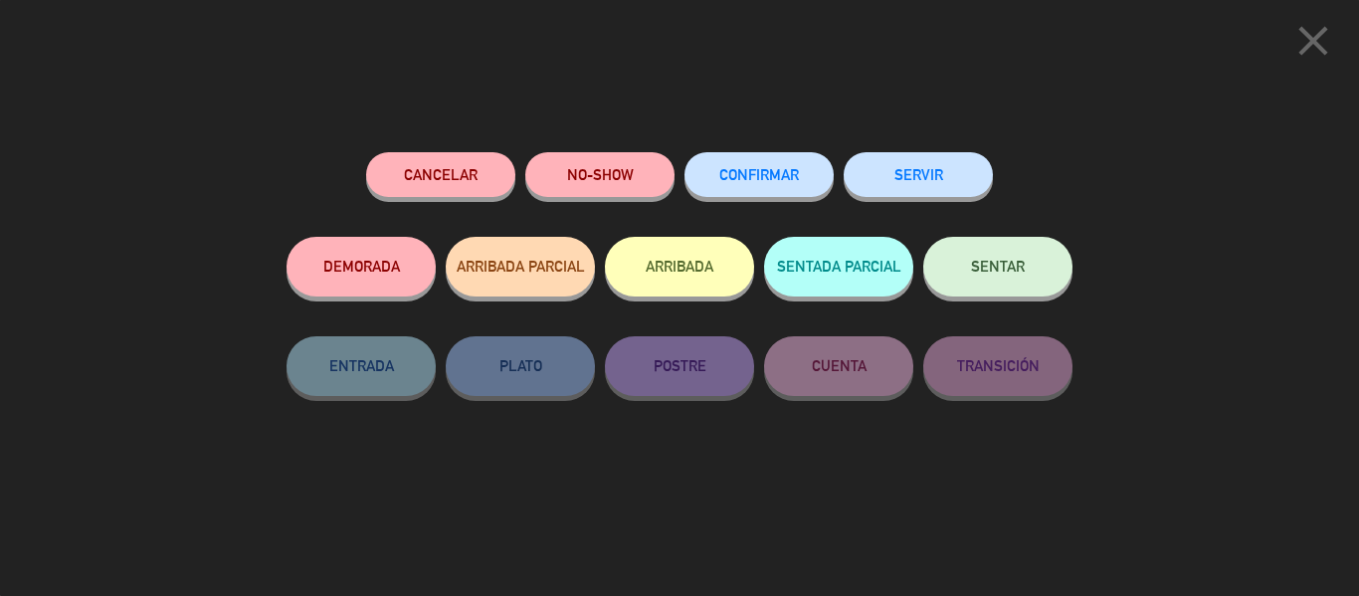
click at [742, 172] on span "CONFIRMAR" at bounding box center [759, 174] width 80 height 17
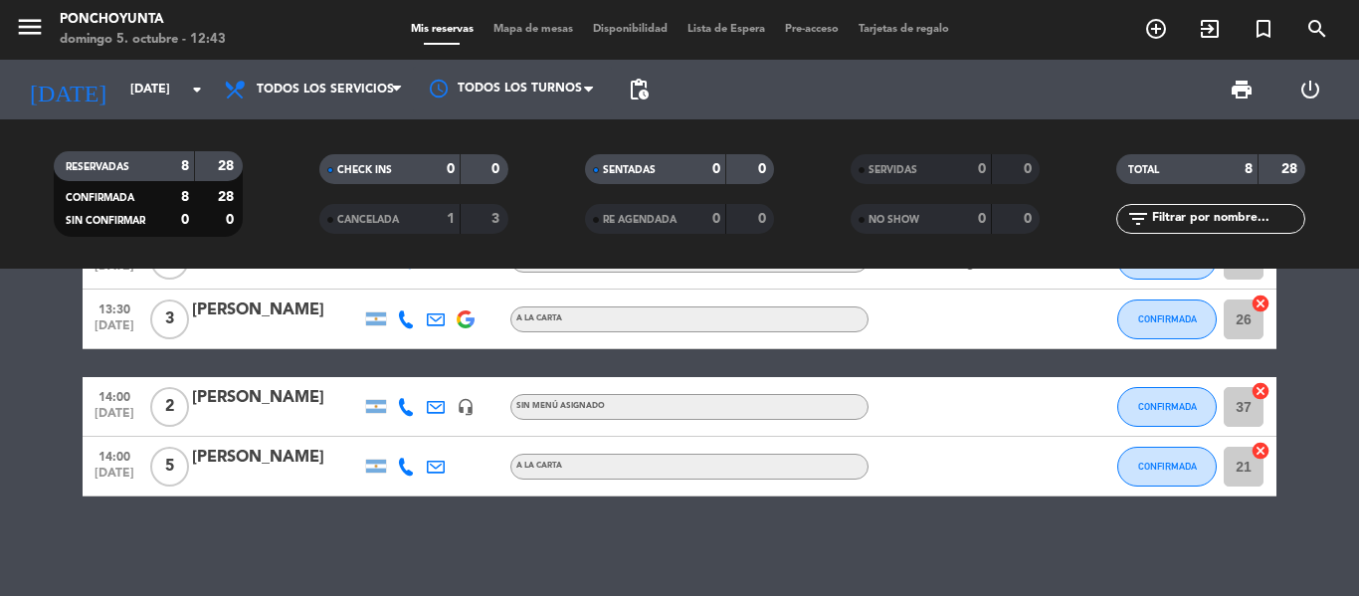
click at [992, 384] on div at bounding box center [958, 406] width 179 height 59
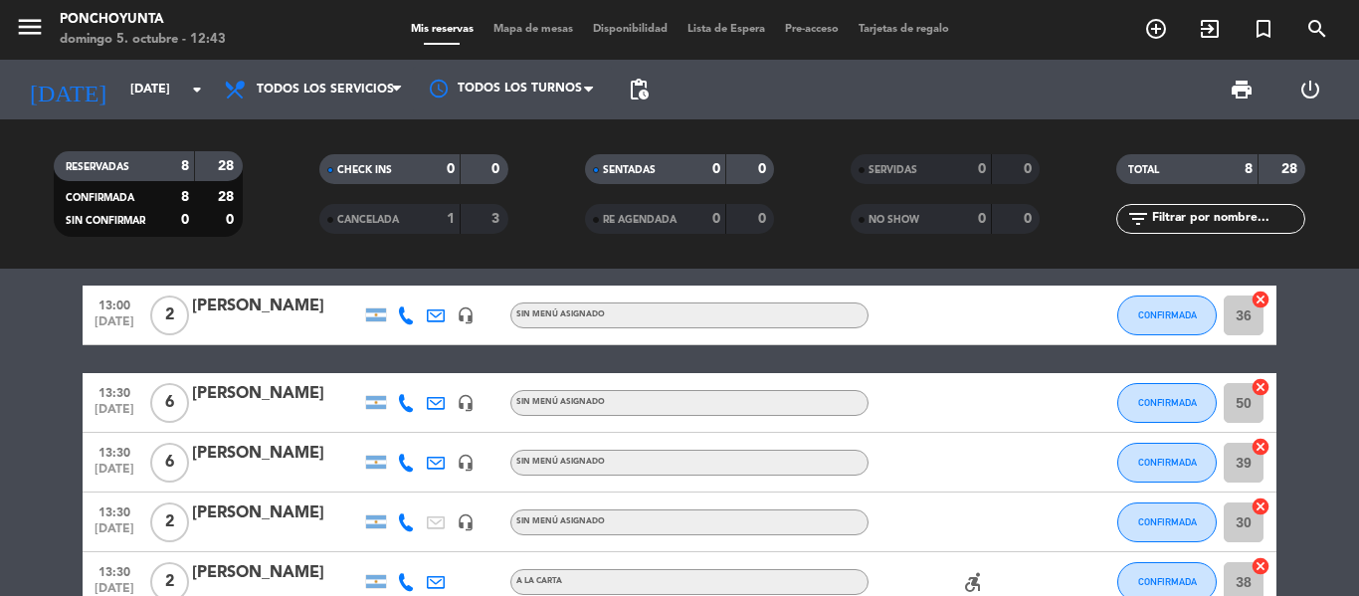
scroll to position [0, 0]
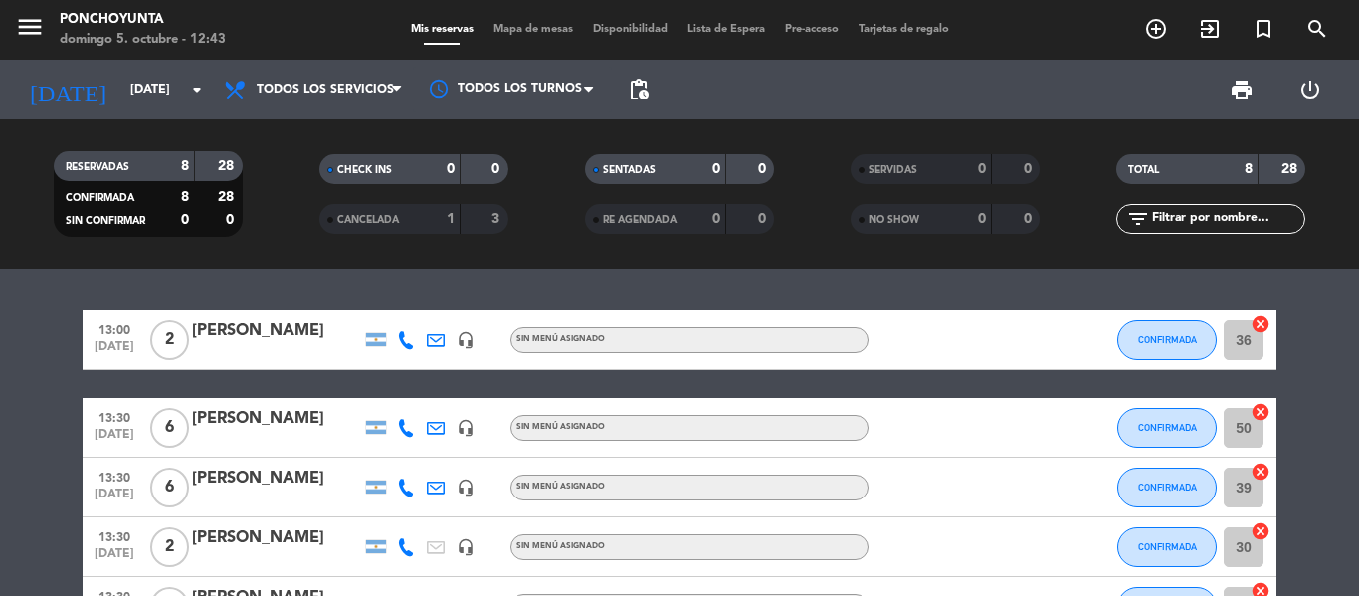
click at [559, 281] on div "13:00 [DATE] 2 [PERSON_NAME] headset_mic Sin menú asignado CONFIRMADA 36 cancel…" at bounding box center [679, 432] width 1359 height 327
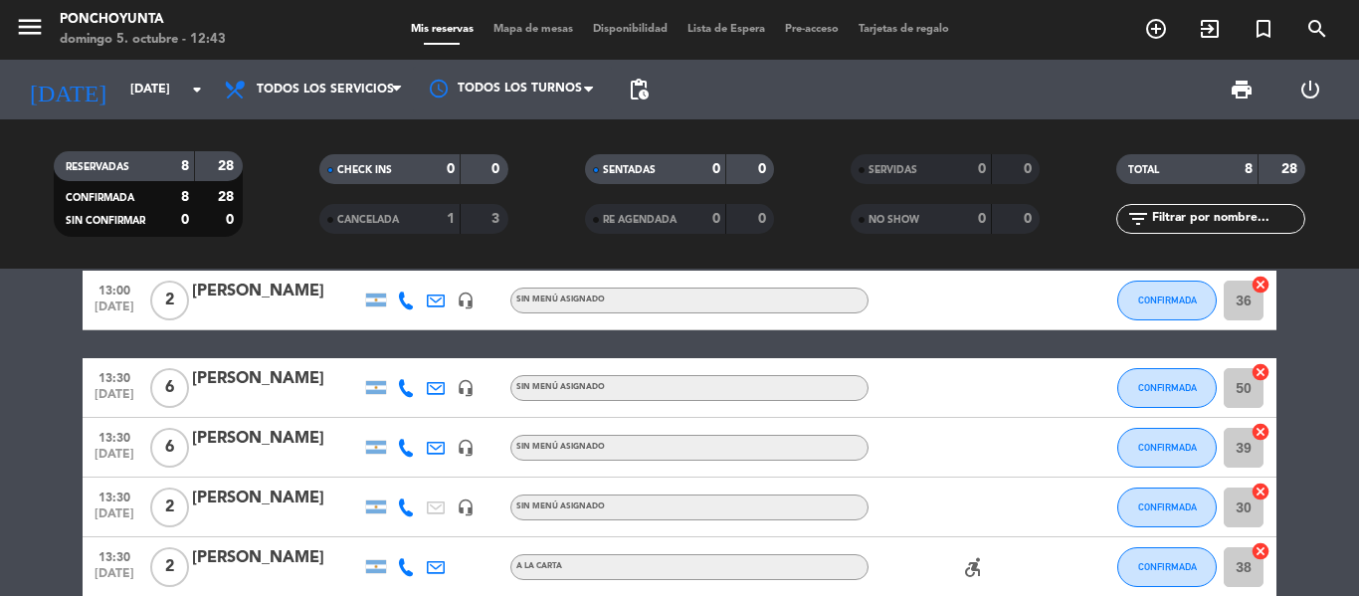
scroll to position [80, 0]
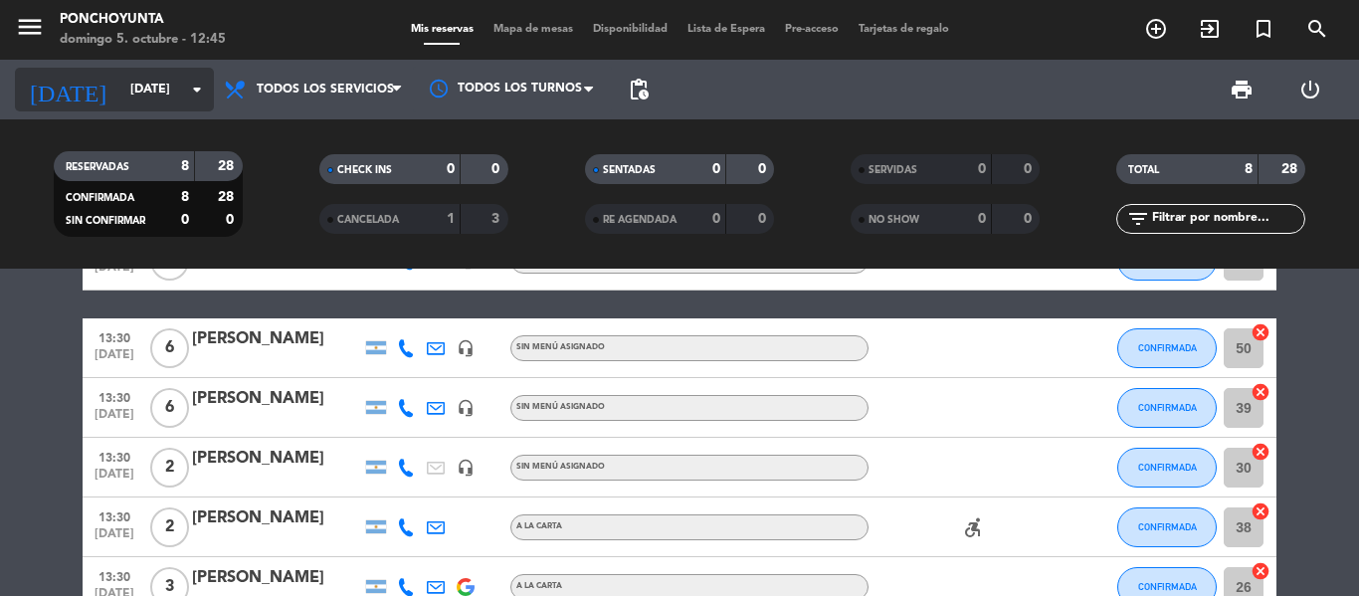
click at [178, 91] on input "[DATE]" at bounding box center [204, 90] width 168 height 34
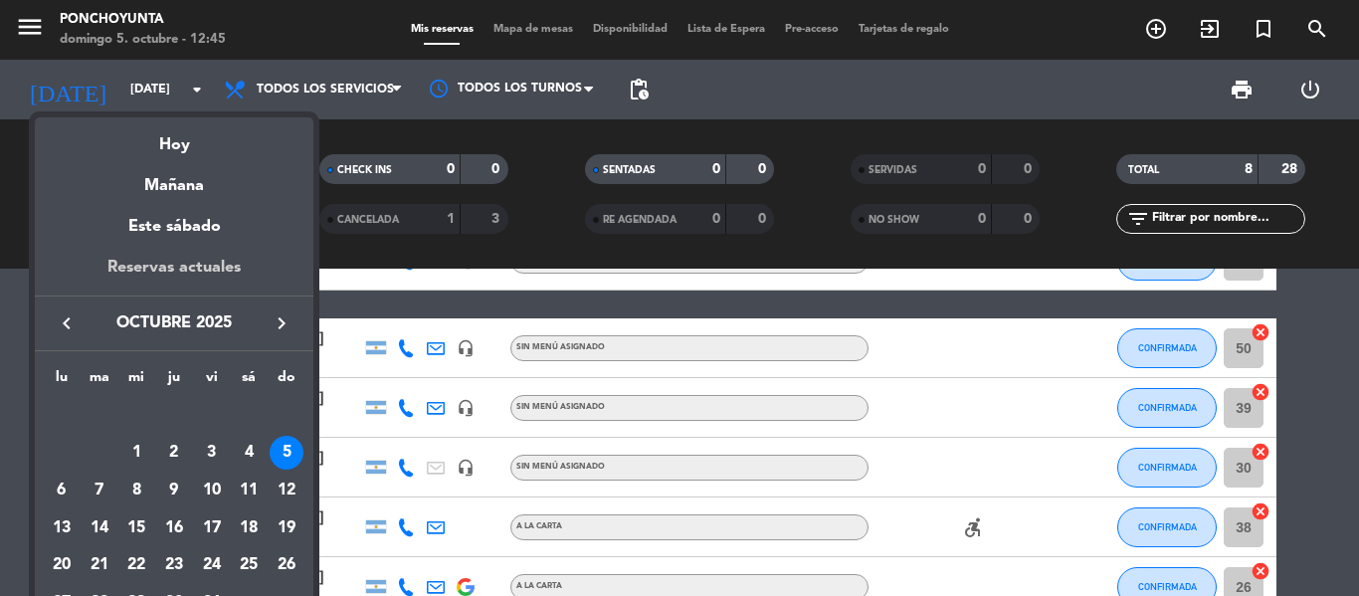
click at [154, 277] on div "Reservas actuales" at bounding box center [174, 275] width 279 height 41
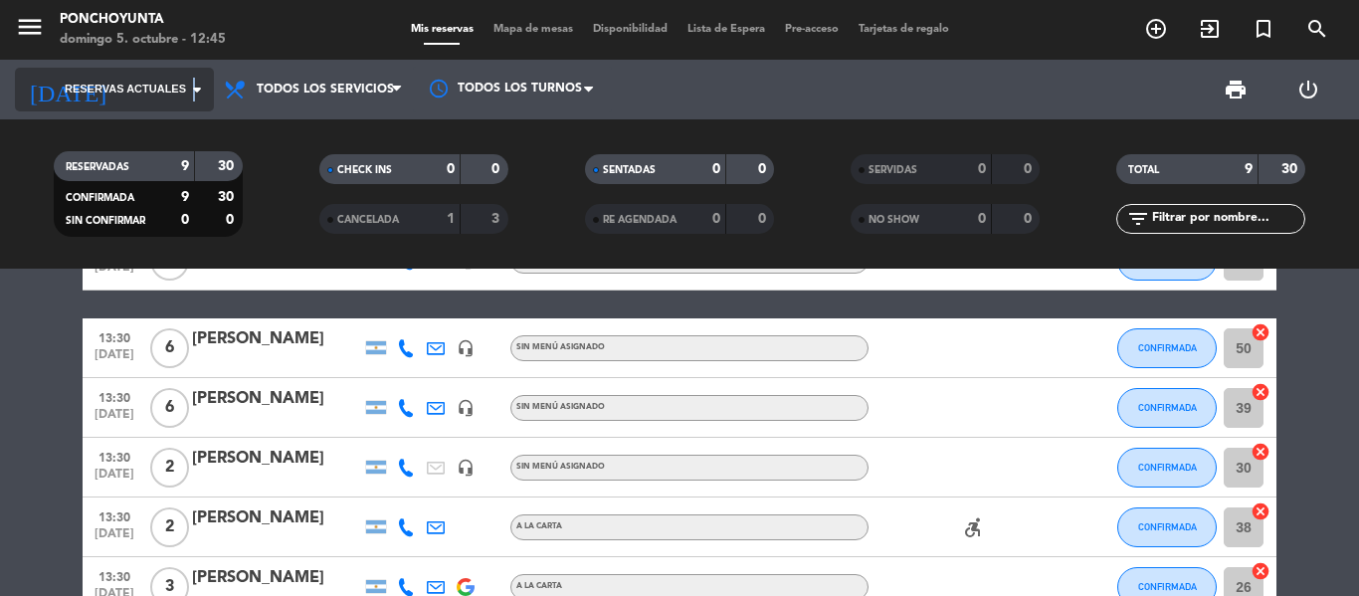
click at [193, 89] on icon "arrow_drop_down" at bounding box center [197, 90] width 24 height 24
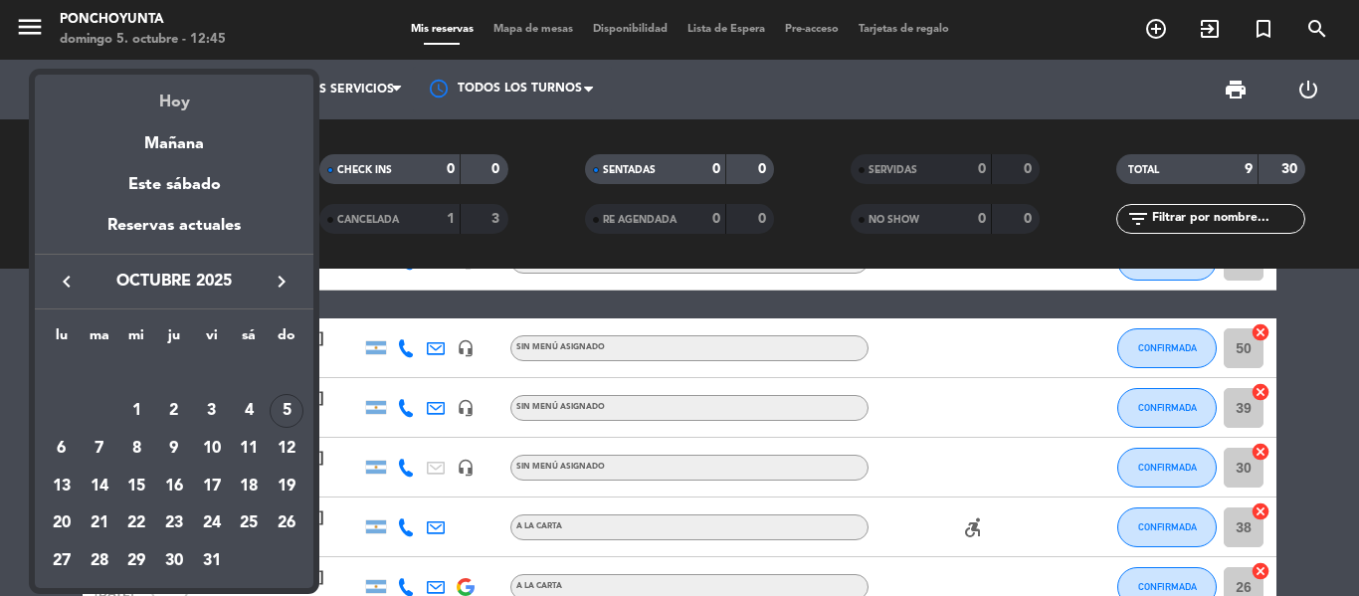
click at [194, 103] on div "Hoy" at bounding box center [174, 95] width 279 height 41
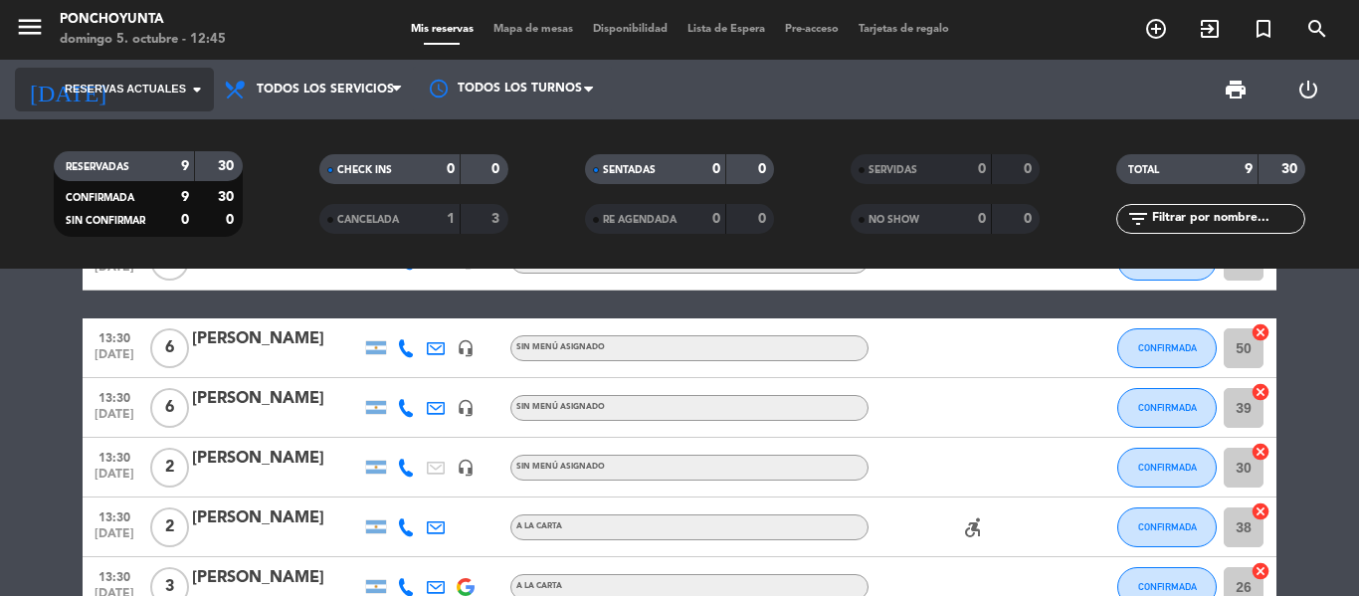
type input "[DATE]"
click at [1342, 345] on bookings-row "13:00 [DATE] 2 [PERSON_NAME] headset_mic Sin menú asignado CONFIRMADA 36 cancel…" at bounding box center [679, 497] width 1359 height 533
click at [1294, 332] on bookings-row "13:00 [DATE] 2 [PERSON_NAME] headset_mic Sin menú asignado CONFIRMADA 36 cancel…" at bounding box center [679, 497] width 1359 height 533
click at [1328, 325] on bookings-row "13:00 [DATE] 2 [PERSON_NAME] headset_mic Sin menú asignado CONFIRMADA 36 cancel…" at bounding box center [679, 497] width 1359 height 533
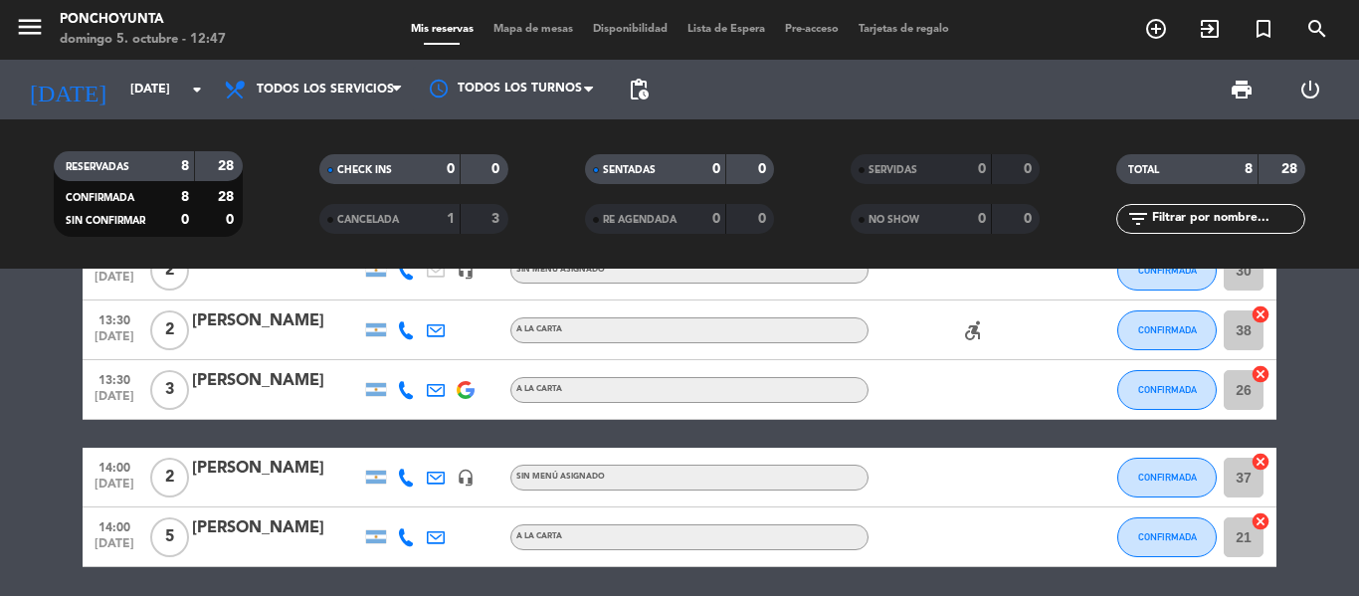
scroll to position [279, 0]
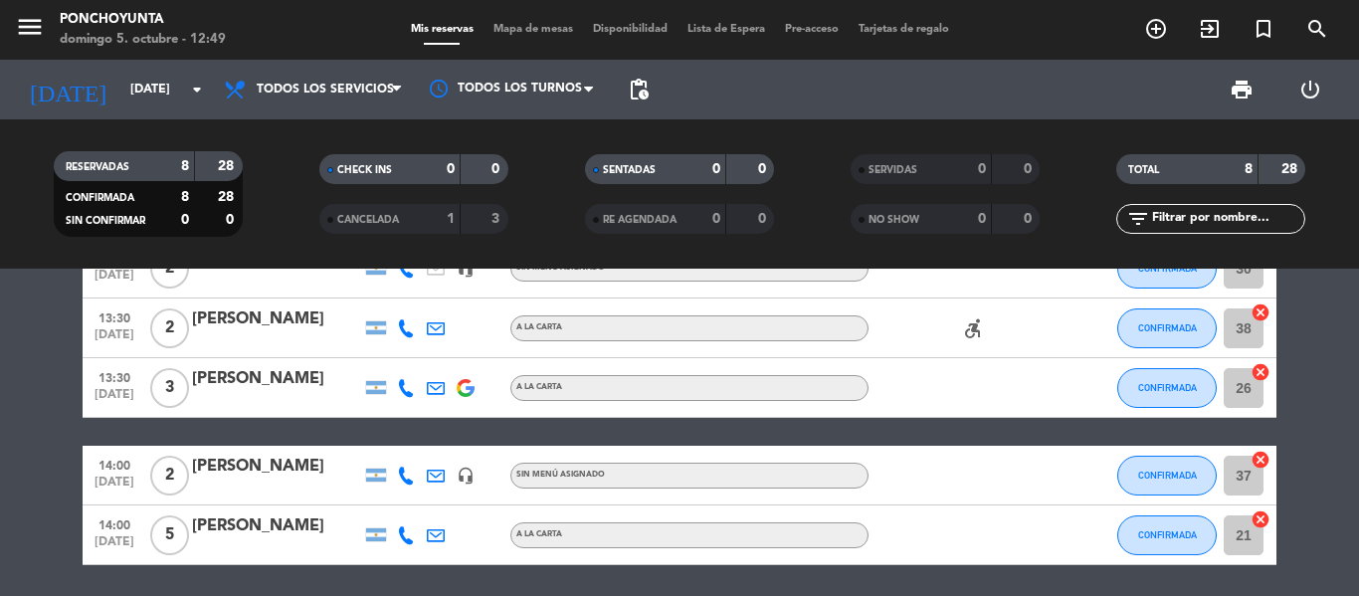
click at [1311, 397] on bookings-row "13:00 [DATE] 2 [PERSON_NAME] headset_mic Sin menú asignado CONFIRMADA 36 cancel…" at bounding box center [679, 298] width 1359 height 533
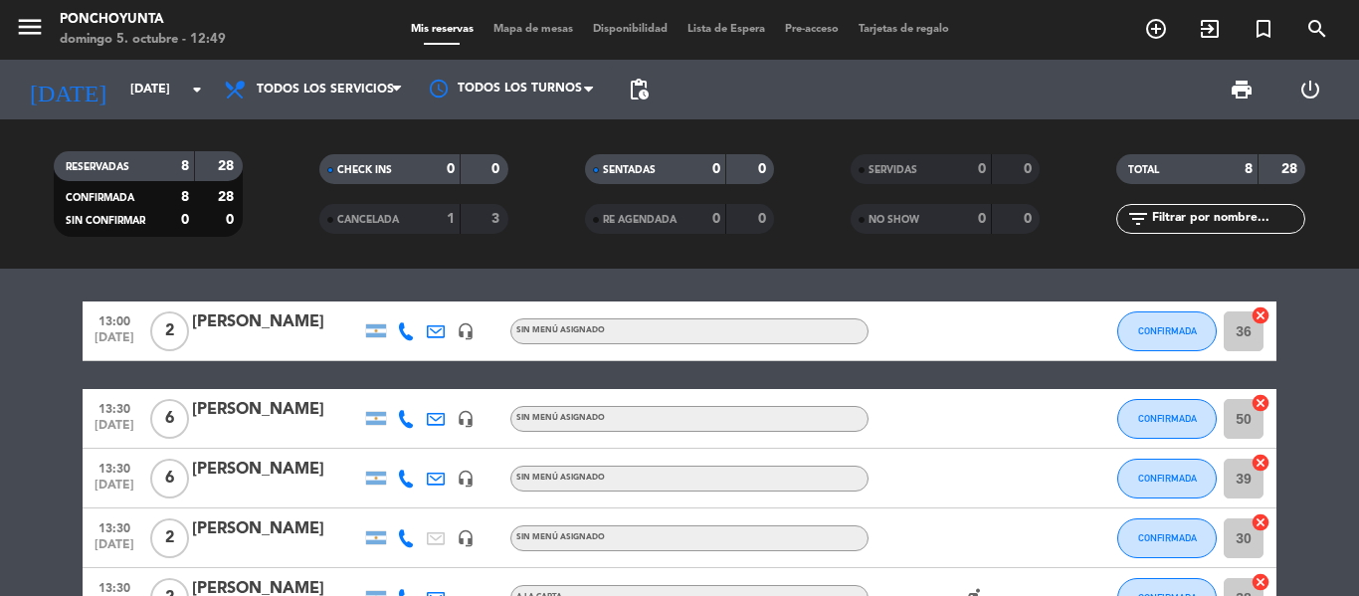
scroll to position [0, 0]
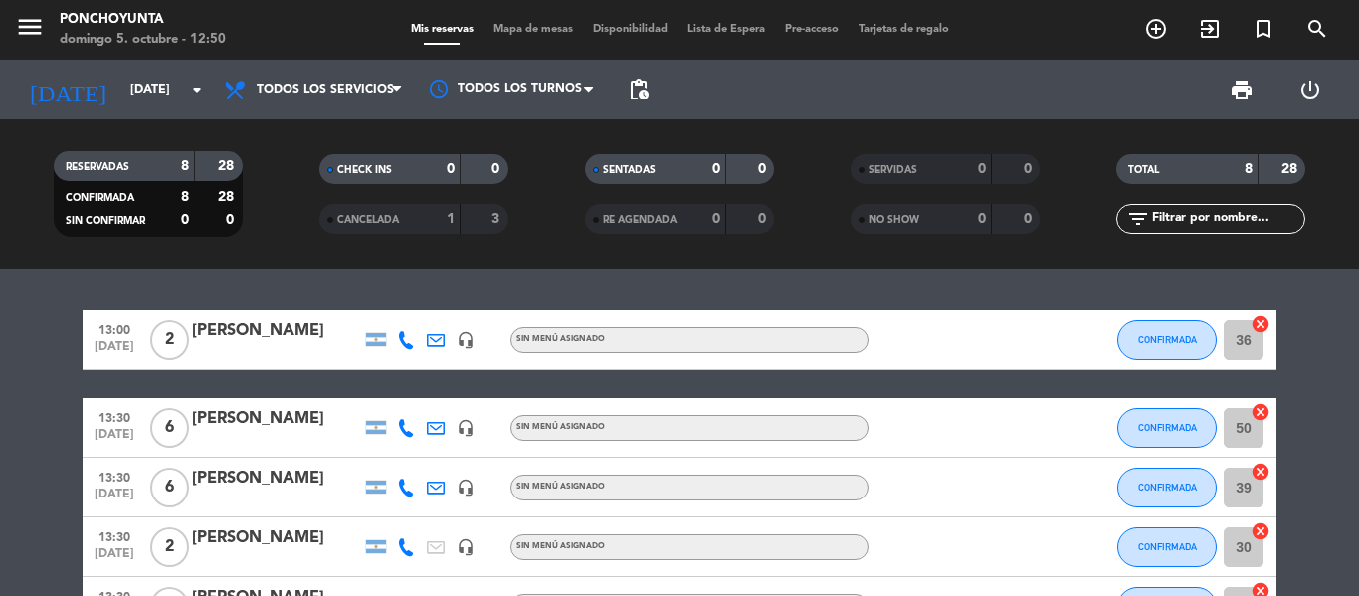
click at [406, 281] on div "13:00 [DATE] 2 [PERSON_NAME] headset_mic Sin menú asignado CONFIRMADA 36 cancel…" at bounding box center [679, 432] width 1359 height 327
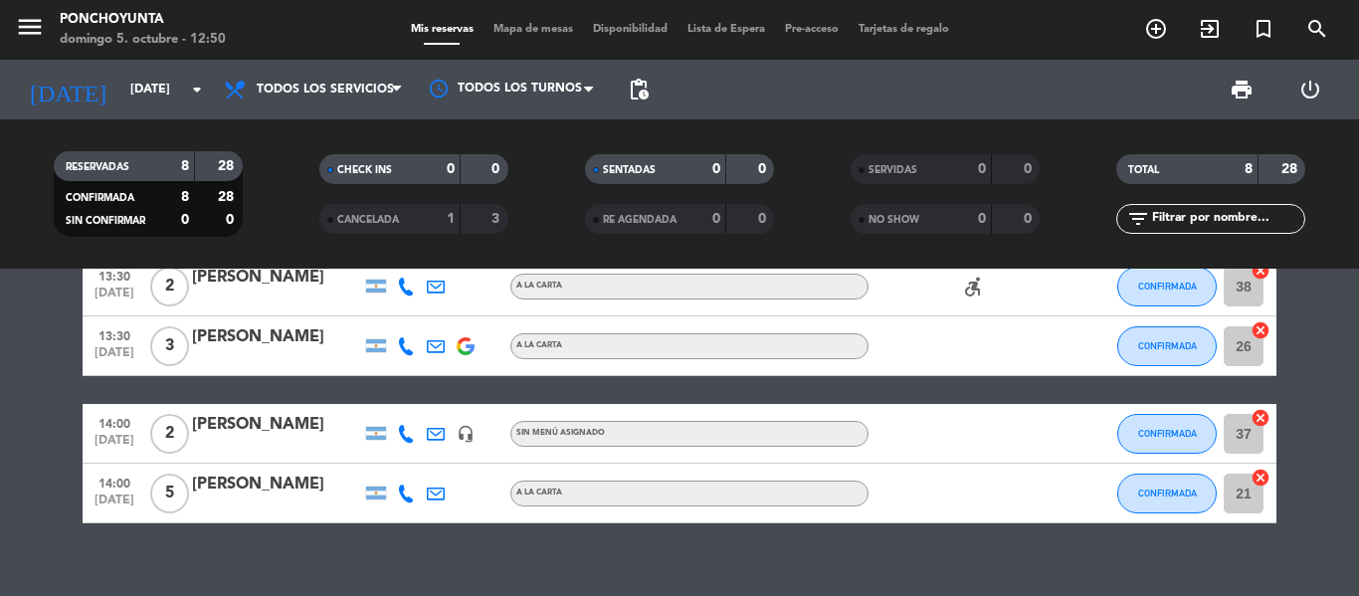
scroll to position [347, 0]
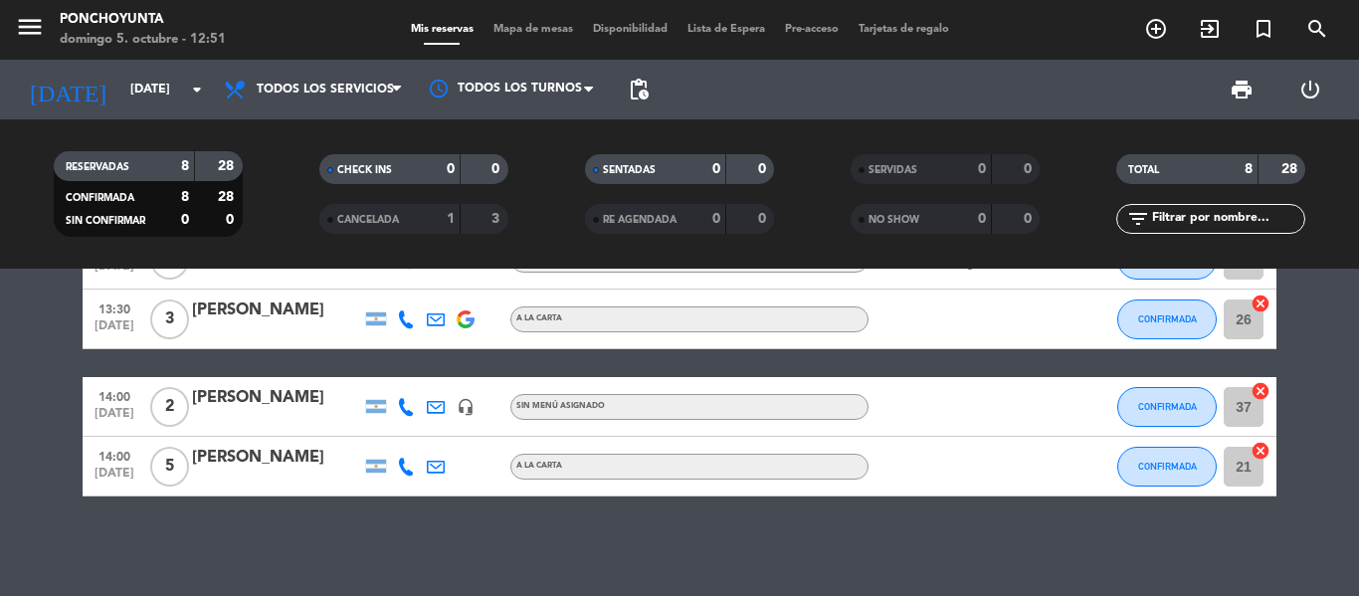
click at [1358, 360] on bookings-row "13:00 [DATE] 2 [PERSON_NAME] headset_mic Sin menú asignado CONFIRMADA 36 cancel…" at bounding box center [679, 229] width 1359 height 533
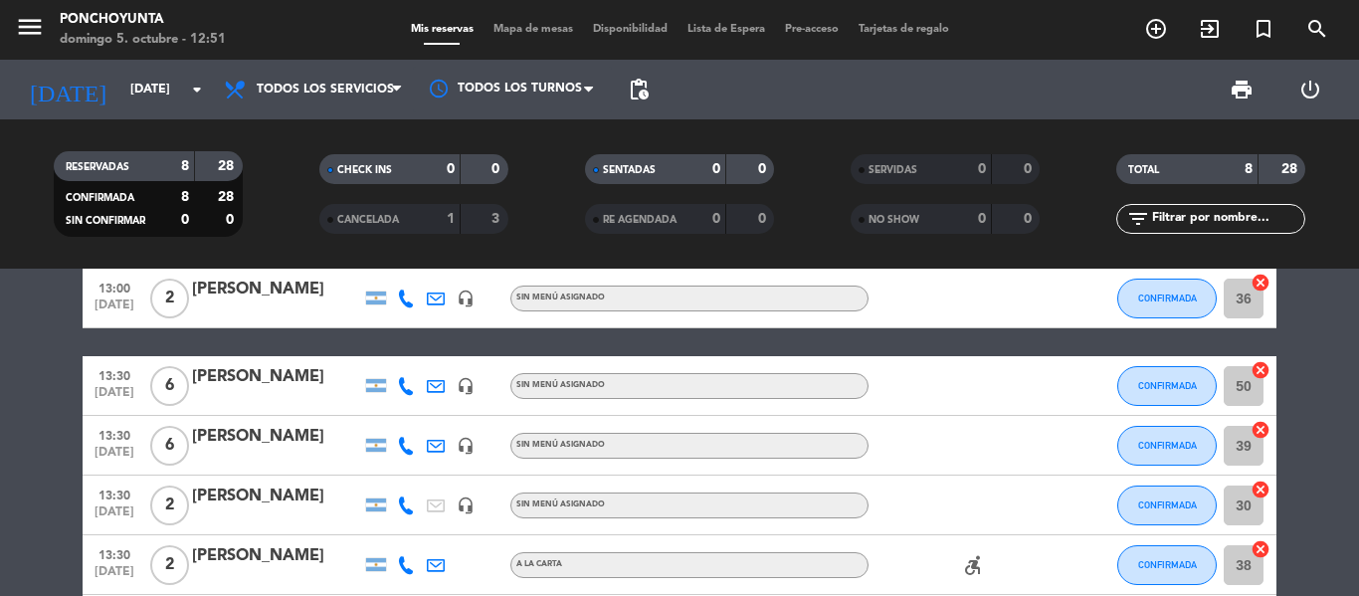
scroll to position [0, 0]
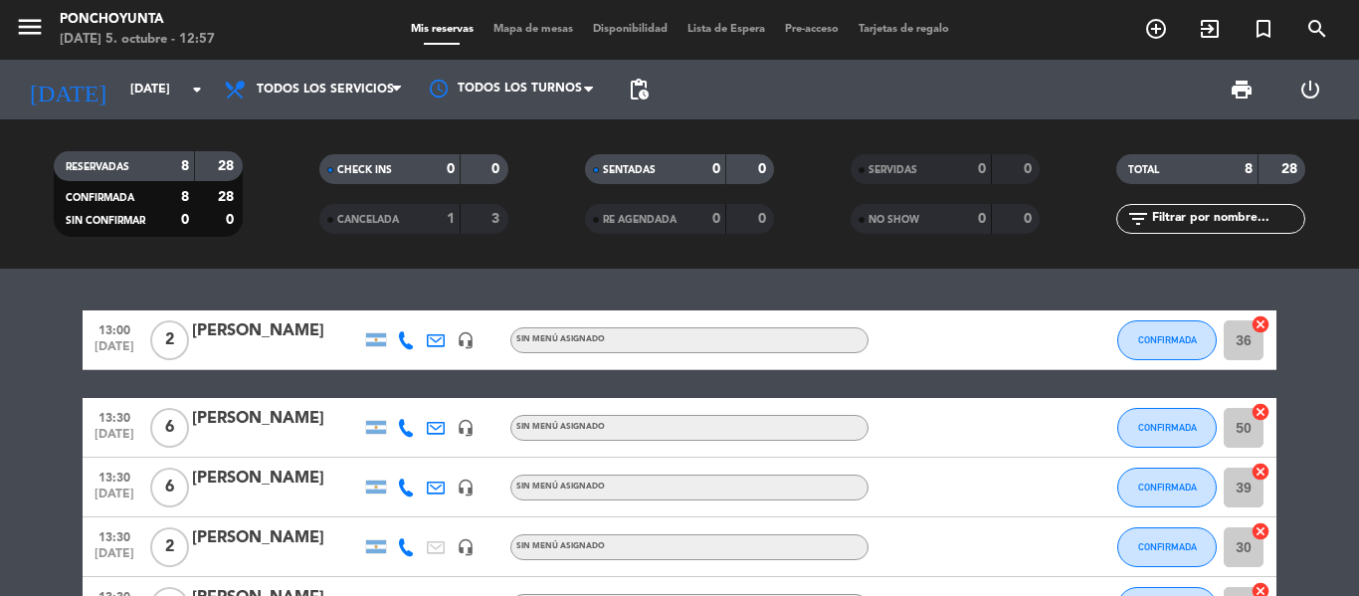
click at [1312, 285] on div "13:00 [DATE] 2 [PERSON_NAME] headset_mic Sin menú asignado CONFIRMADA 36 cancel…" at bounding box center [679, 432] width 1359 height 327
click at [1294, 279] on div "13:00 [DATE] 2 [PERSON_NAME] headset_mic Sin menú asignado CONFIRMADA 36 cancel…" at bounding box center [679, 432] width 1359 height 327
click at [1292, 323] on bookings-row "13:00 [DATE] 2 [PERSON_NAME] headset_mic Sin menú asignado CONFIRMADA 36 cancel…" at bounding box center [679, 576] width 1359 height 533
click at [386, 133] on div "RESERVADAS 8 28 CONFIRMADA 8 28 SIN CONFIRMAR 0 0 CHECK INS 0 0 CANCELADA 1 3 S…" at bounding box center [679, 193] width 1359 height 149
click at [1334, 353] on bookings-row "13:00 [DATE] 2 [PERSON_NAME] headset_mic Sin menú asignado CONFIRMADA 36 cancel…" at bounding box center [679, 576] width 1359 height 533
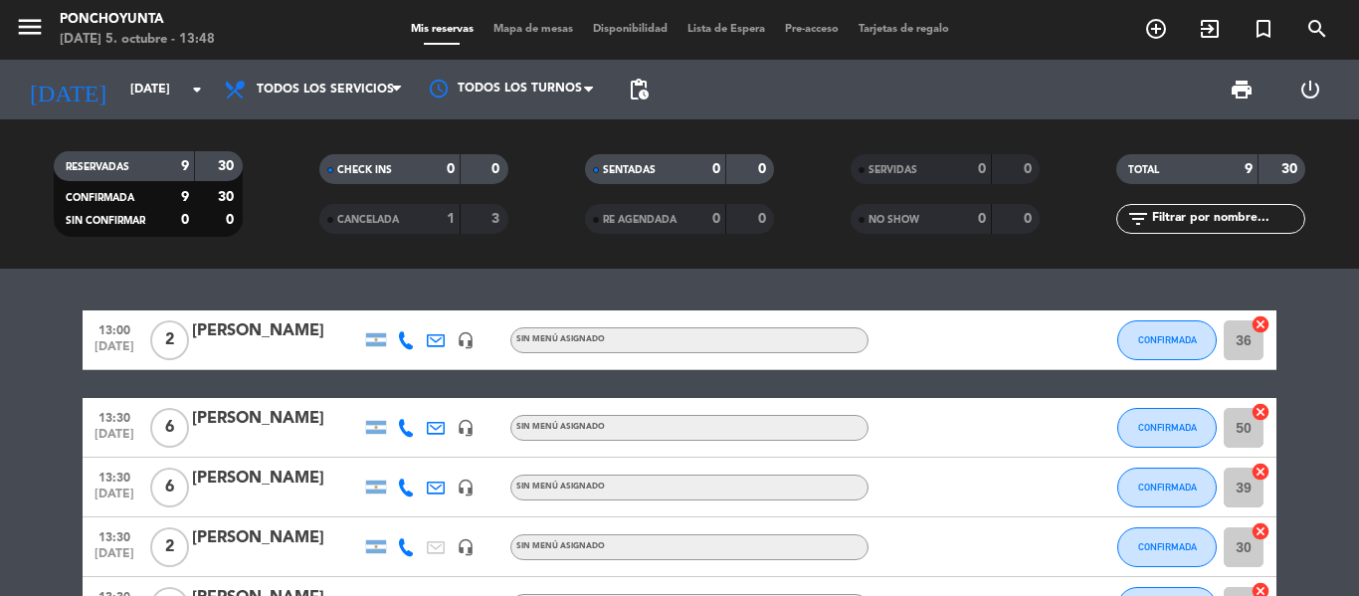
click at [391, 269] on div "13:00 [DATE] 2 [PERSON_NAME] headset_mic Sin menú asignado CONFIRMADA 36 cancel…" at bounding box center [679, 432] width 1359 height 327
